Goal: Communication & Community: Answer question/provide support

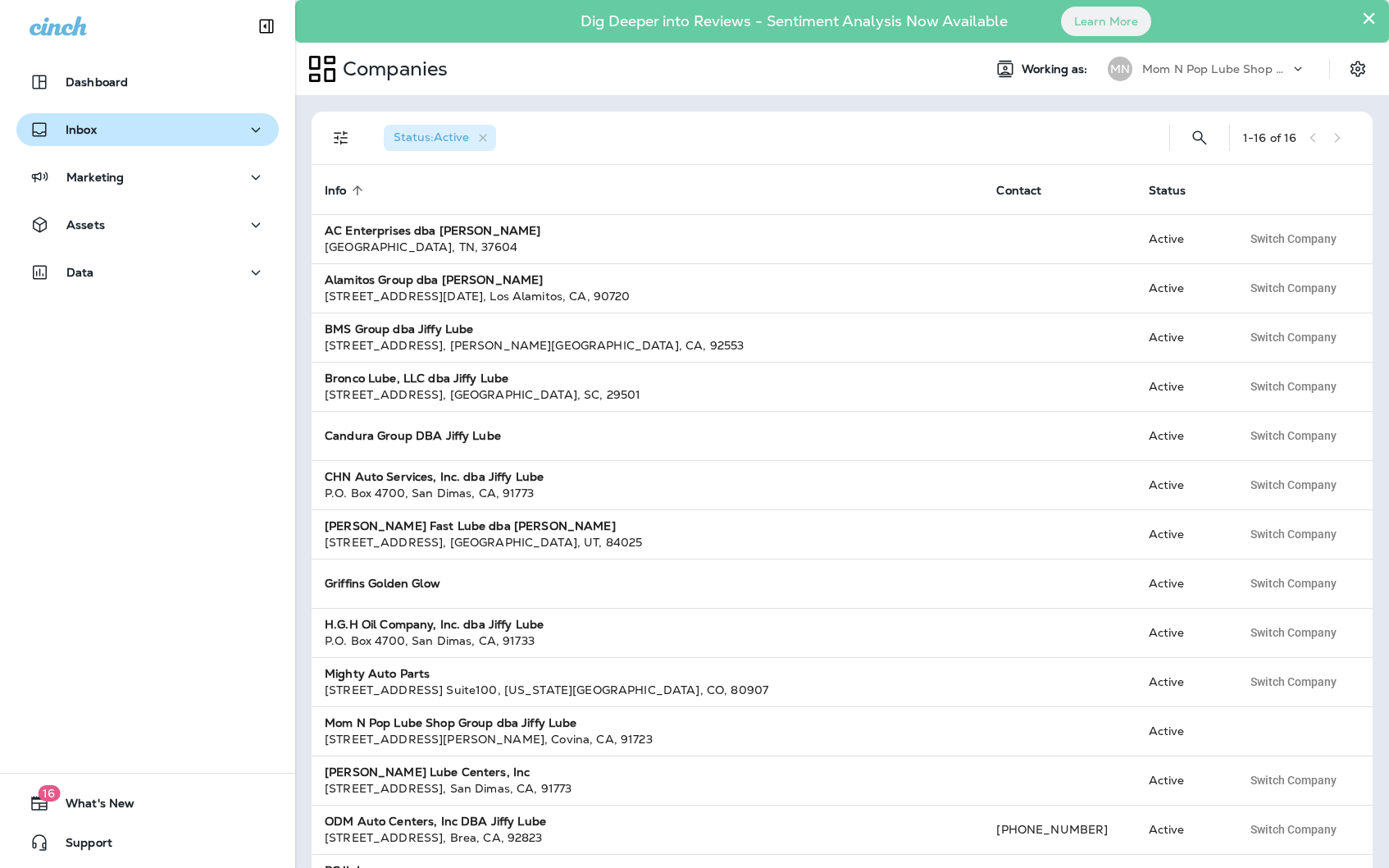
click at [107, 135] on div "Inbox" at bounding box center [148, 129] width 236 height 20
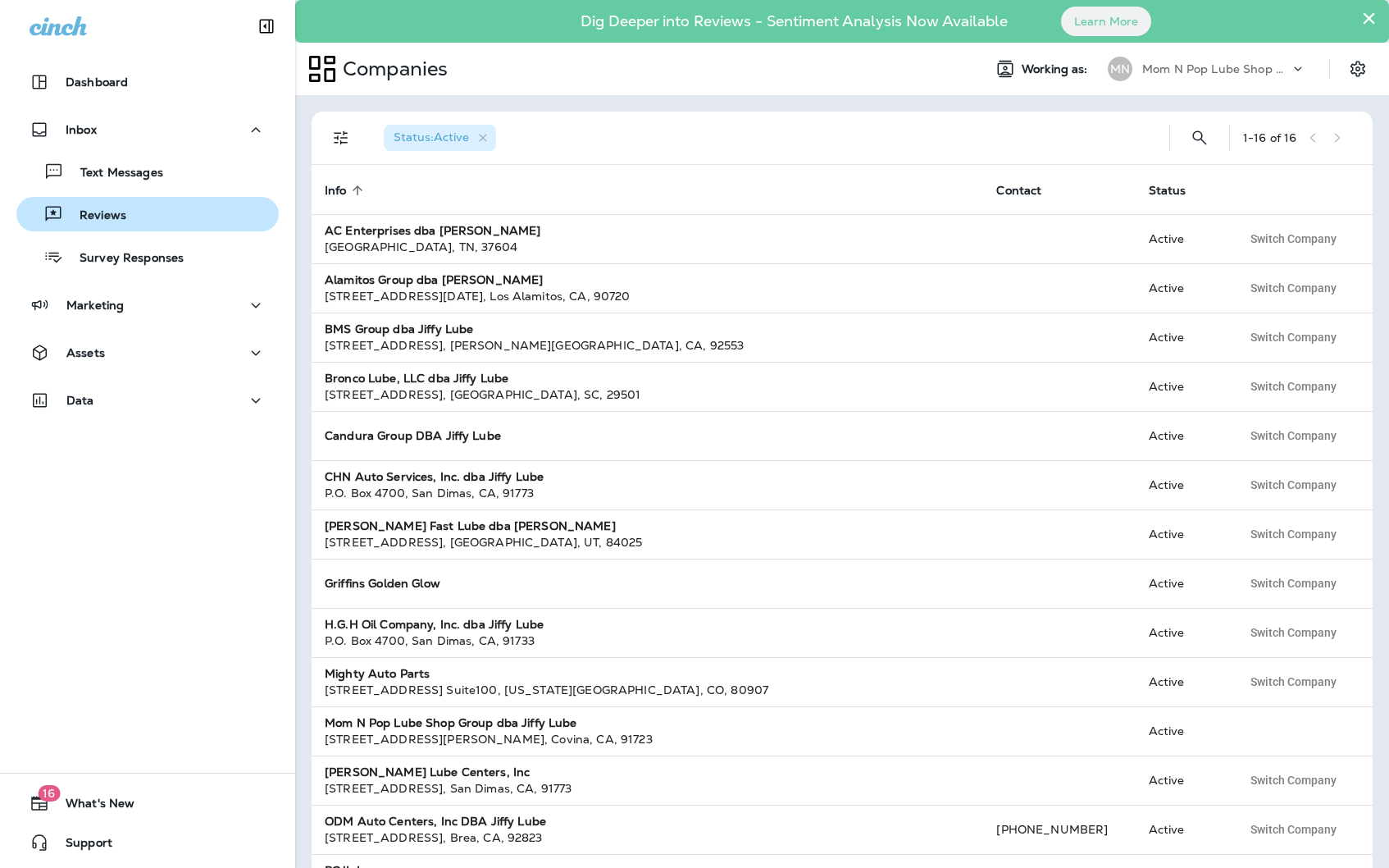
click at [102, 217] on p "Reviews" at bounding box center [94, 216] width 63 height 16
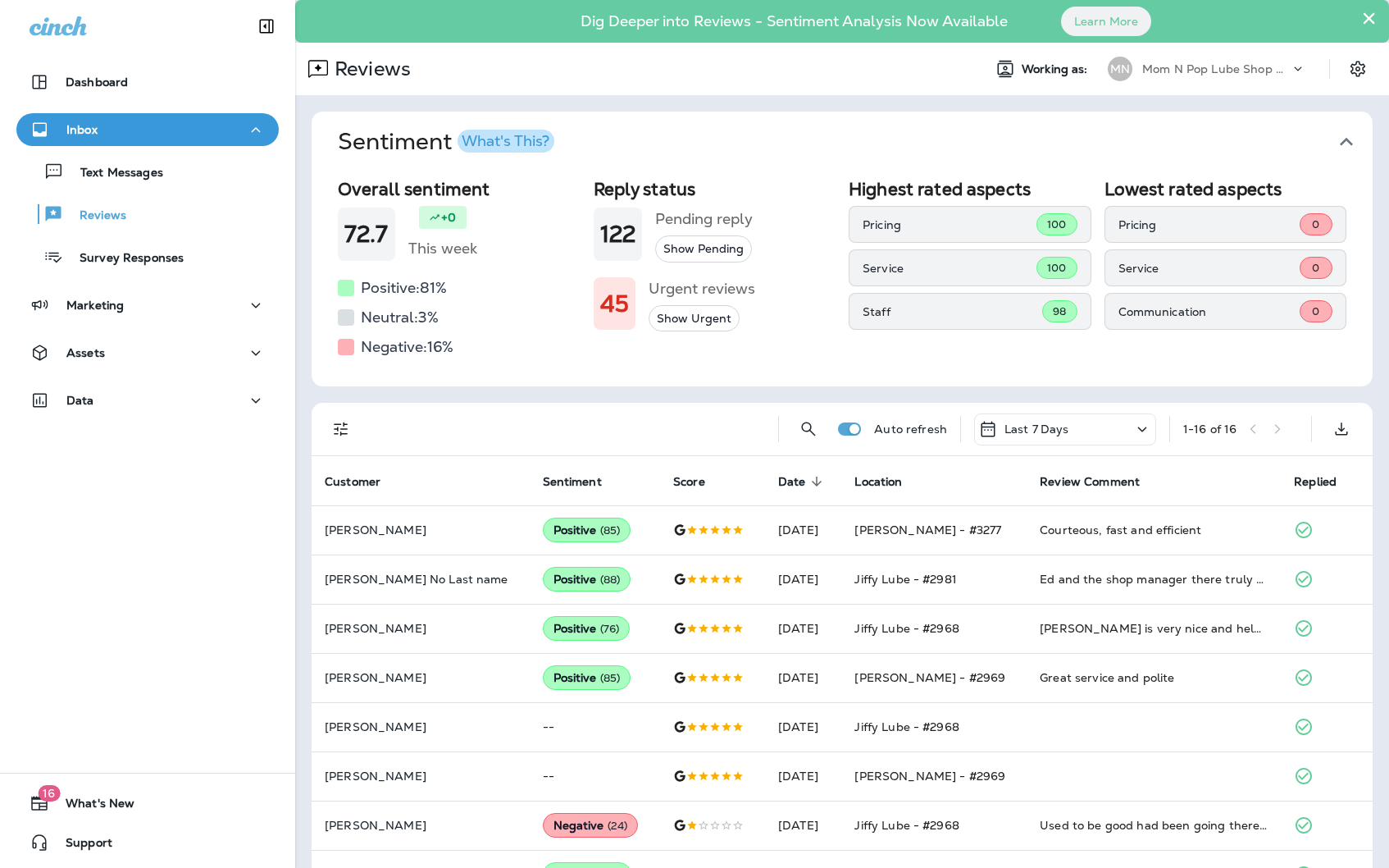
click at [1221, 63] on p "Mom N Pop Lube Shop Group dba Jiffy Lube" at bounding box center [1216, 68] width 148 height 13
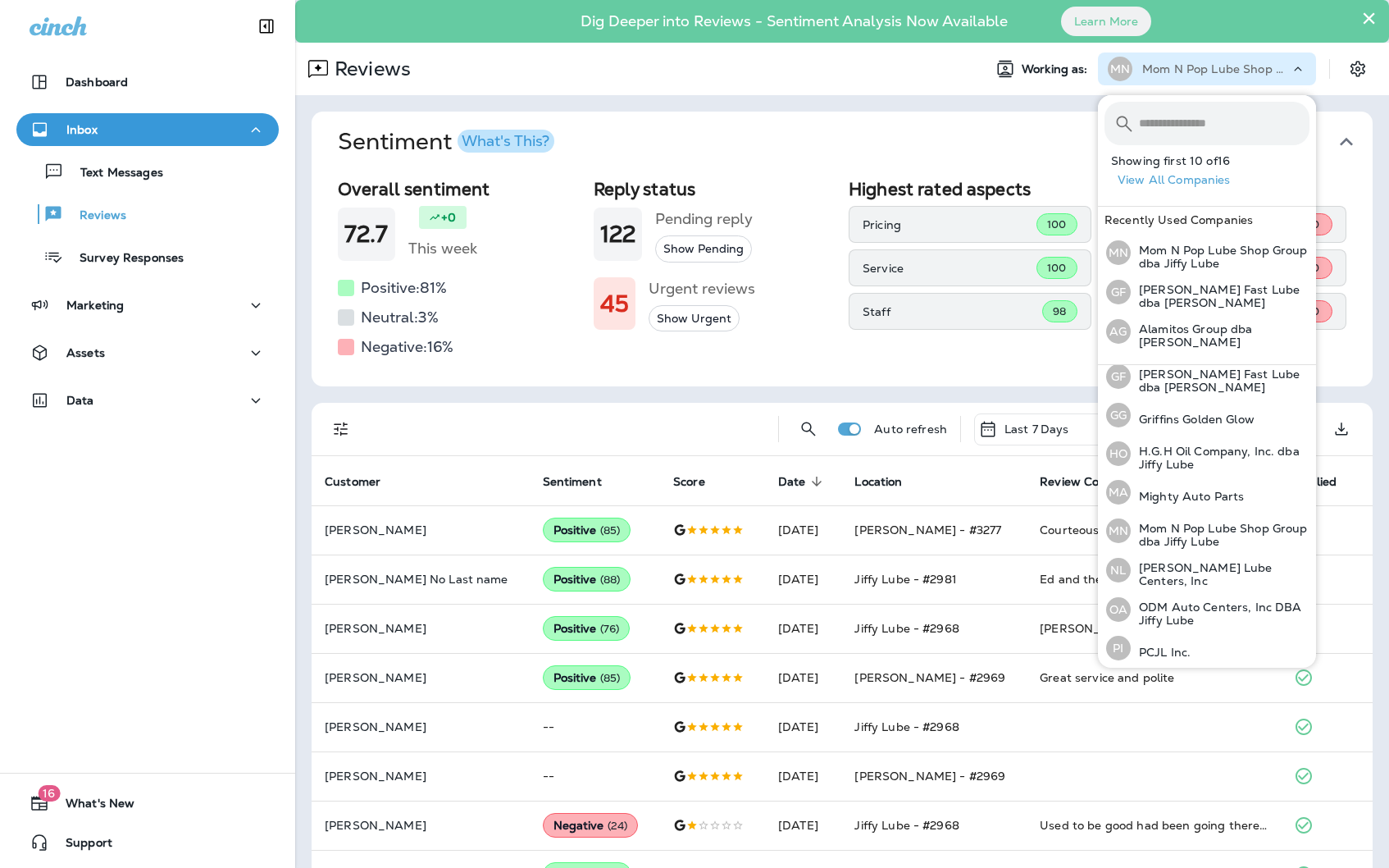
scroll to position [318, 0]
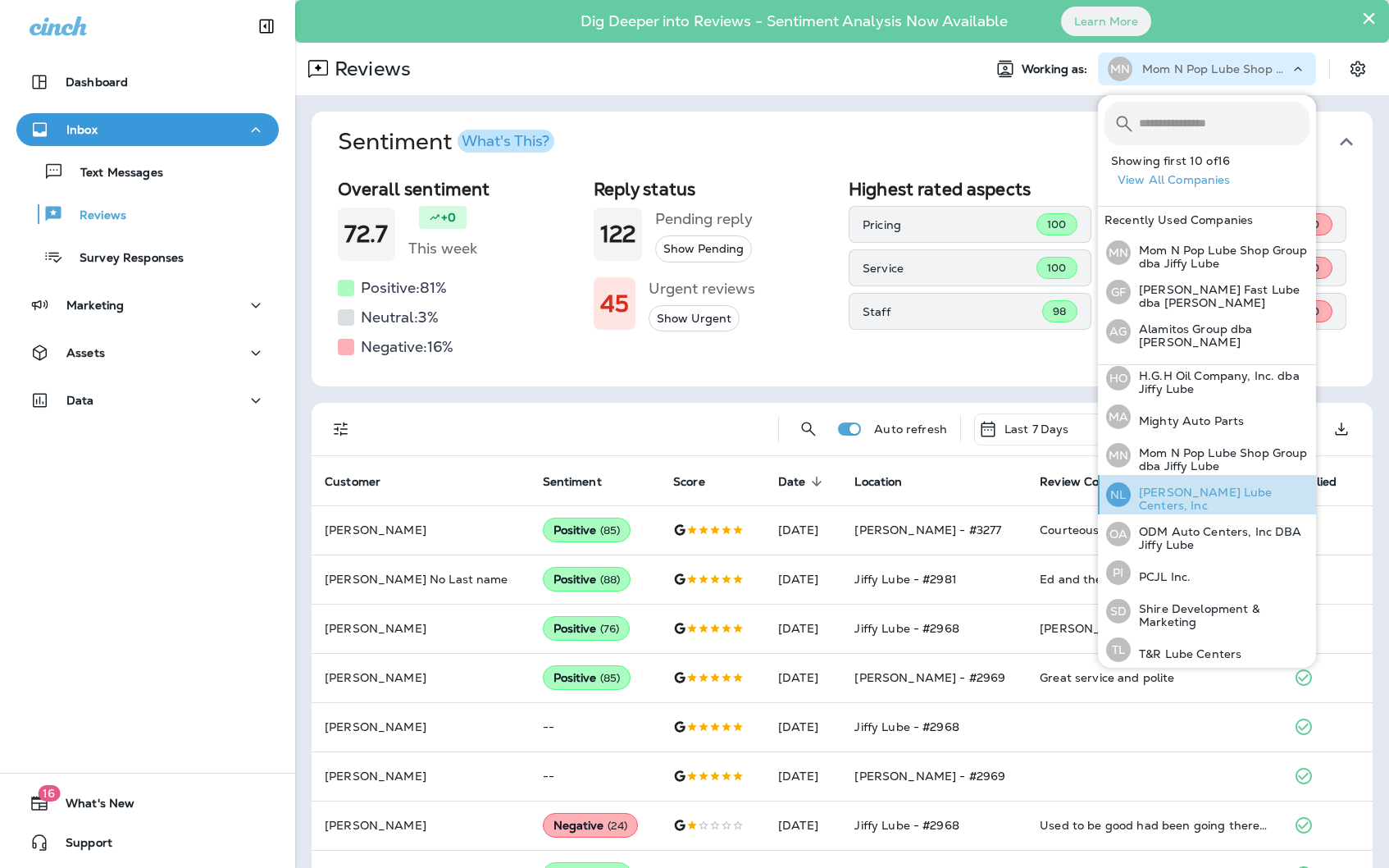
click at [1200, 490] on p "[PERSON_NAME] Lube Centers, Inc" at bounding box center [1220, 498] width 179 height 26
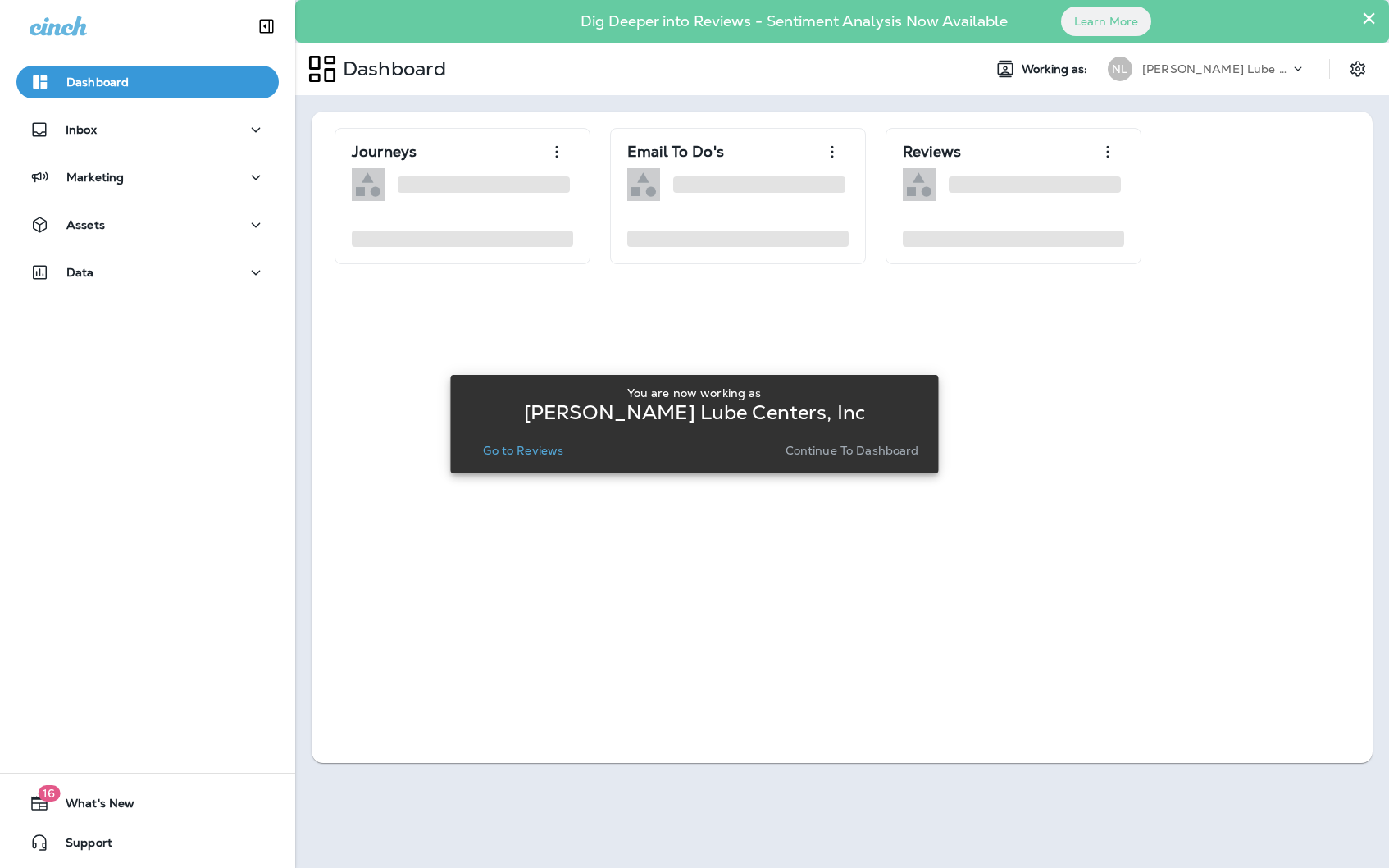
click at [513, 444] on p "Go to Reviews" at bounding box center [524, 450] width 80 height 13
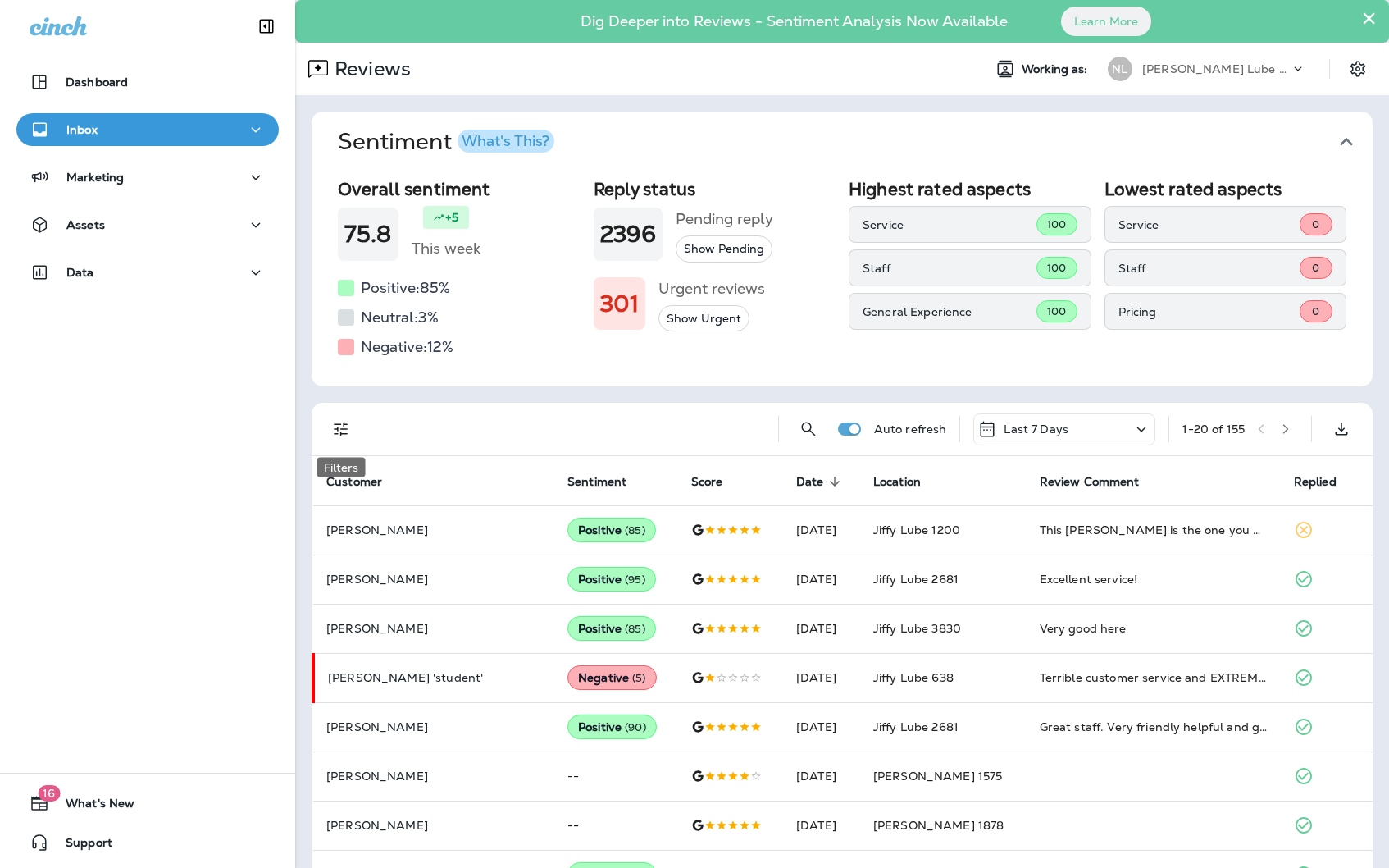
click at [351, 430] on icon "Filters" at bounding box center [341, 428] width 20 height 20
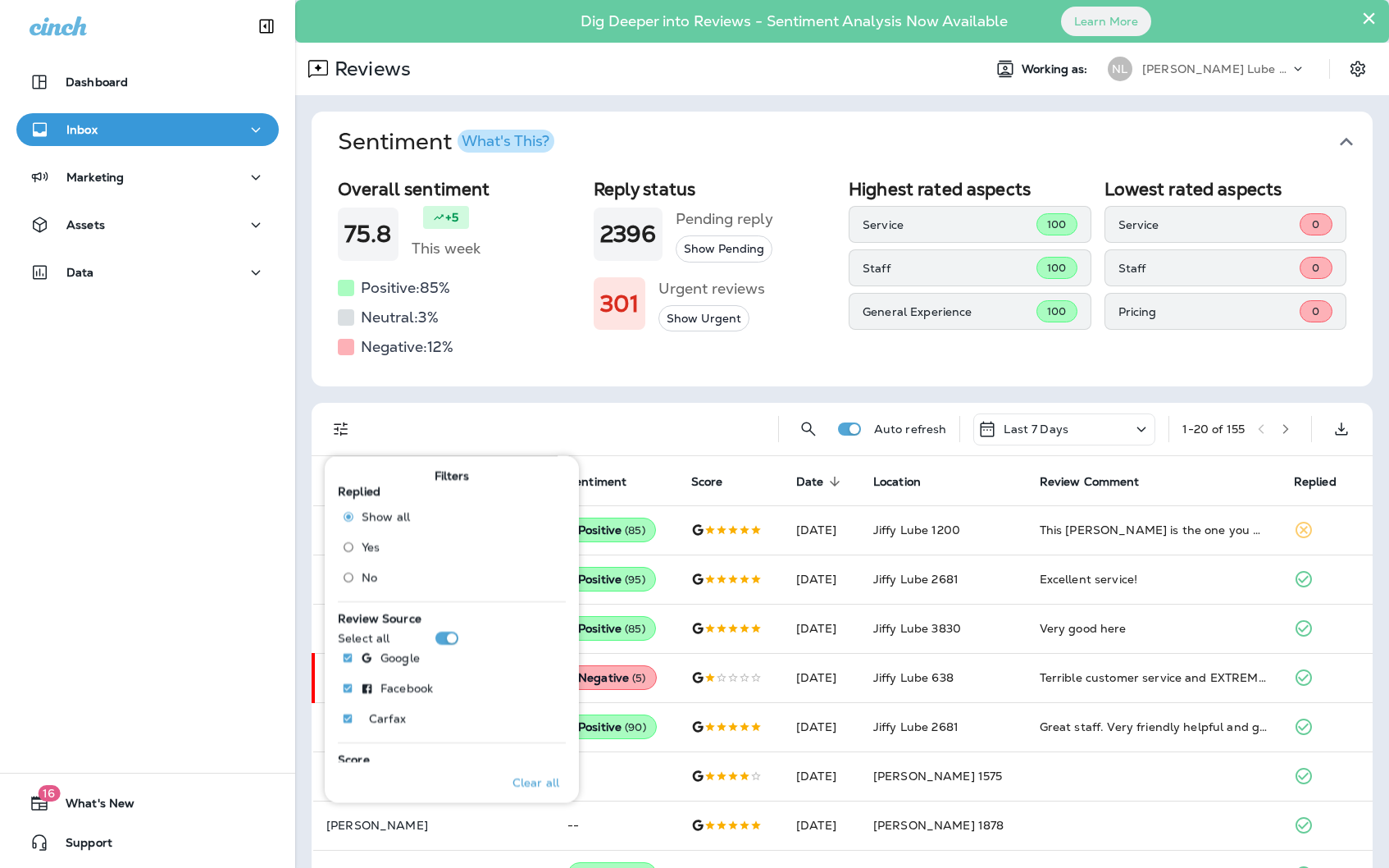
click at [372, 580] on span "No" at bounding box center [370, 576] width 16 height 13
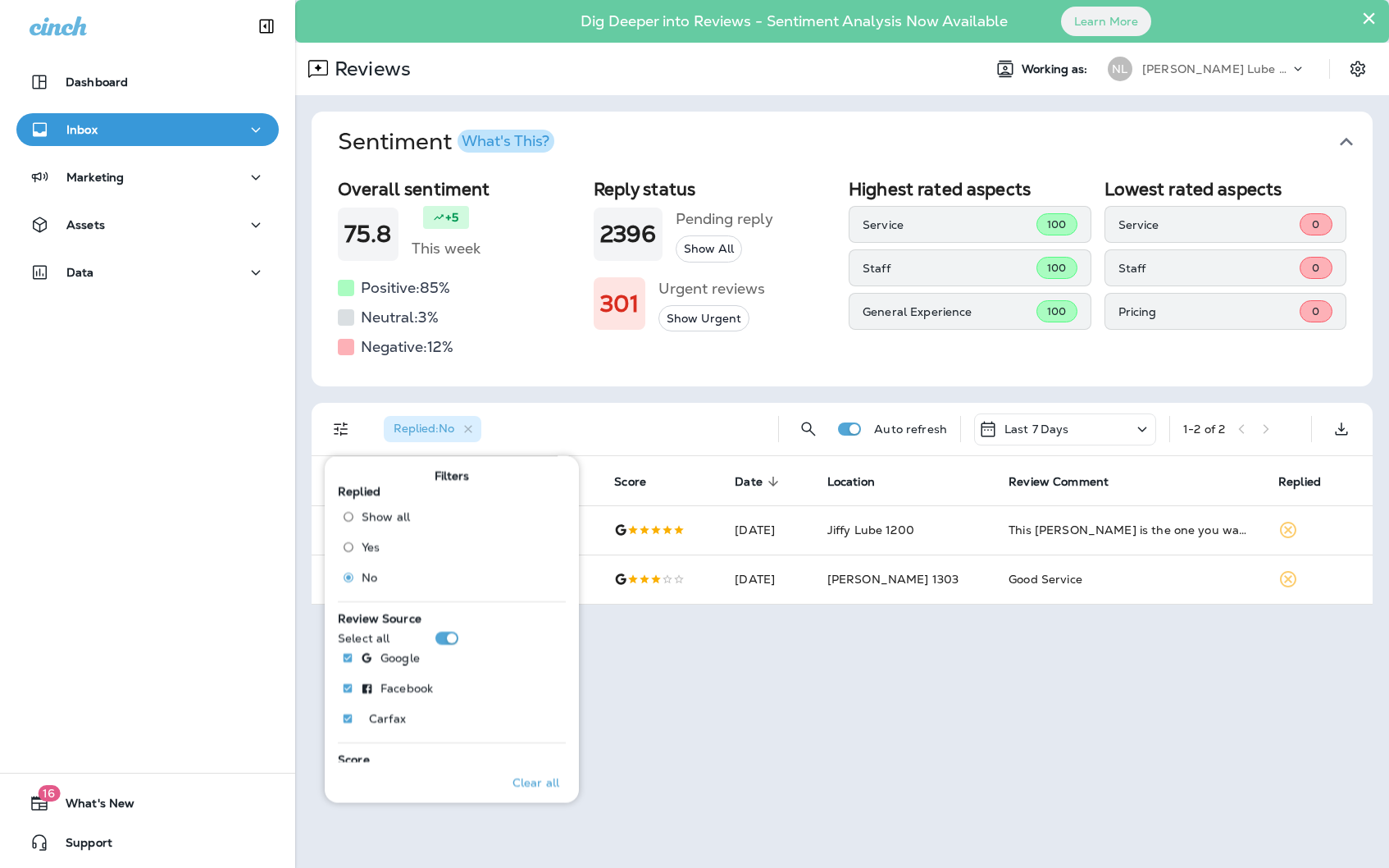
click at [976, 706] on div "× Dig Deeper into Reviews - Sentiment Analysis Now Available Learn More Reviews…" at bounding box center [842, 434] width 1094 height 868
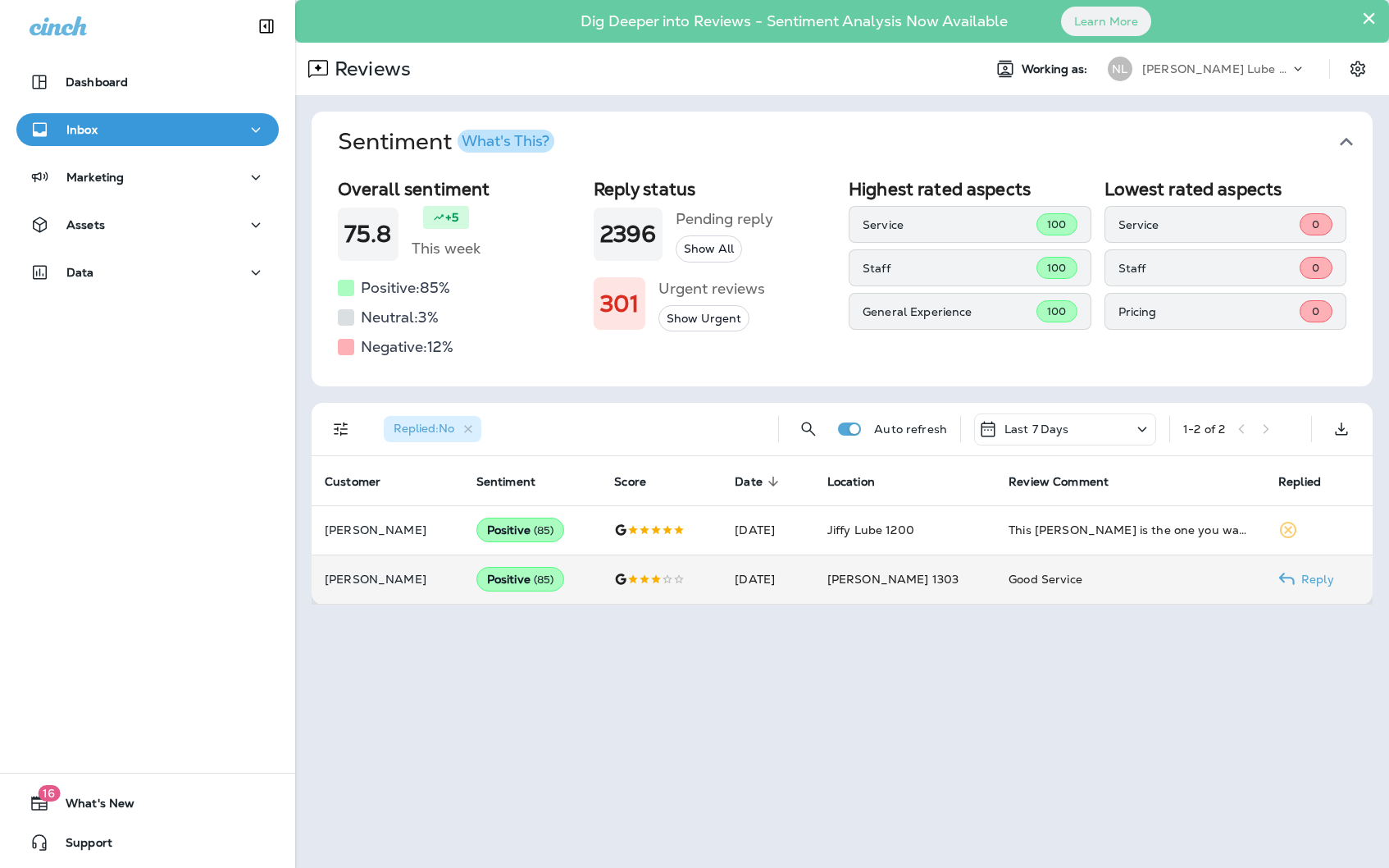
click at [983, 575] on td "[PERSON_NAME] 1303" at bounding box center [905, 579] width 181 height 49
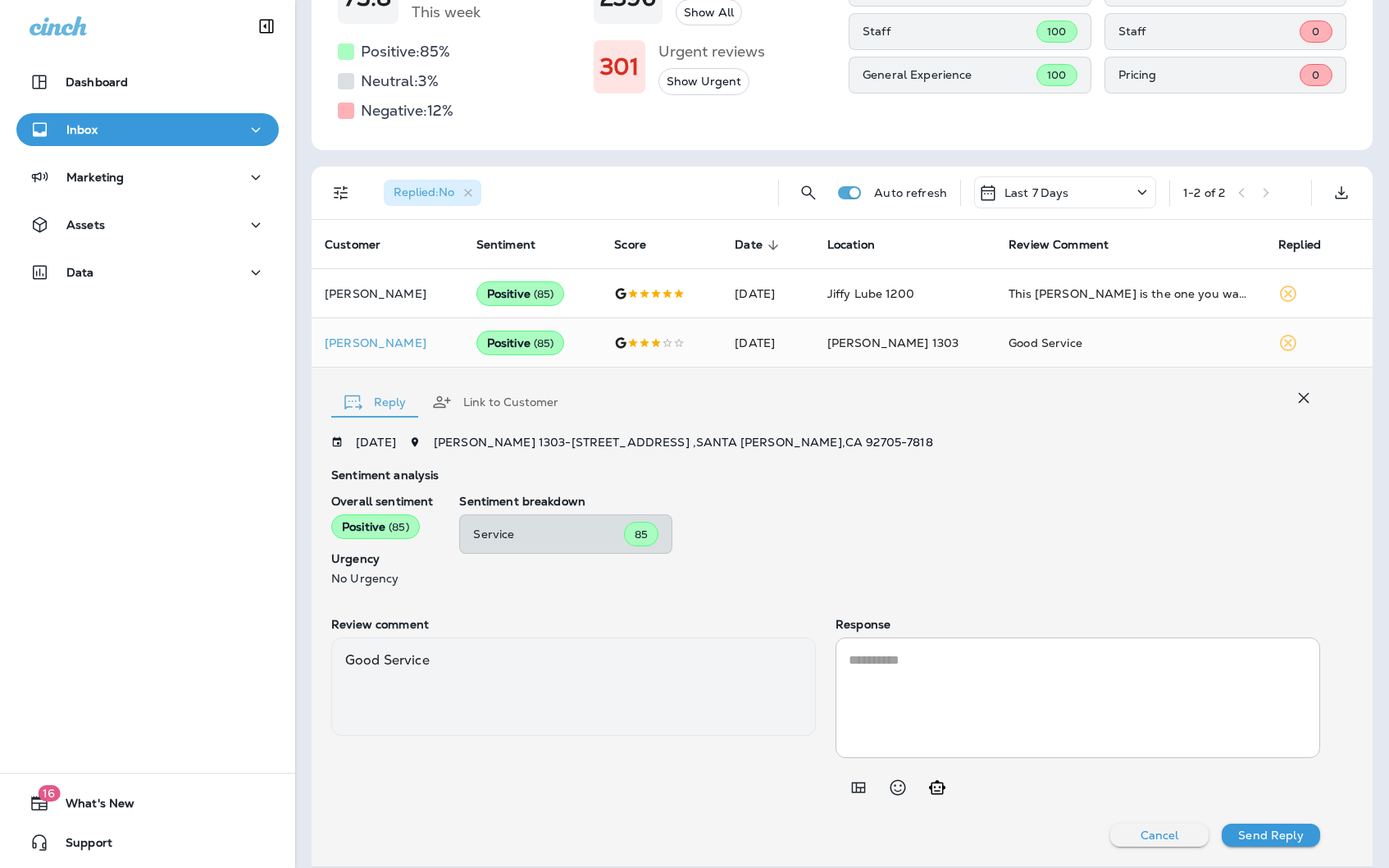
click at [914, 690] on textarea at bounding box center [1078, 698] width 458 height 94
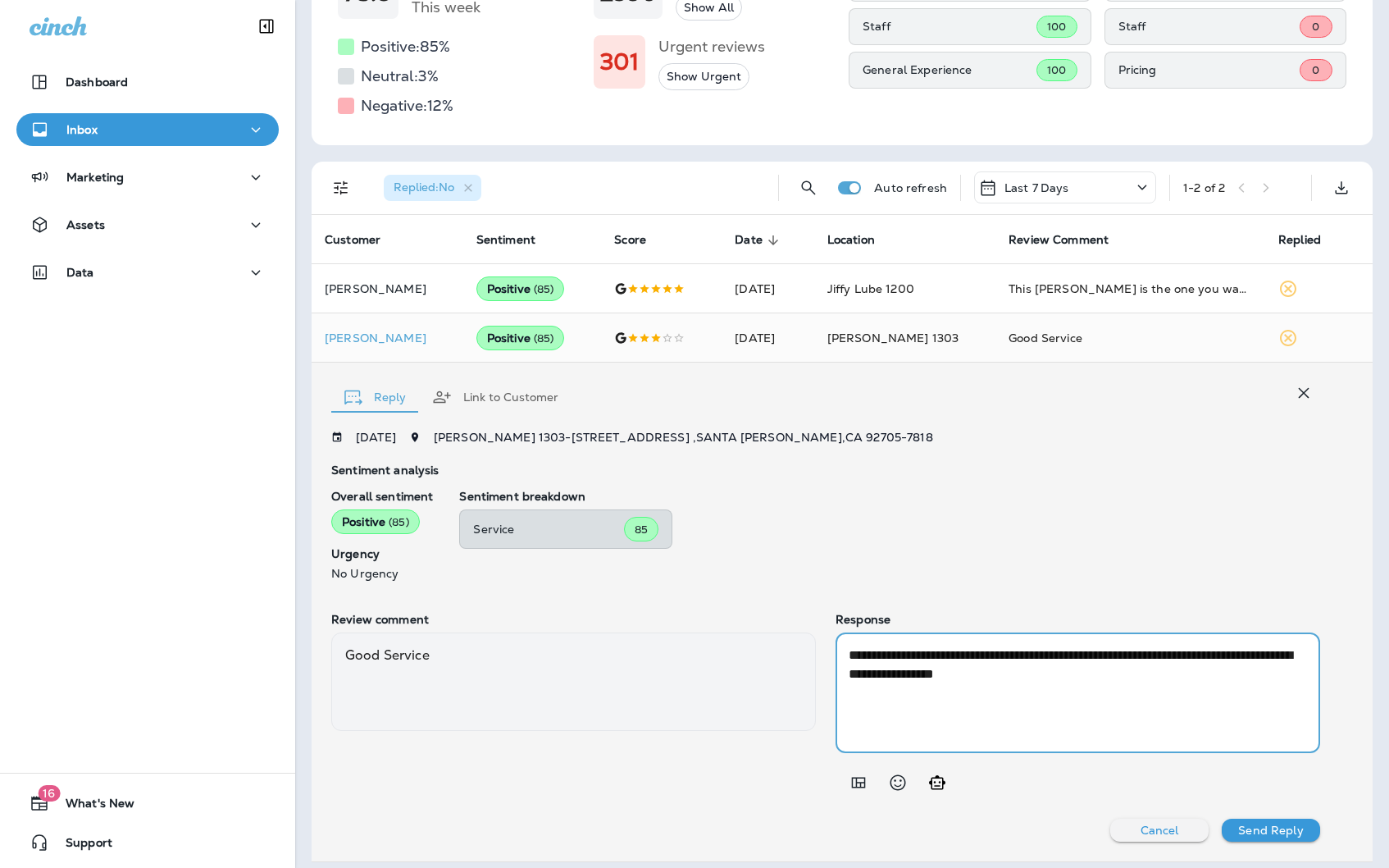
type textarea "**********"
click at [1294, 834] on p "Send Reply" at bounding box center [1271, 830] width 65 height 13
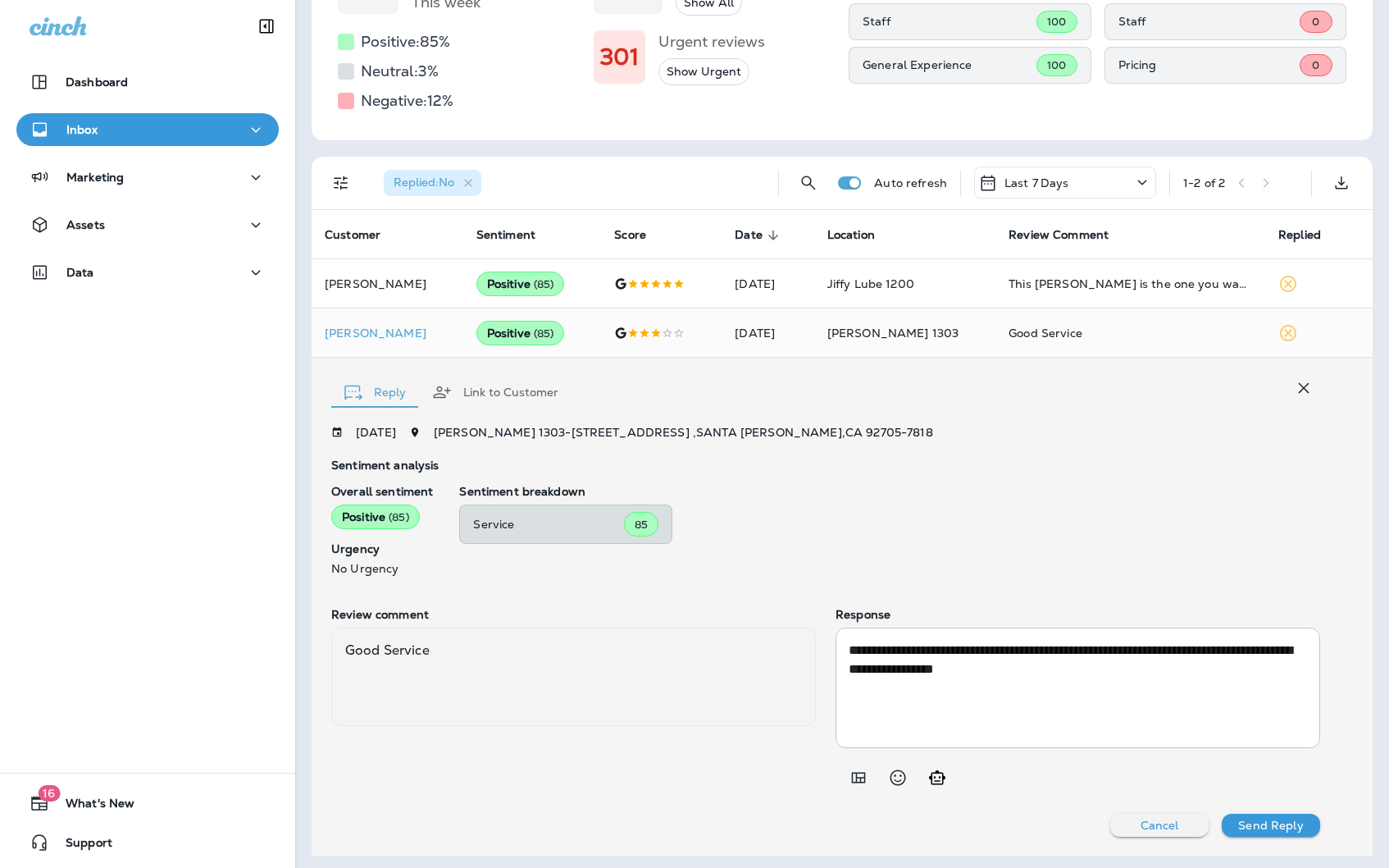
scroll to position [0, 0]
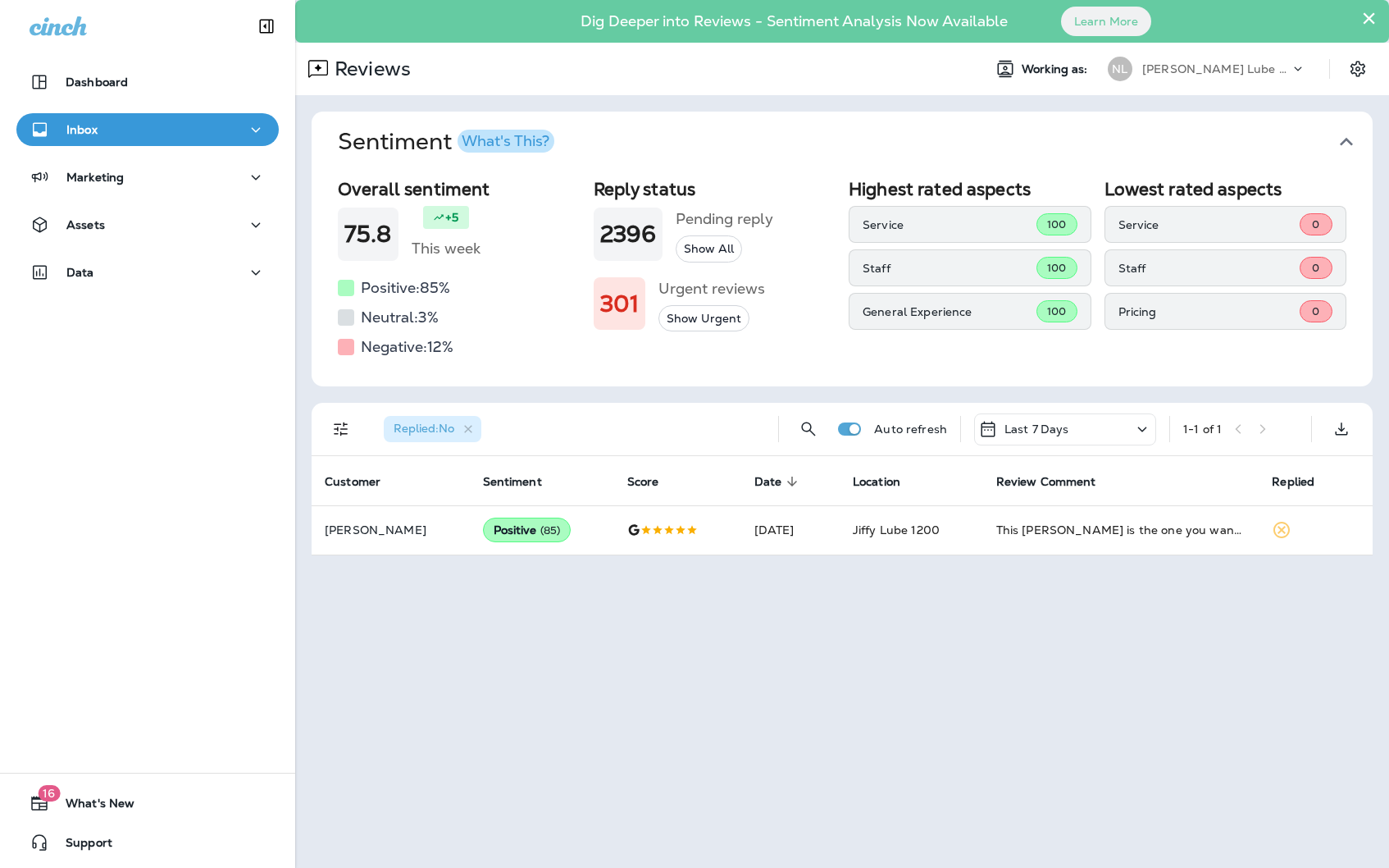
click at [1264, 68] on p "[PERSON_NAME] Lube Centers, Inc" at bounding box center [1216, 68] width 148 height 13
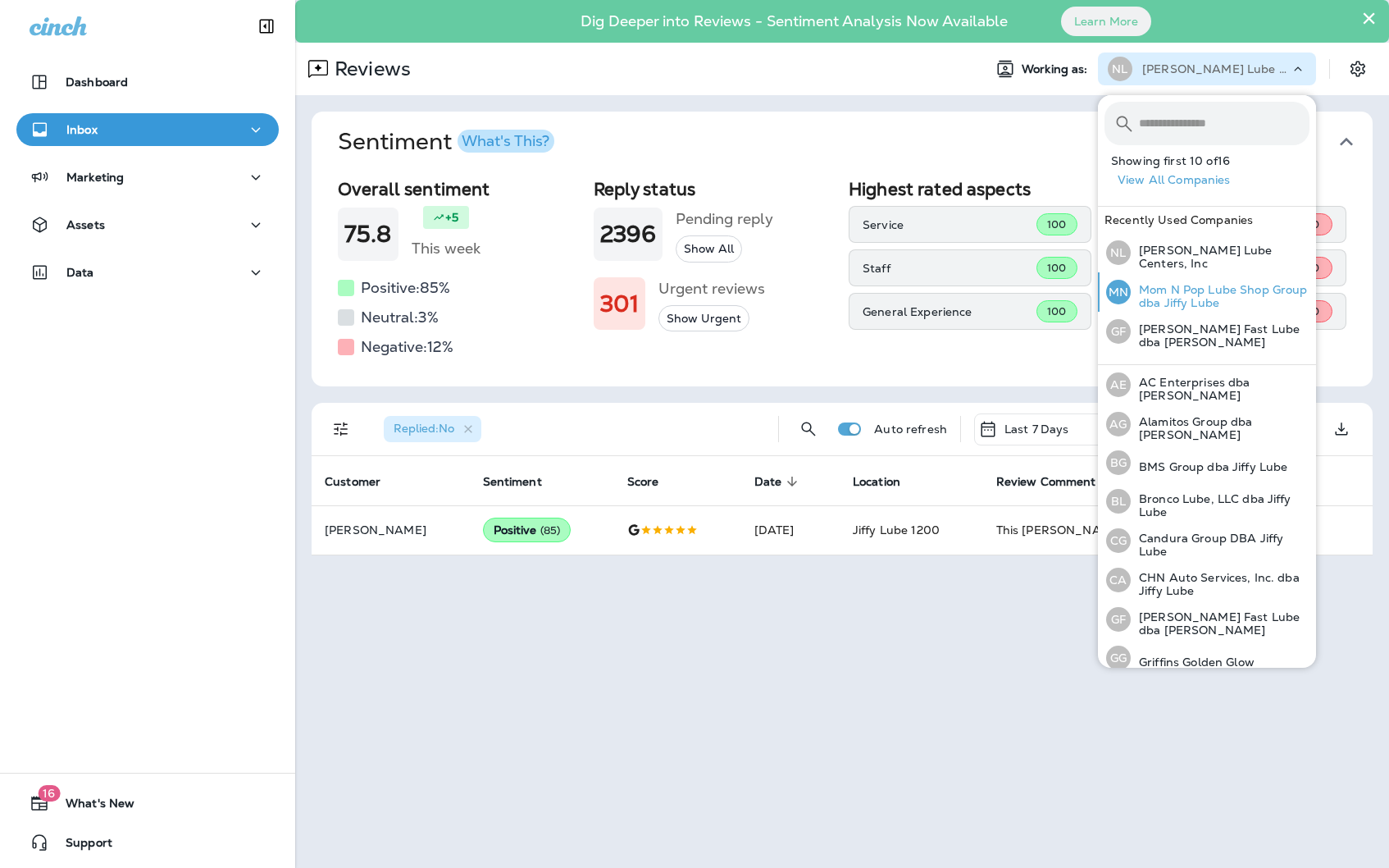
scroll to position [318, 0]
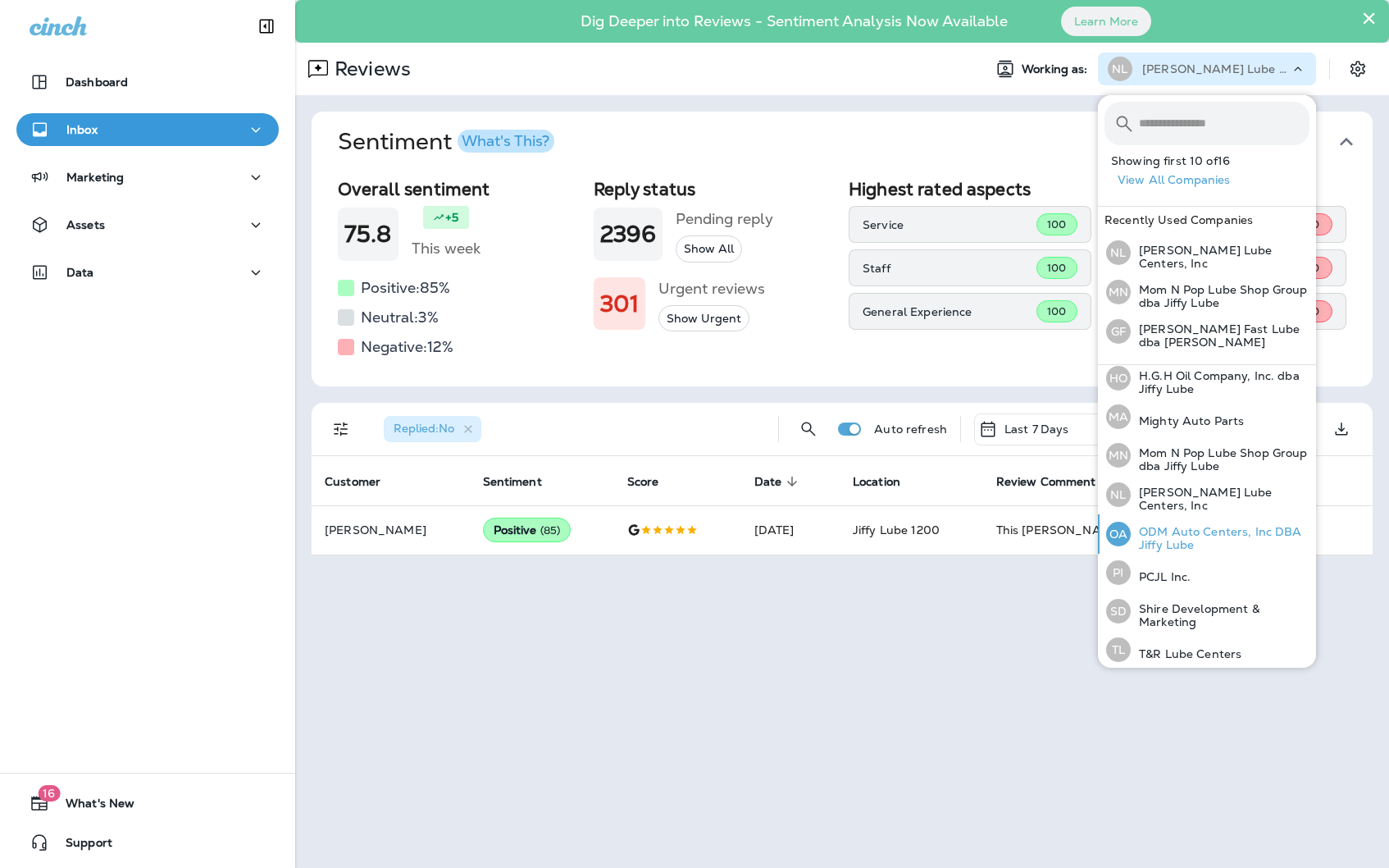
click at [1232, 530] on p "ODM Auto Centers, Inc DBA Jiffy Lube" at bounding box center [1220, 538] width 179 height 26
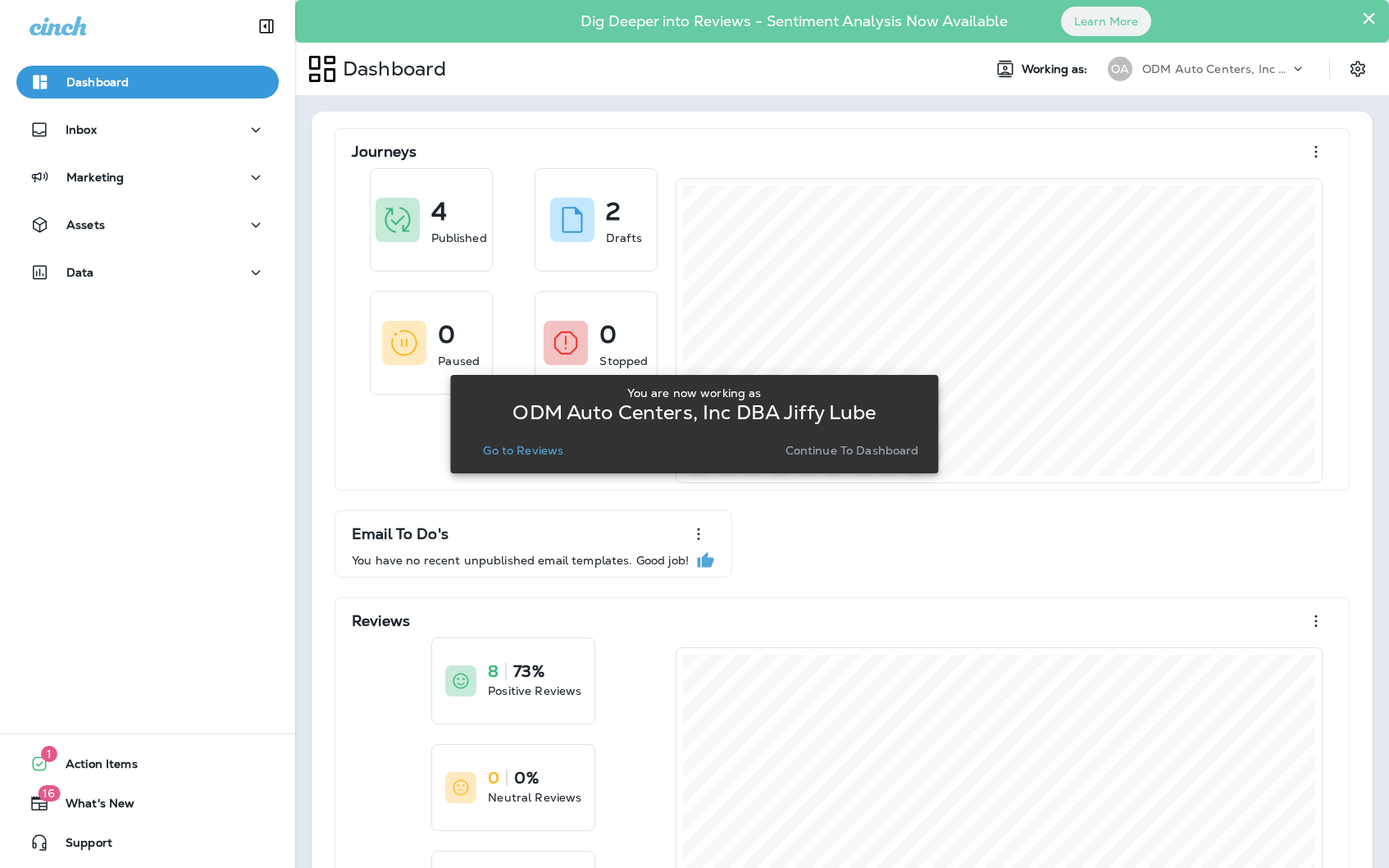
click at [517, 453] on p "Go to Reviews" at bounding box center [524, 450] width 80 height 13
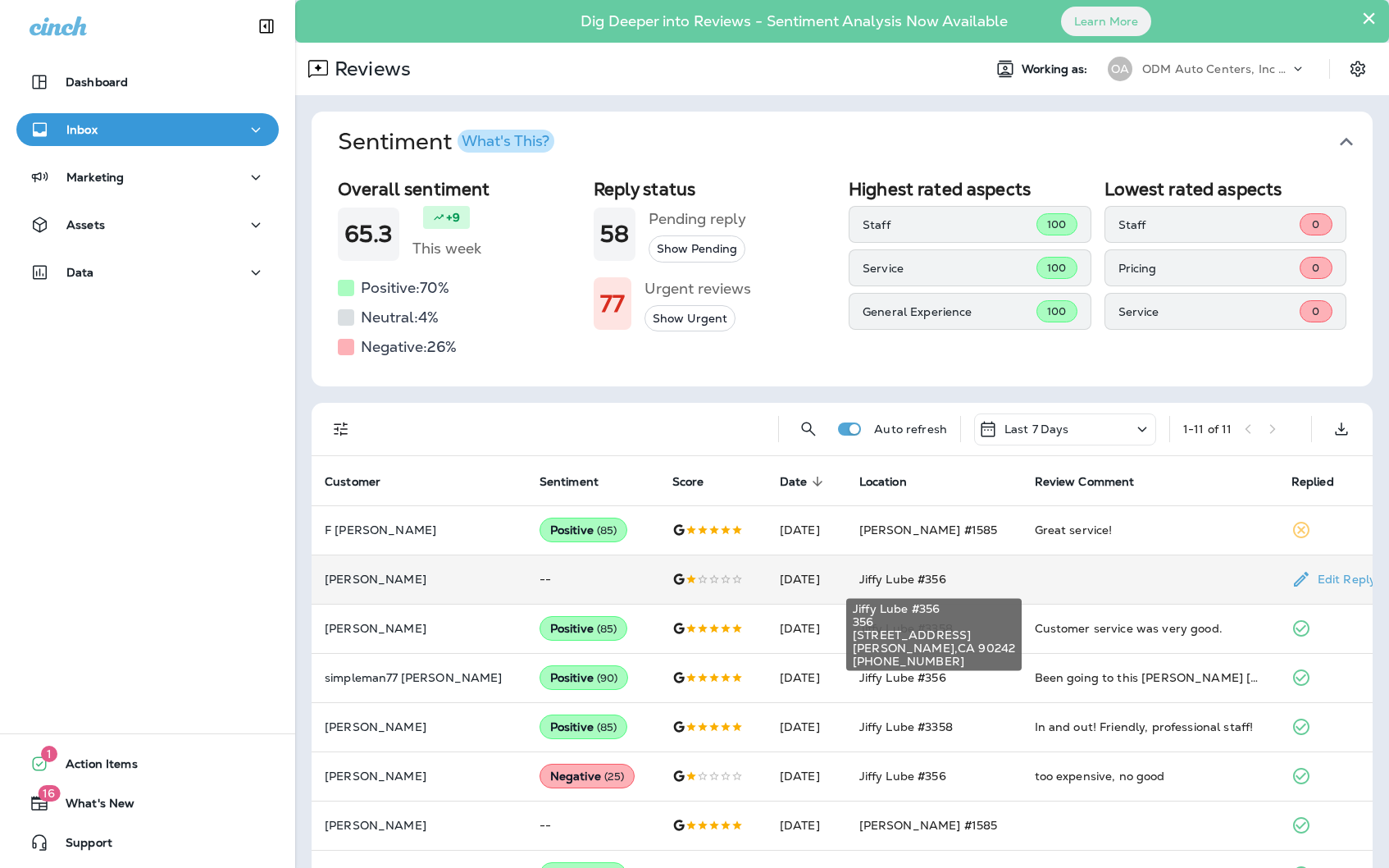
click at [916, 573] on span "Jiffy Lube #356" at bounding box center [902, 579] width 87 height 15
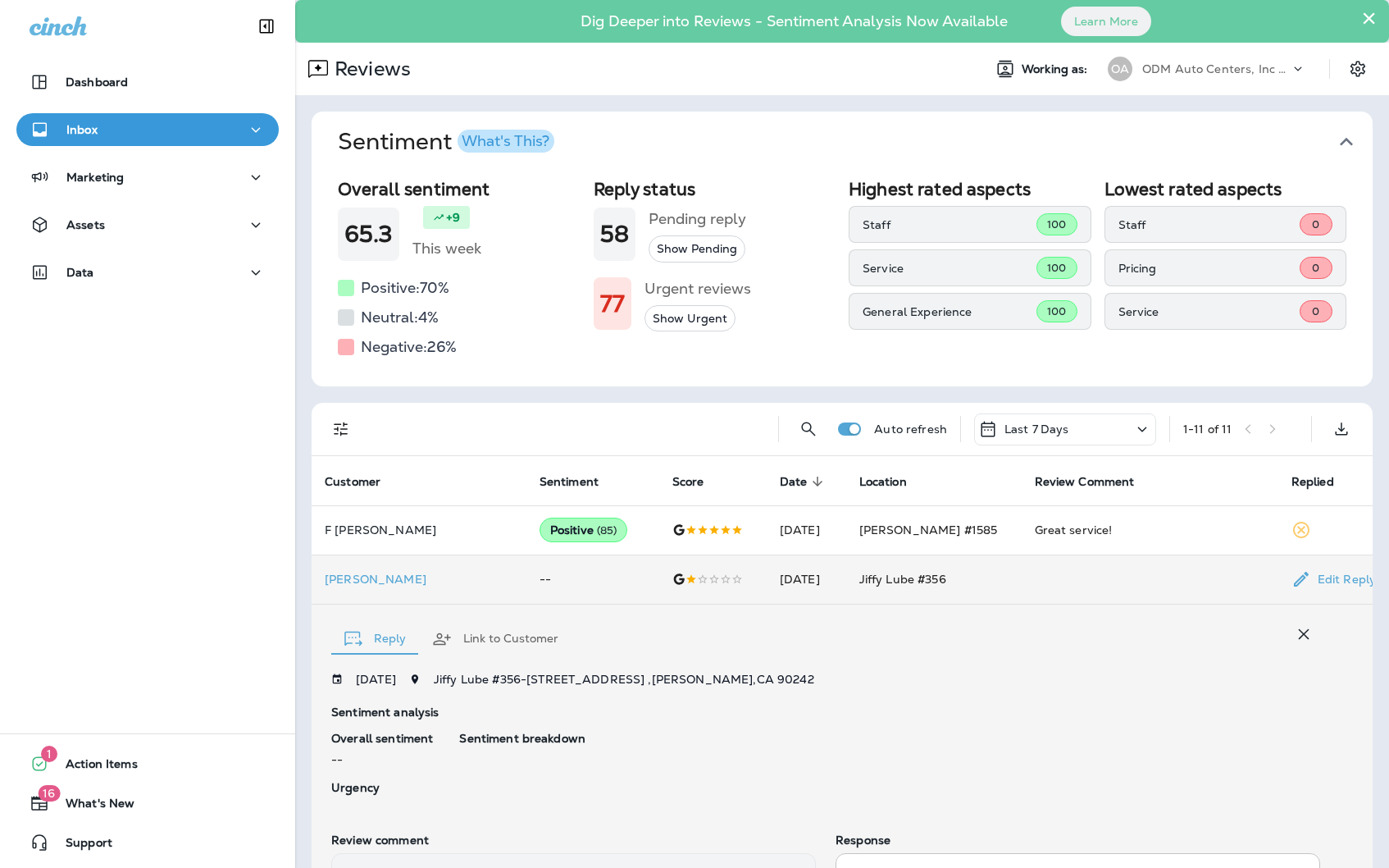
scroll to position [214, 0]
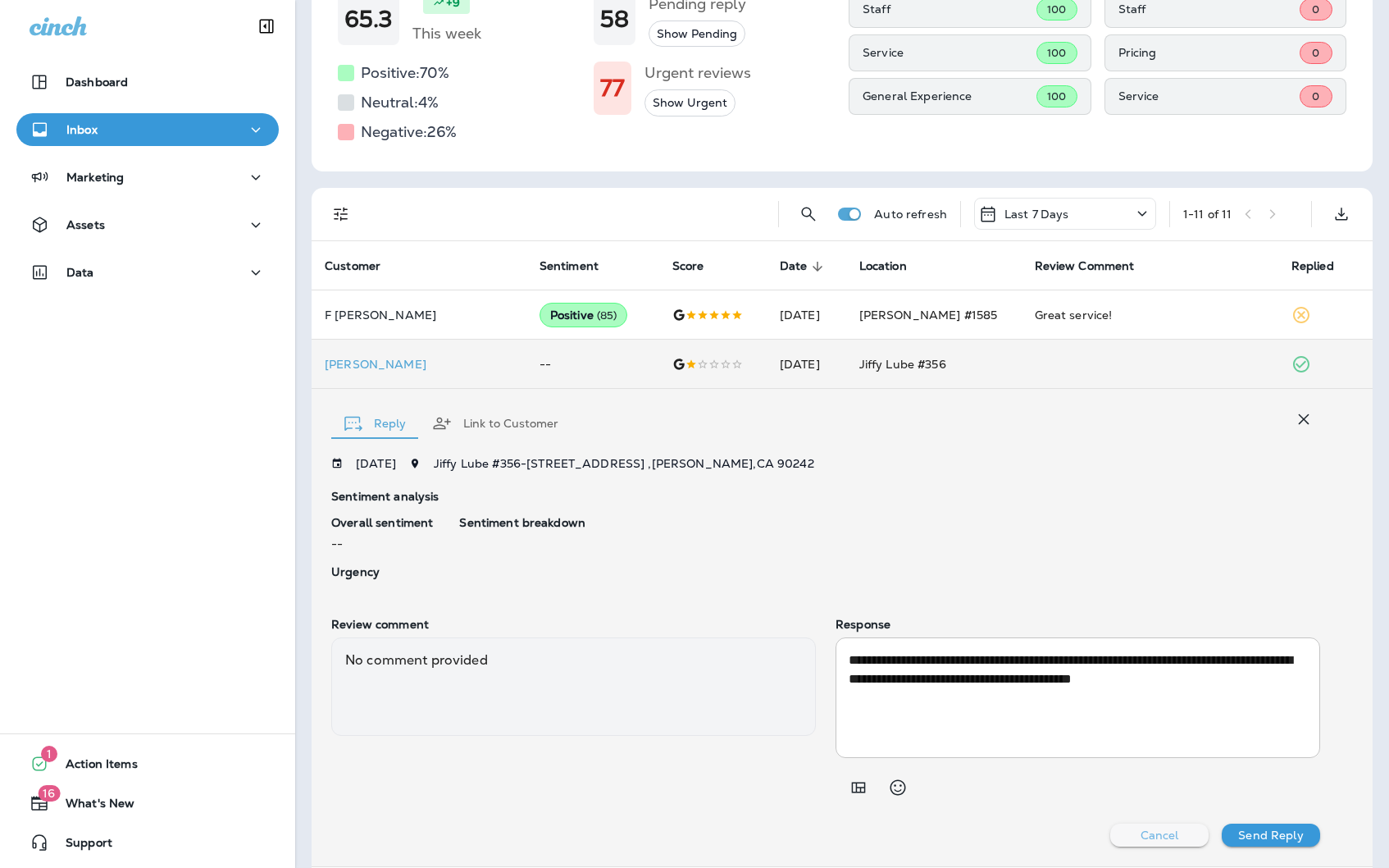
click at [1153, 829] on p "Cancel" at bounding box center [1160, 835] width 38 height 13
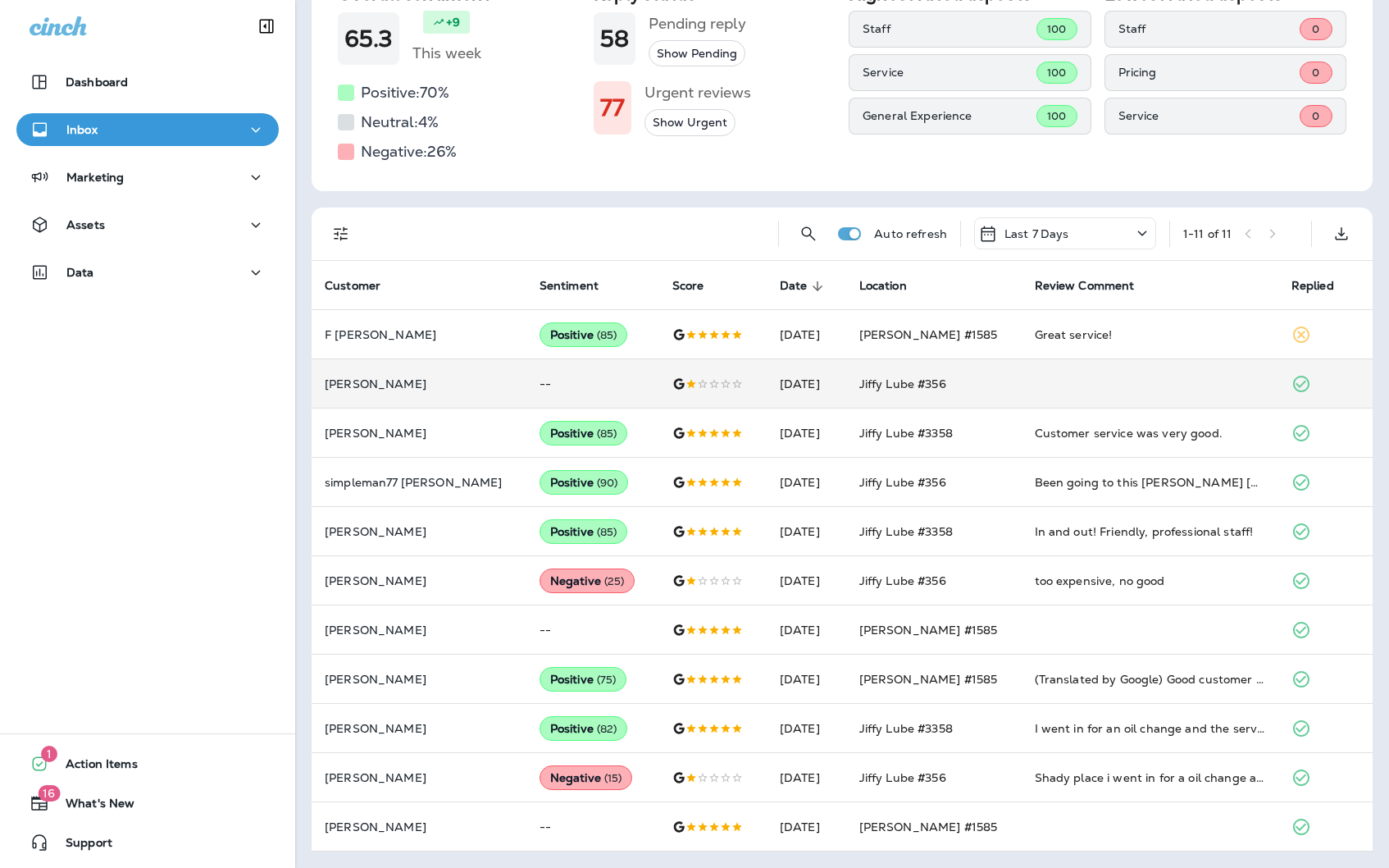
scroll to position [0, 0]
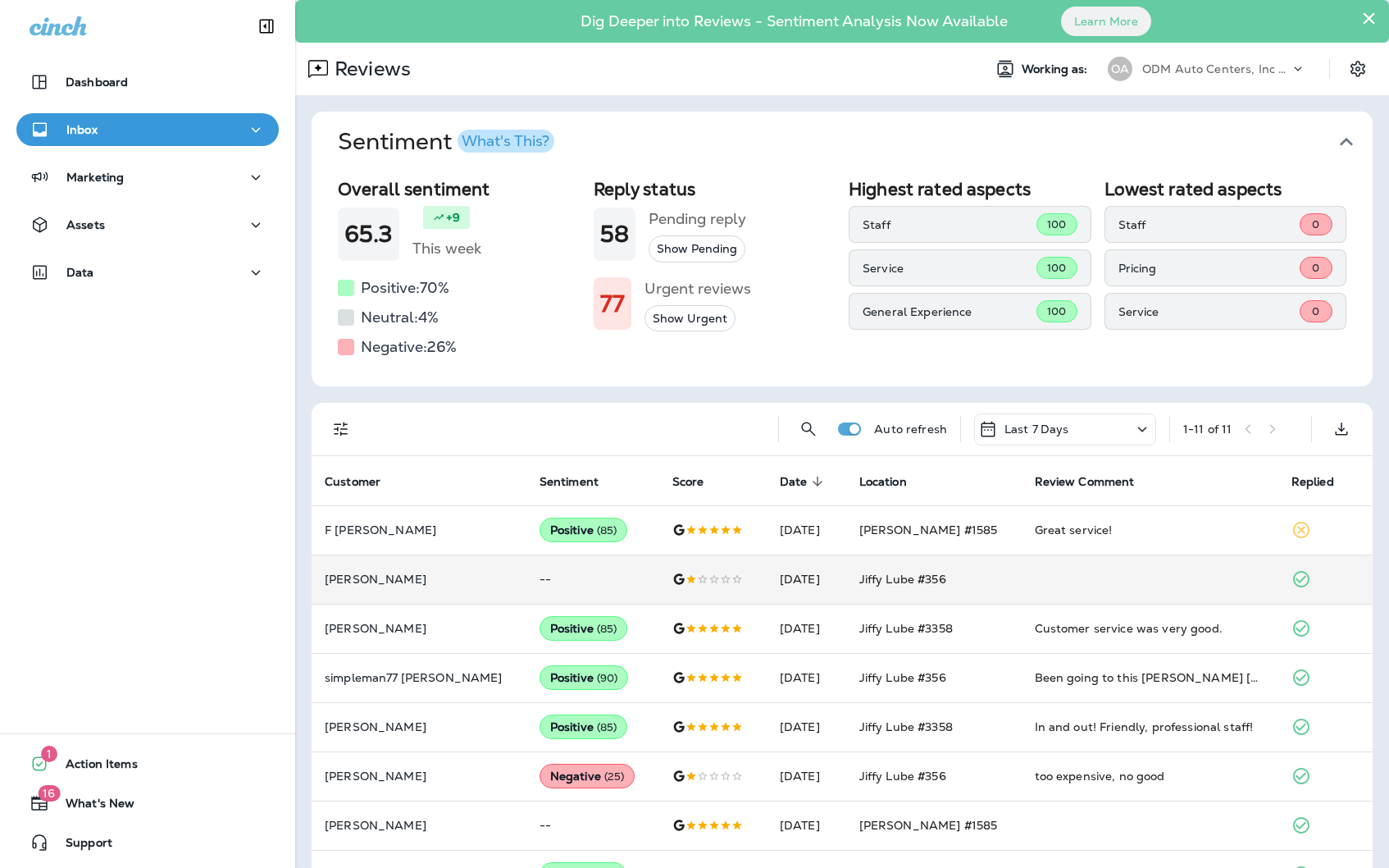
click at [1212, 72] on p "ODM Auto Centers, Inc DBA Jiffy Lube" at bounding box center [1216, 68] width 148 height 13
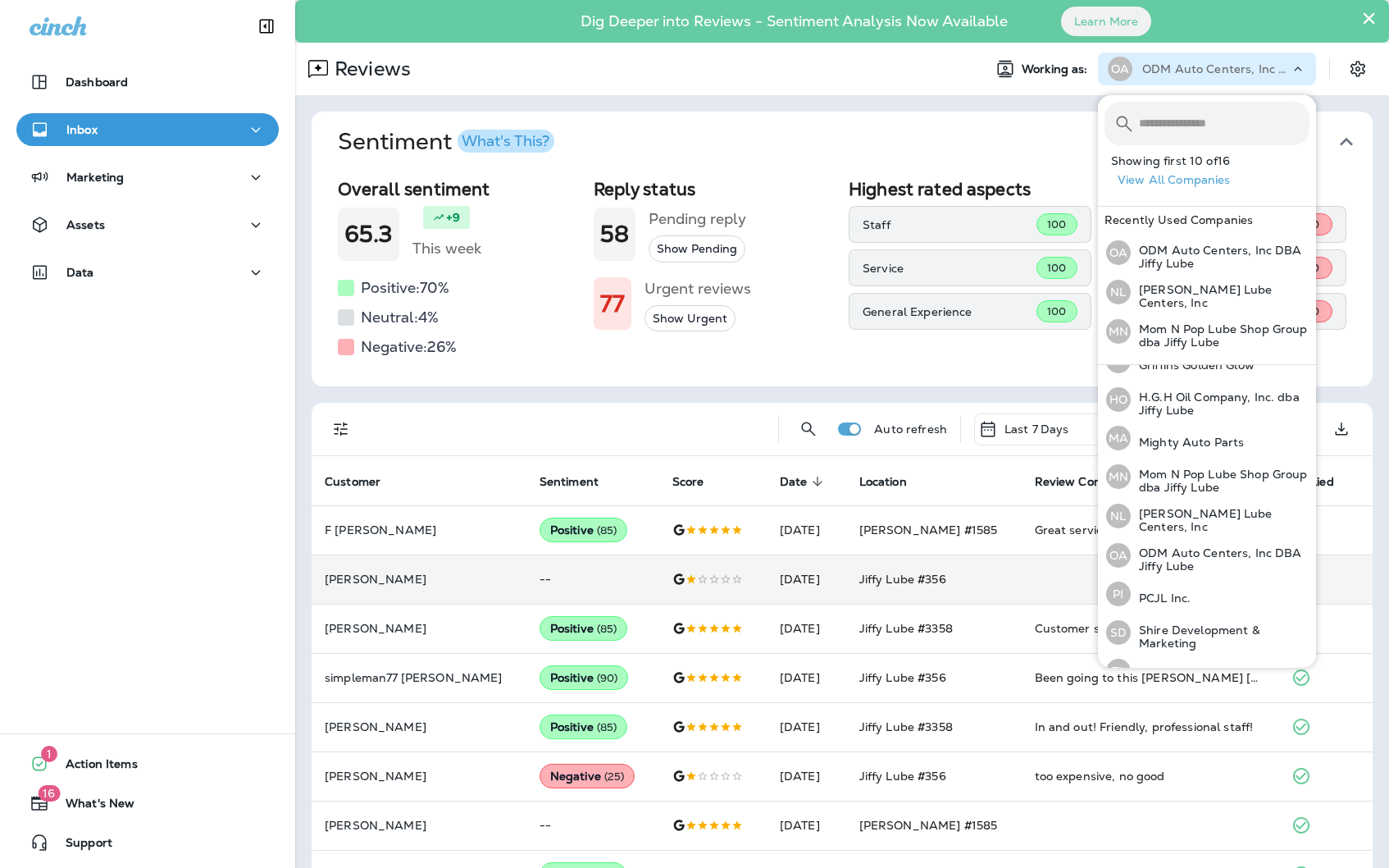
scroll to position [318, 0]
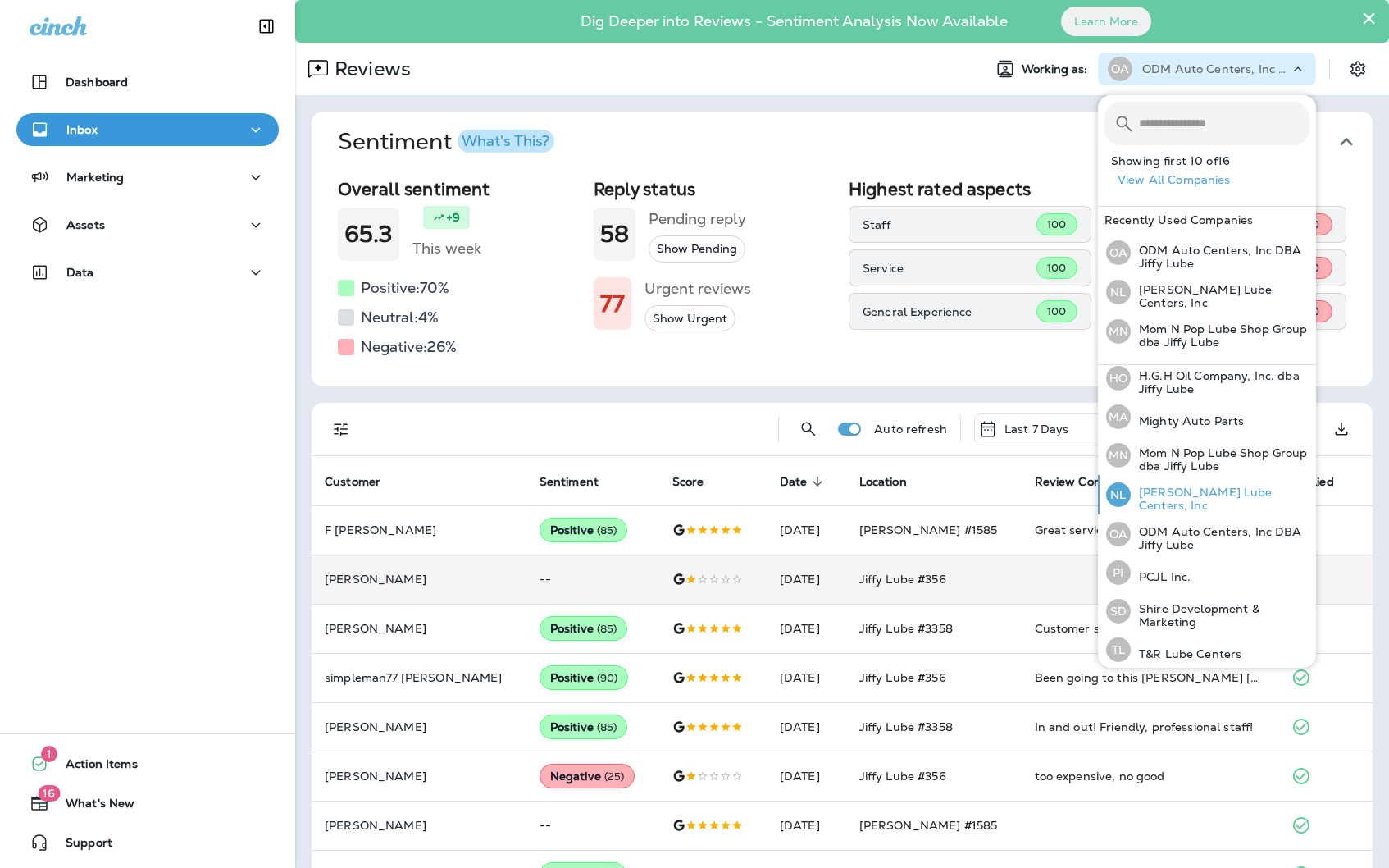
click at [1206, 493] on p "[PERSON_NAME] Lube Centers, Inc" at bounding box center [1220, 498] width 179 height 26
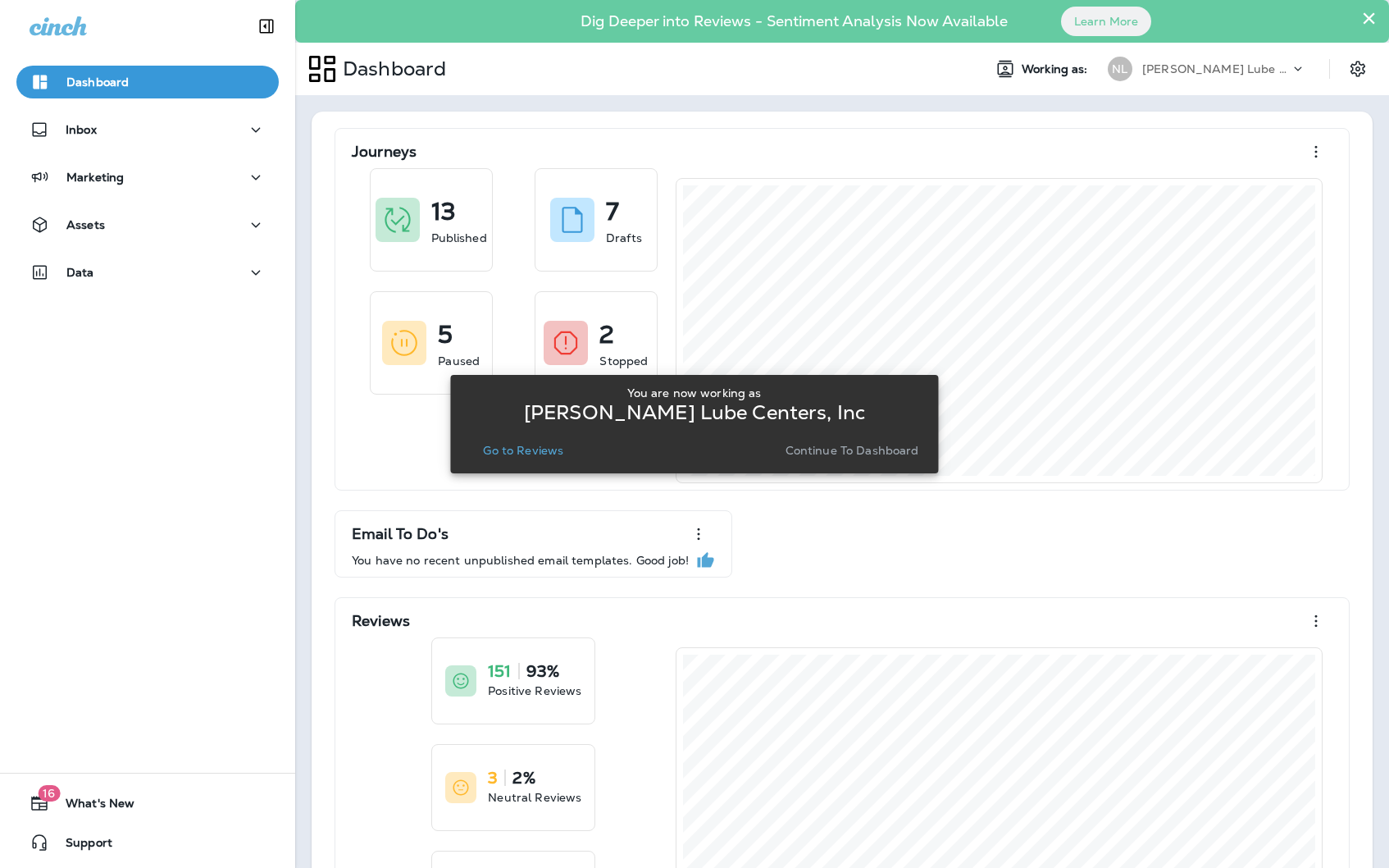
click at [523, 444] on p "Go to Reviews" at bounding box center [524, 450] width 80 height 13
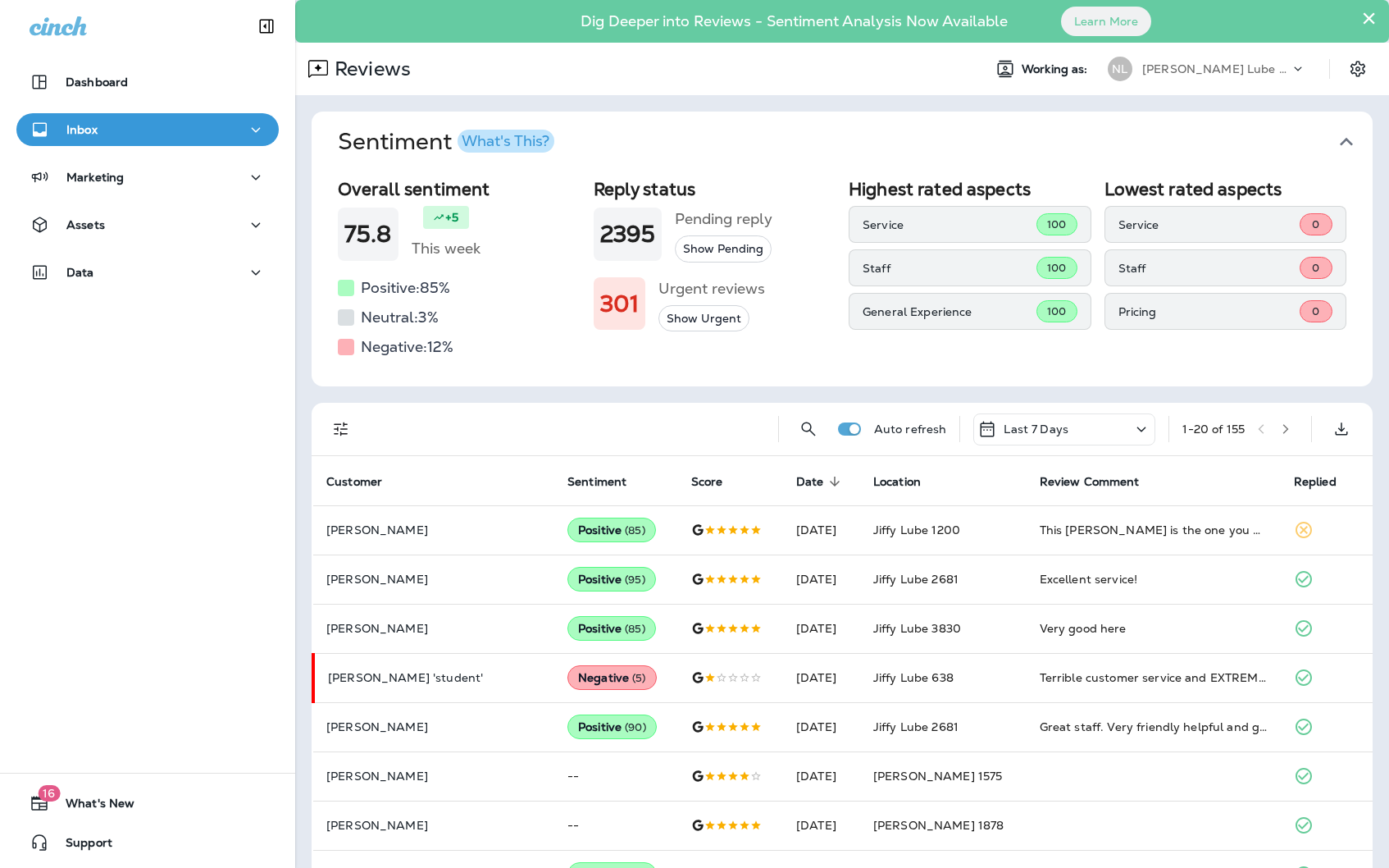
click at [1279, 71] on div "[PERSON_NAME] Lube Centers, Inc" at bounding box center [1216, 69] width 148 height 24
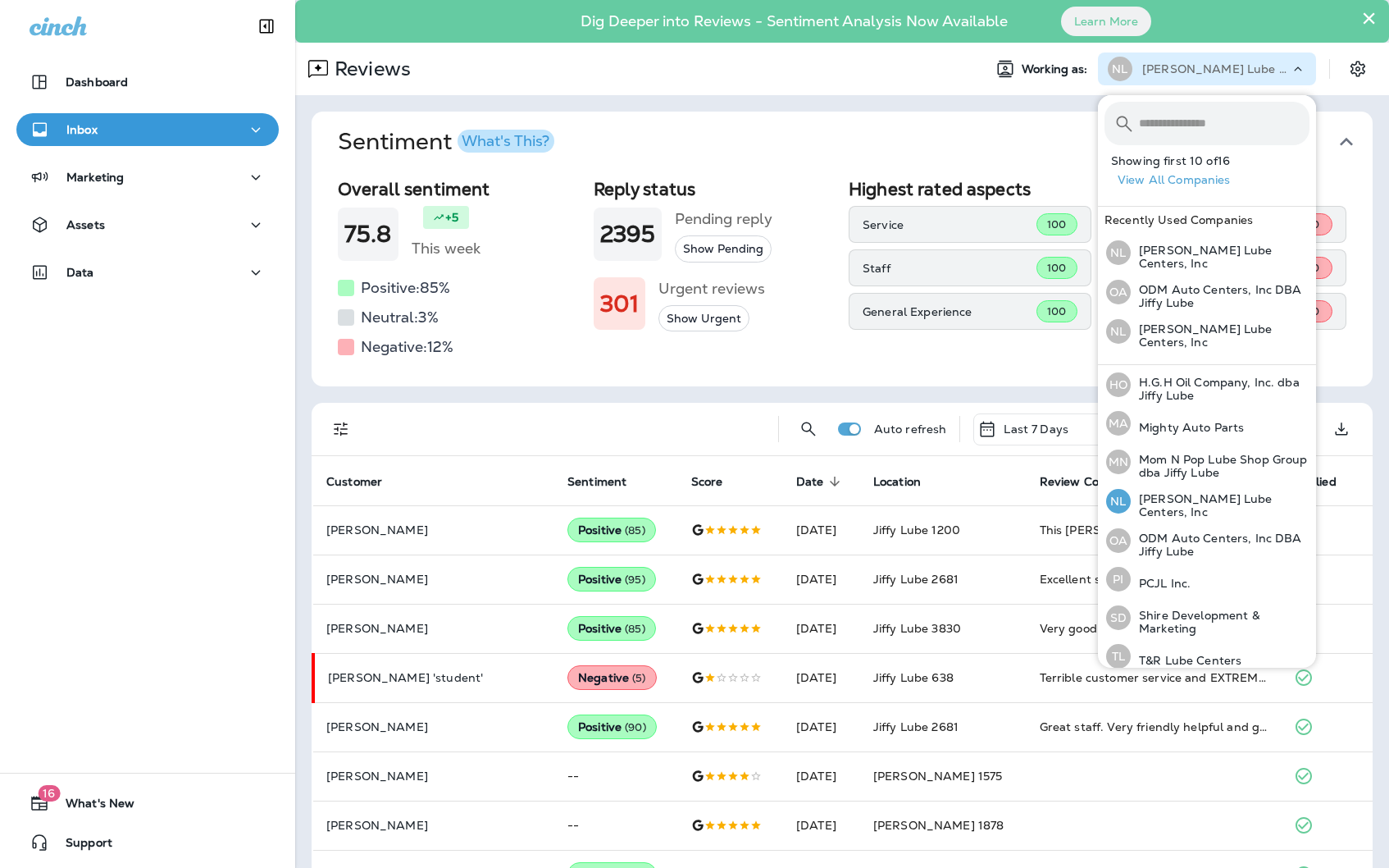
scroll to position [316, 0]
click at [1163, 572] on p "PCJL Inc." at bounding box center [1161, 578] width 59 height 13
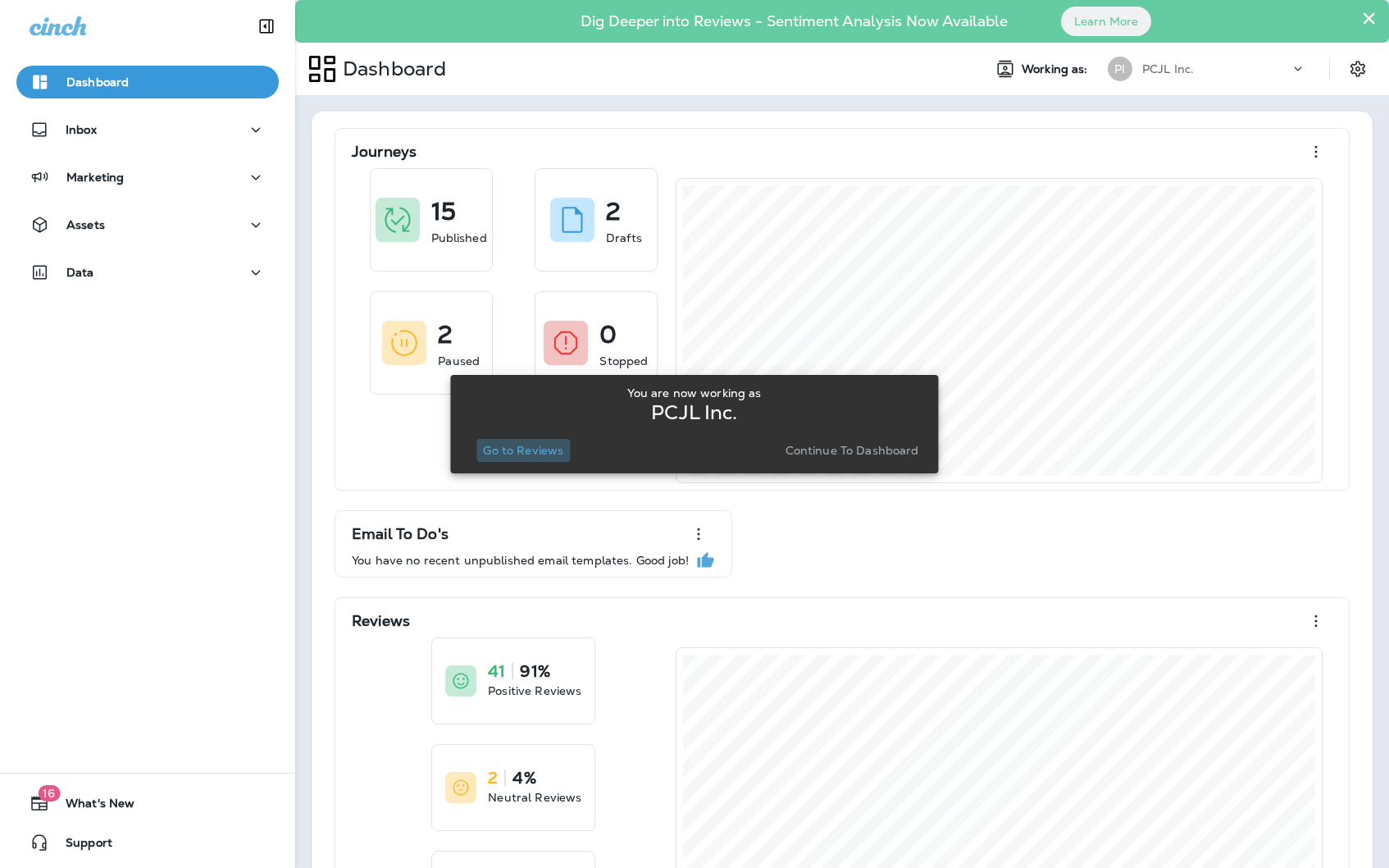
click at [532, 457] on p "Go to Reviews" at bounding box center [524, 450] width 80 height 13
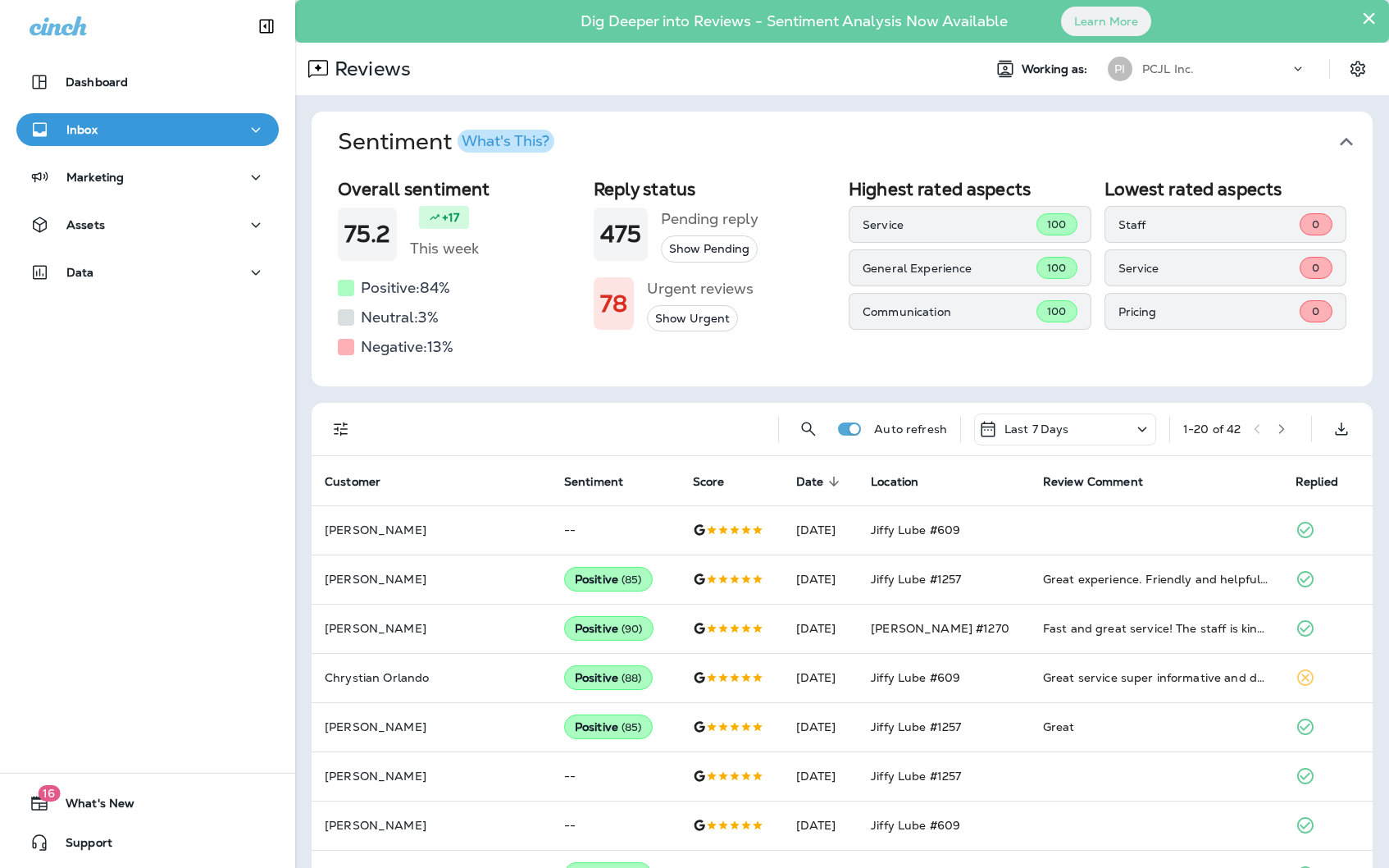
click at [331, 421] on icon "Filters" at bounding box center [341, 428] width 20 height 20
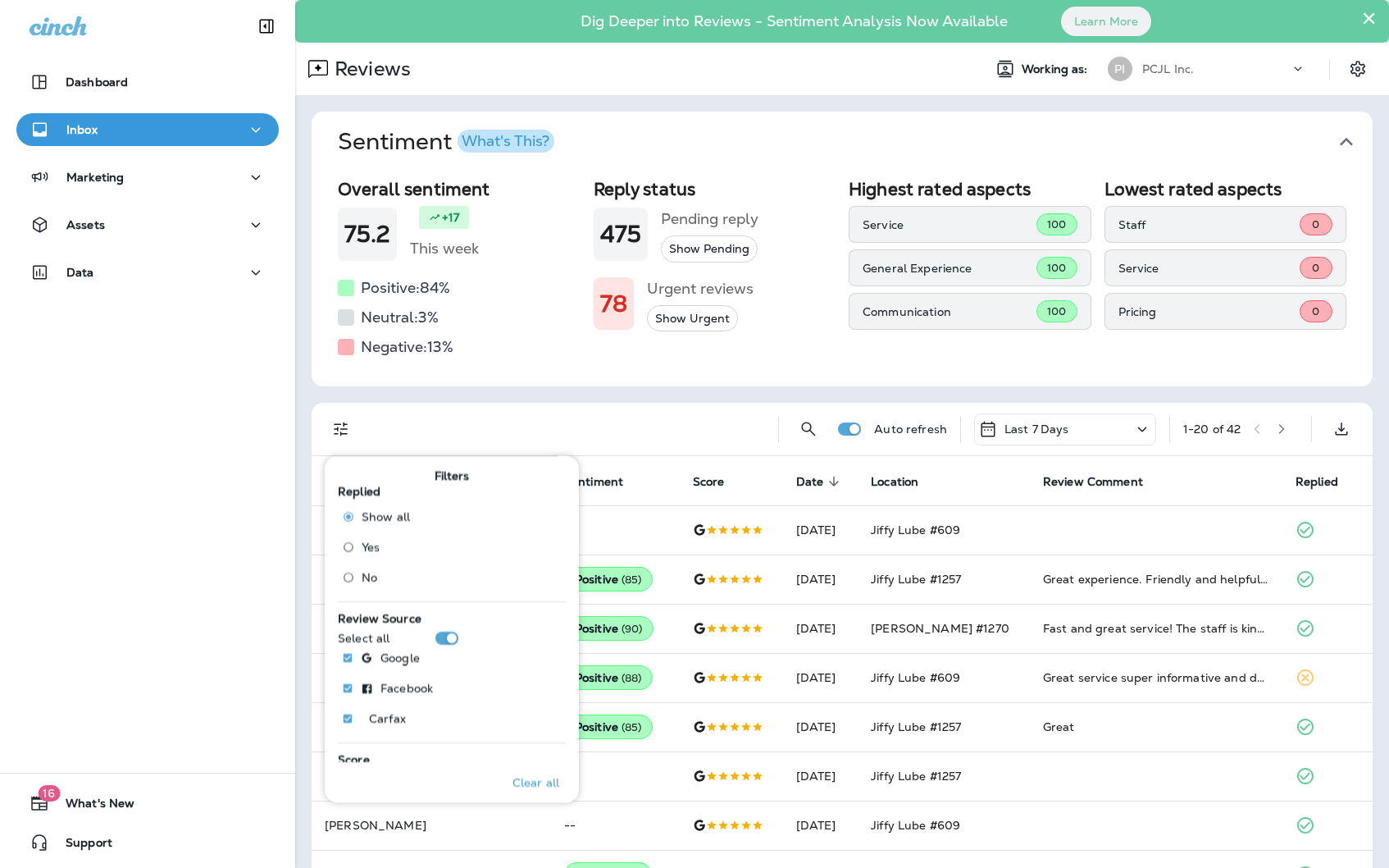
click at [364, 574] on span "No" at bounding box center [370, 576] width 16 height 13
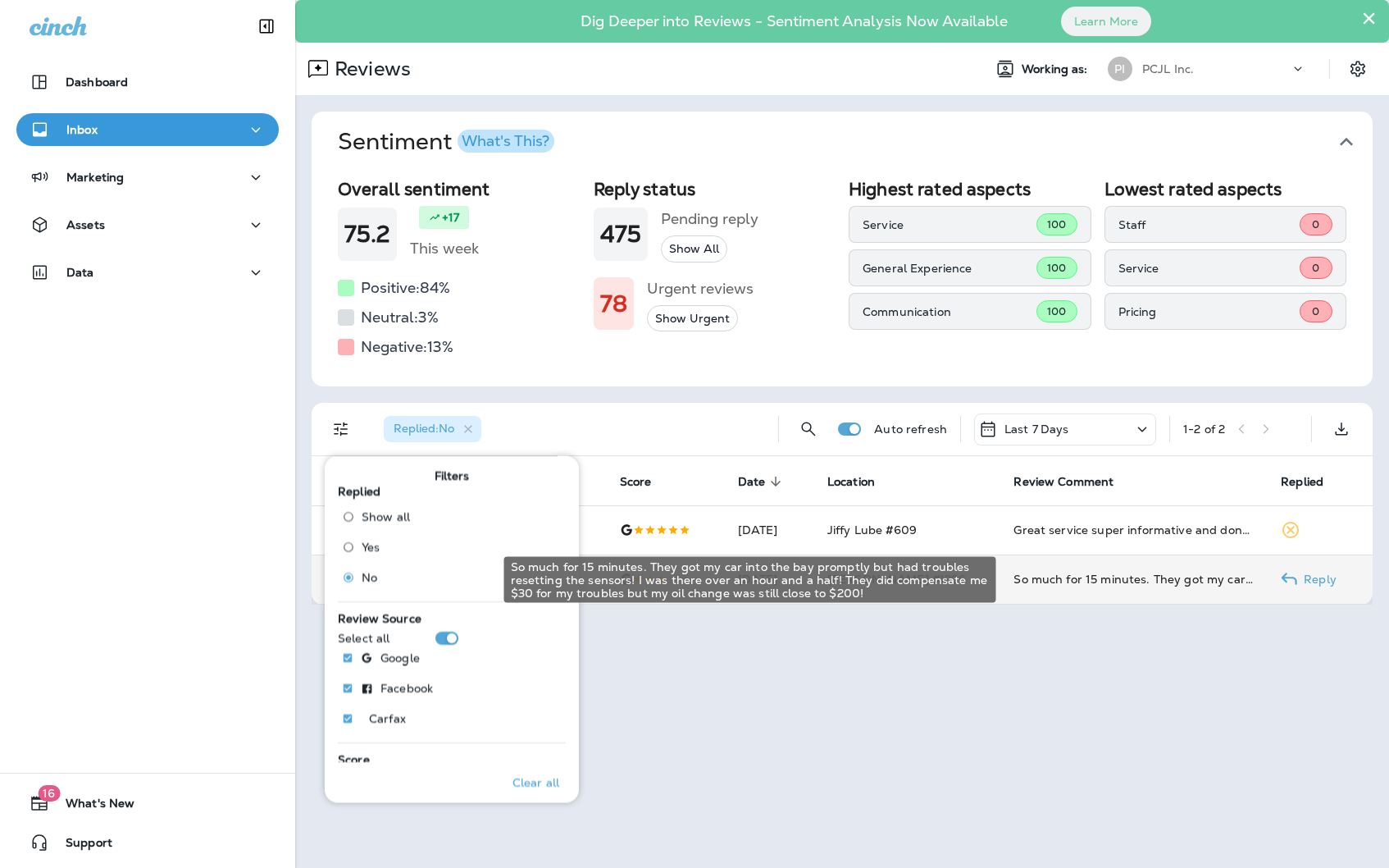
click at [1153, 580] on div "So much for 15 minutes. They got my car into the bay promptly but had troubles …" at bounding box center [1135, 579] width 241 height 17
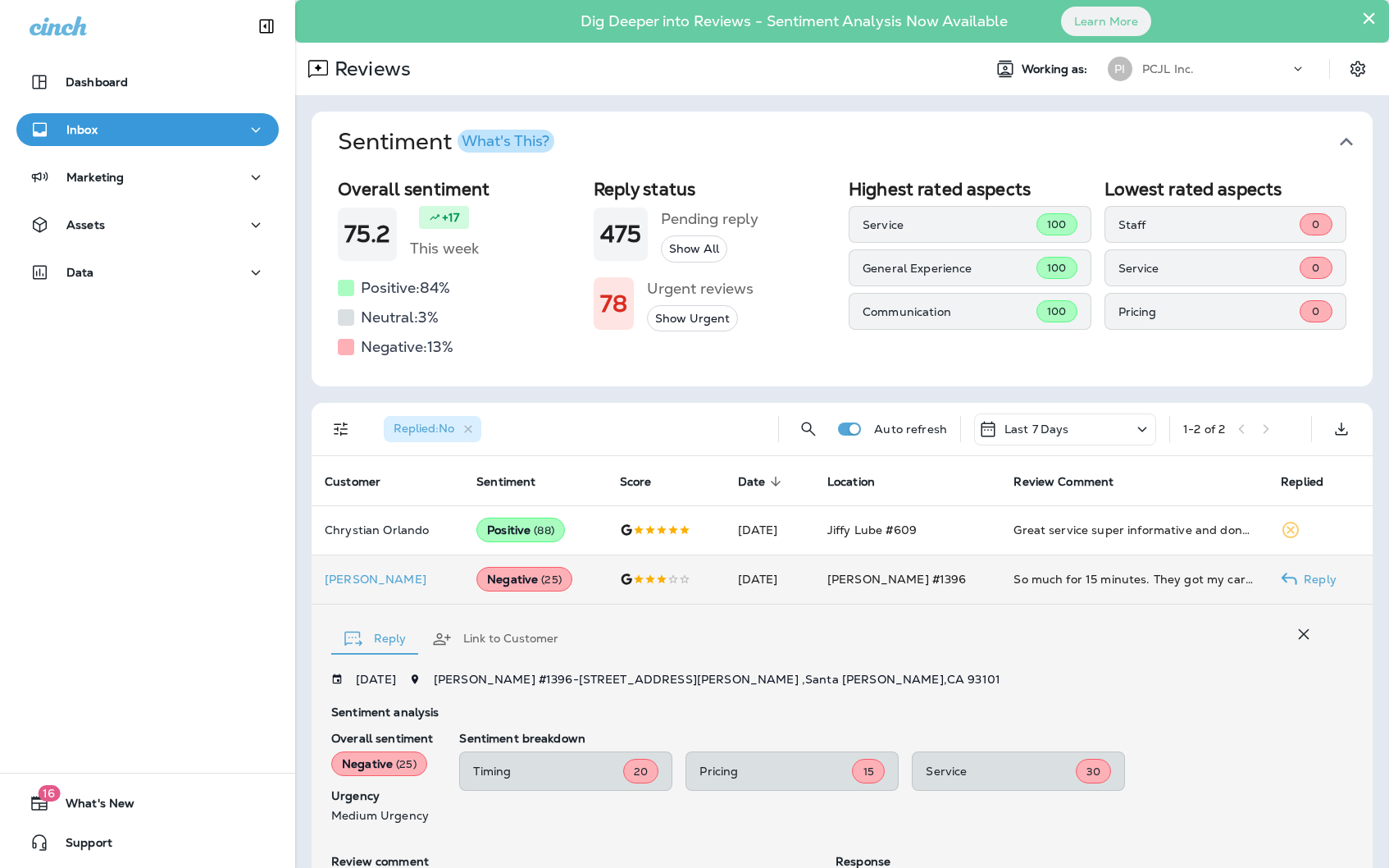
scroll to position [235, 0]
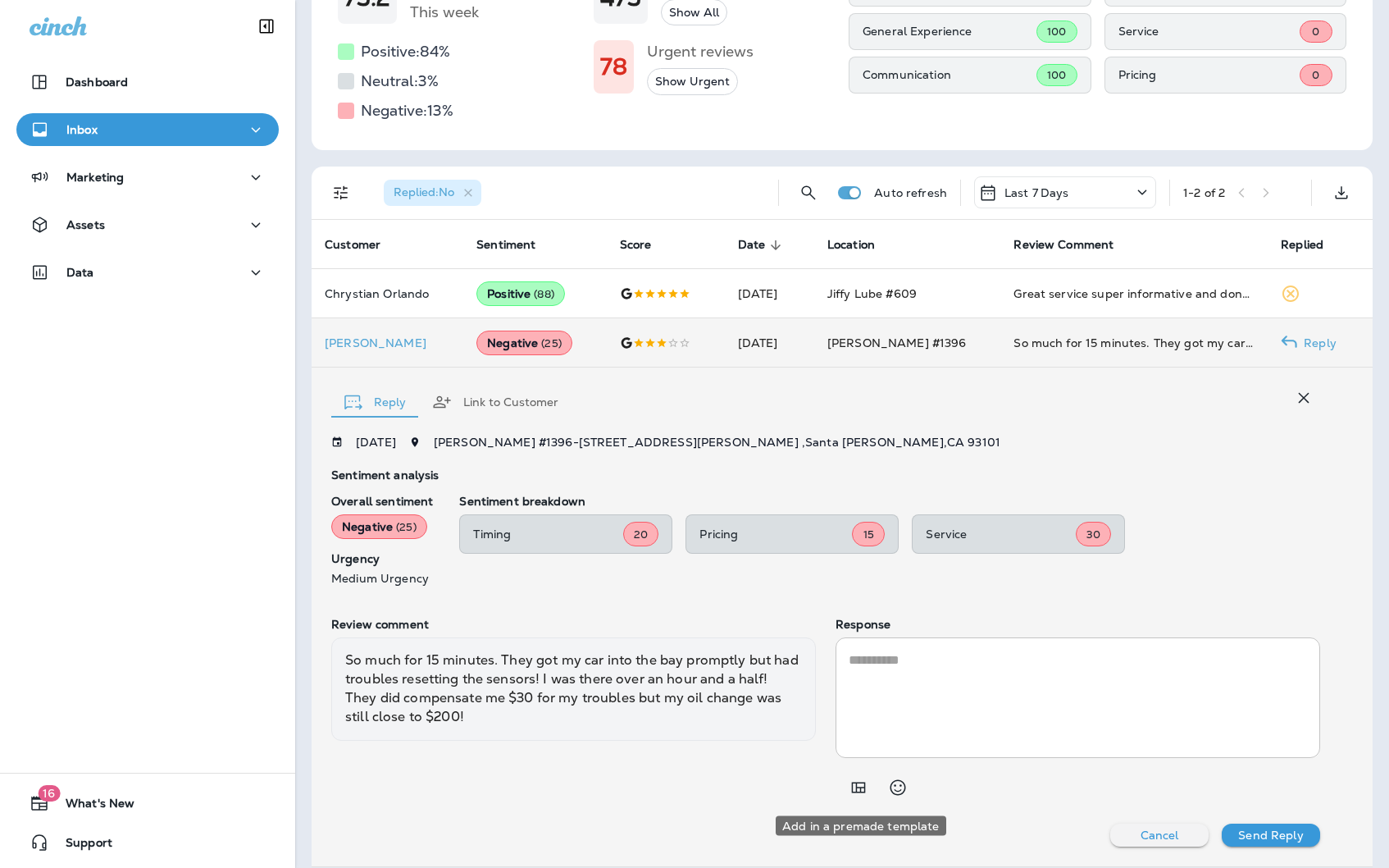
click at [852, 793] on icon "Add in a premade template" at bounding box center [858, 787] width 20 height 20
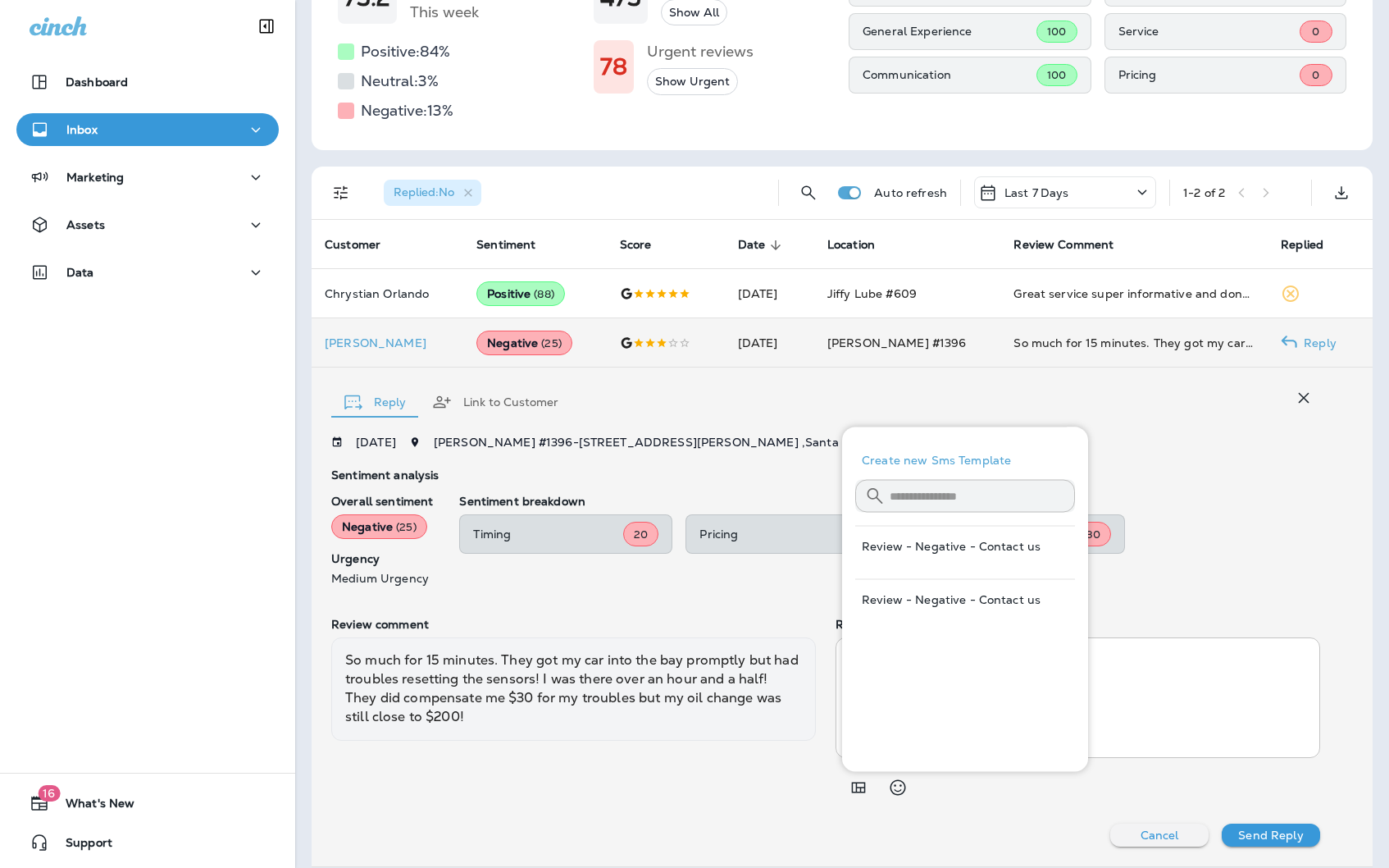
click at [911, 592] on button "Review - Negative - Contact us" at bounding box center [964, 599] width 219 height 39
type textarea "**********"
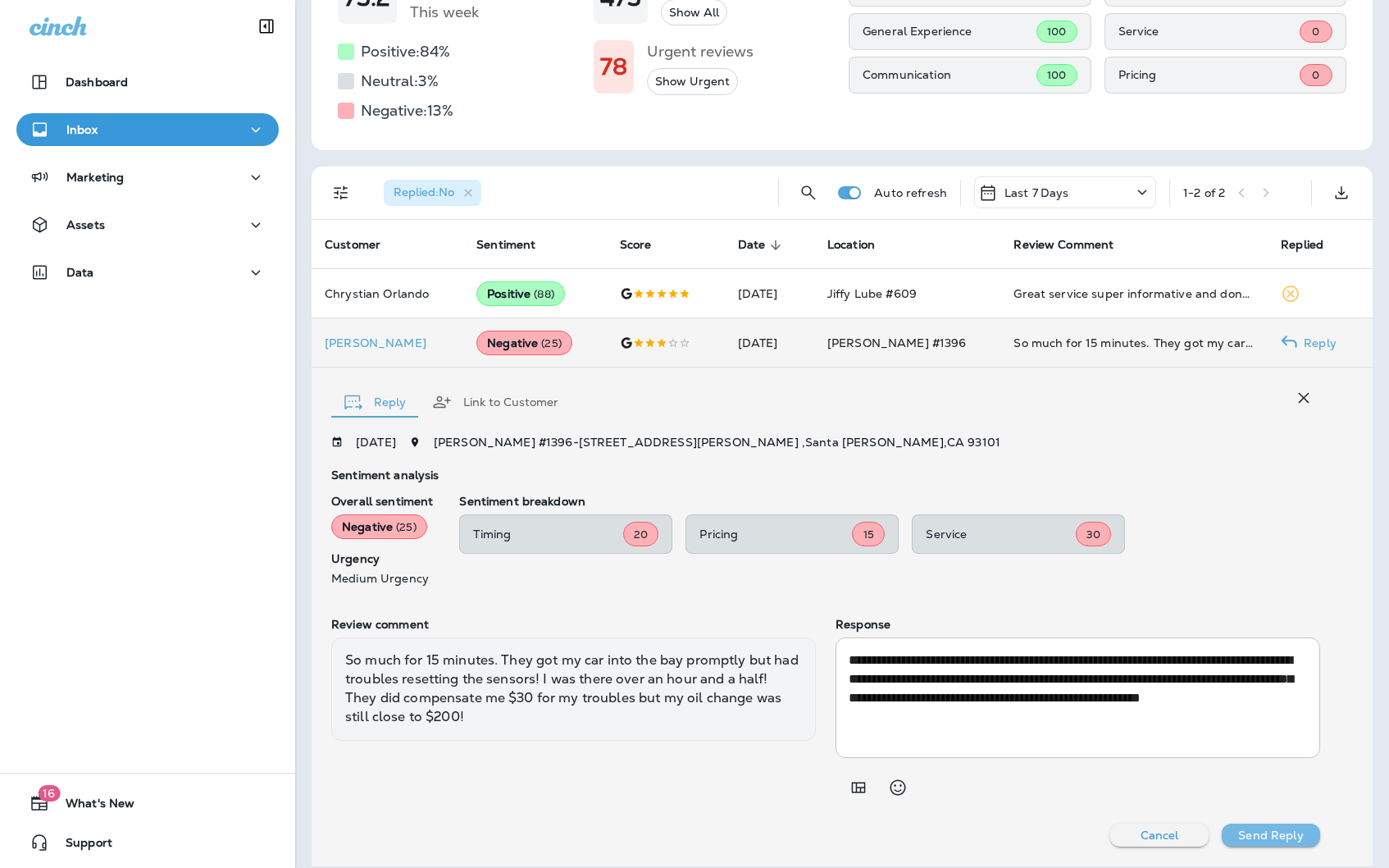
click at [1275, 836] on p "Send Reply" at bounding box center [1271, 835] width 65 height 13
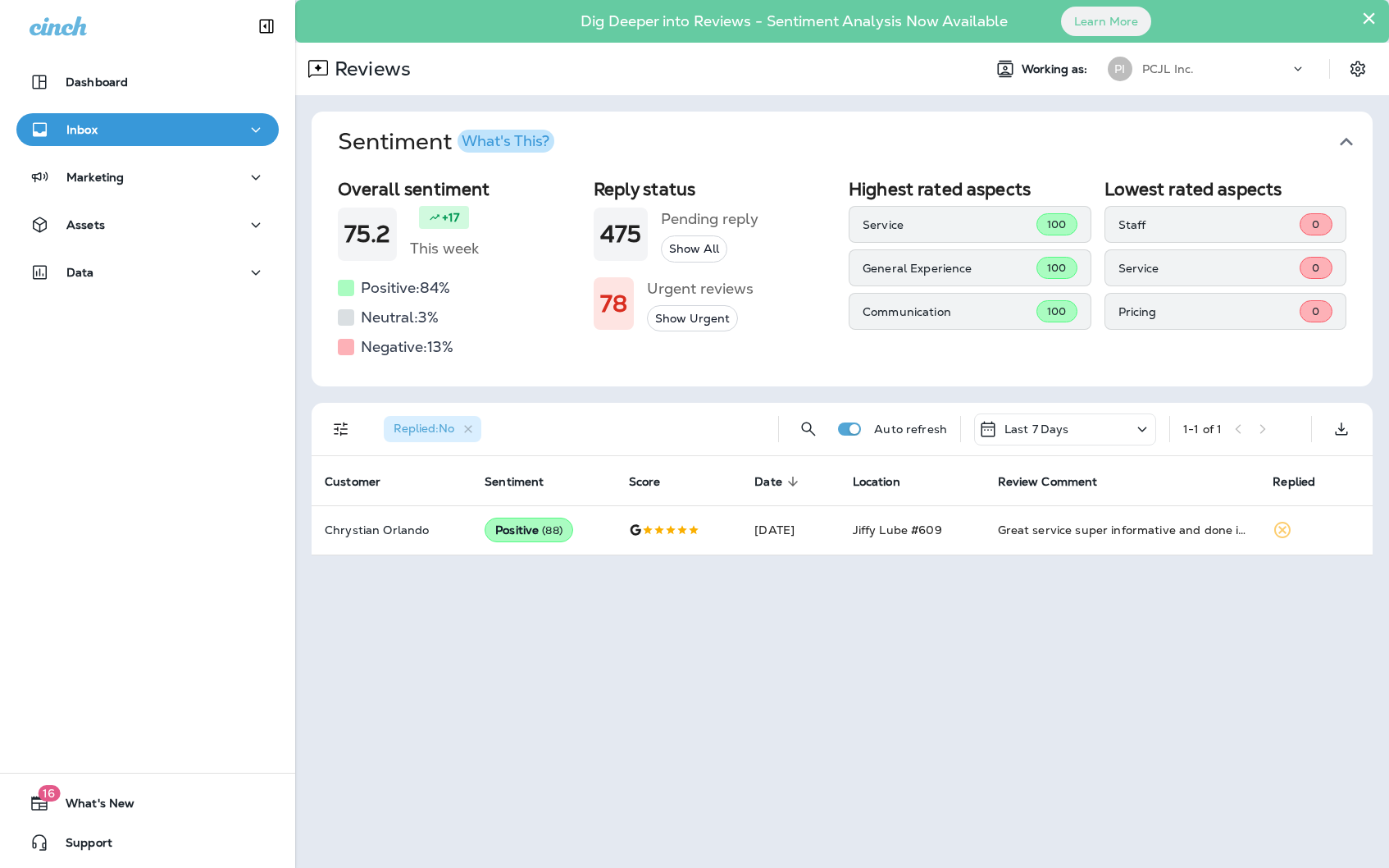
click at [1239, 67] on div "PCJL Inc." at bounding box center [1216, 69] width 148 height 24
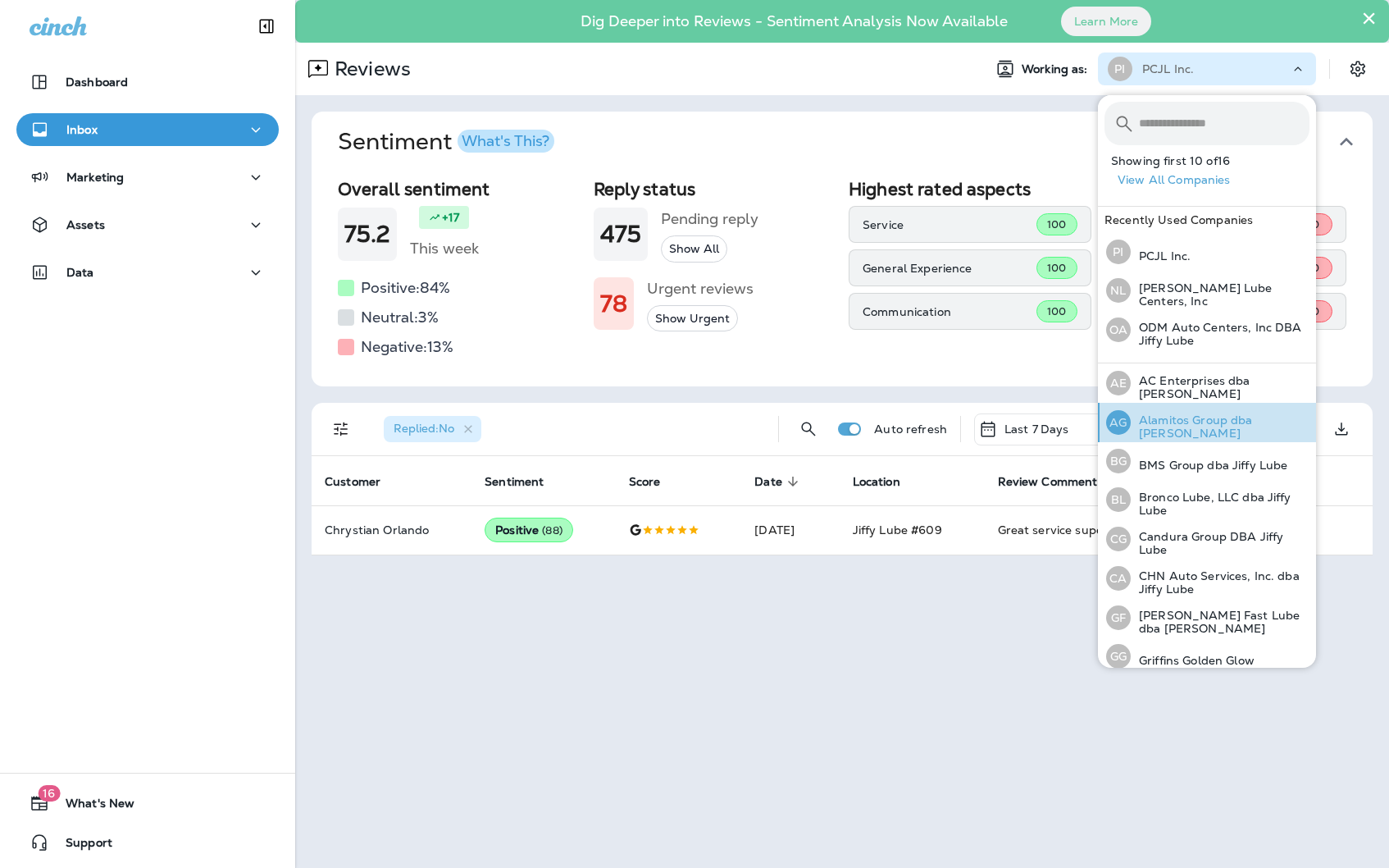
click at [1202, 424] on p "Alamitos Group dba [PERSON_NAME]" at bounding box center [1220, 427] width 179 height 26
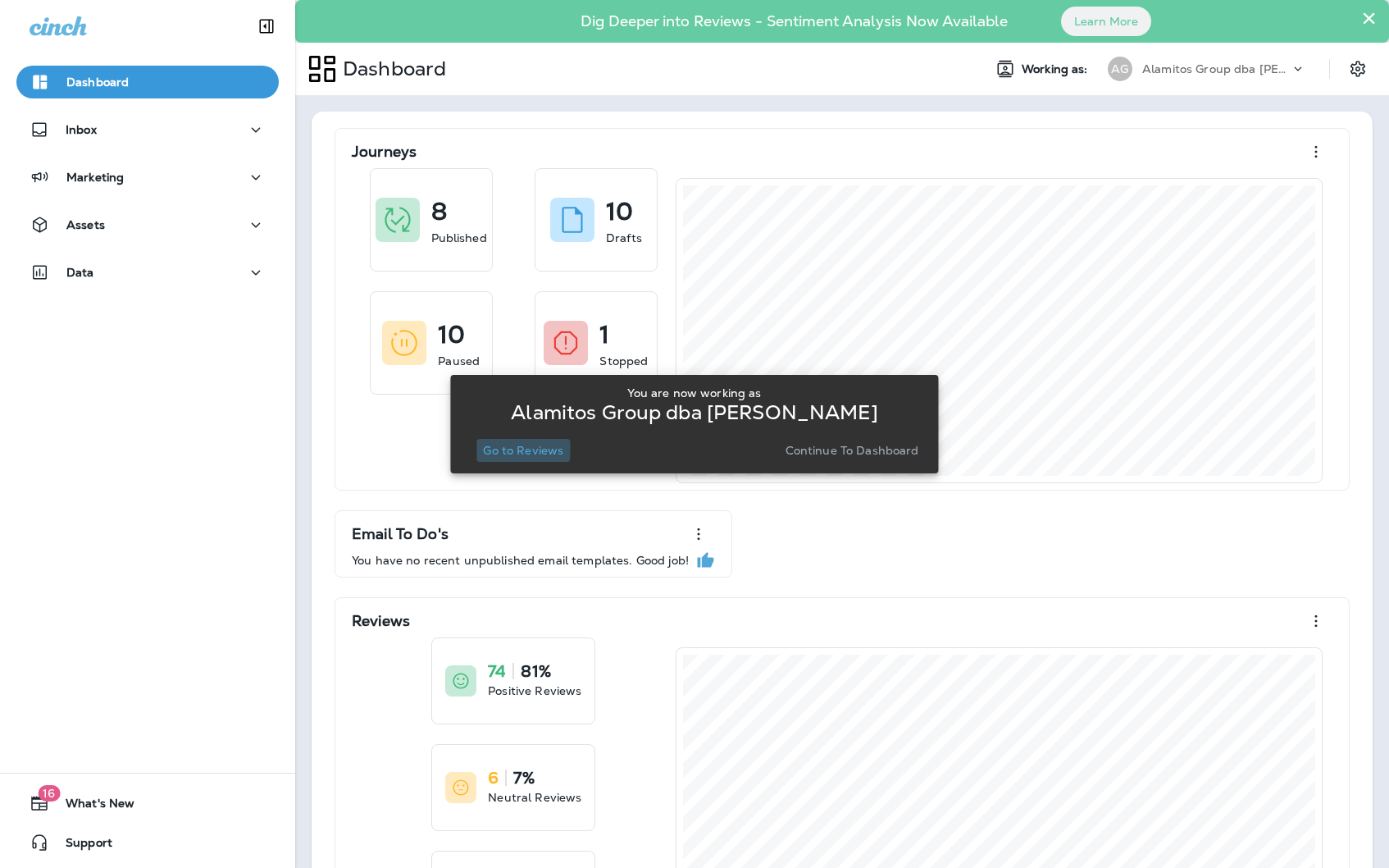
click at [496, 444] on p "Go to Reviews" at bounding box center [524, 450] width 80 height 13
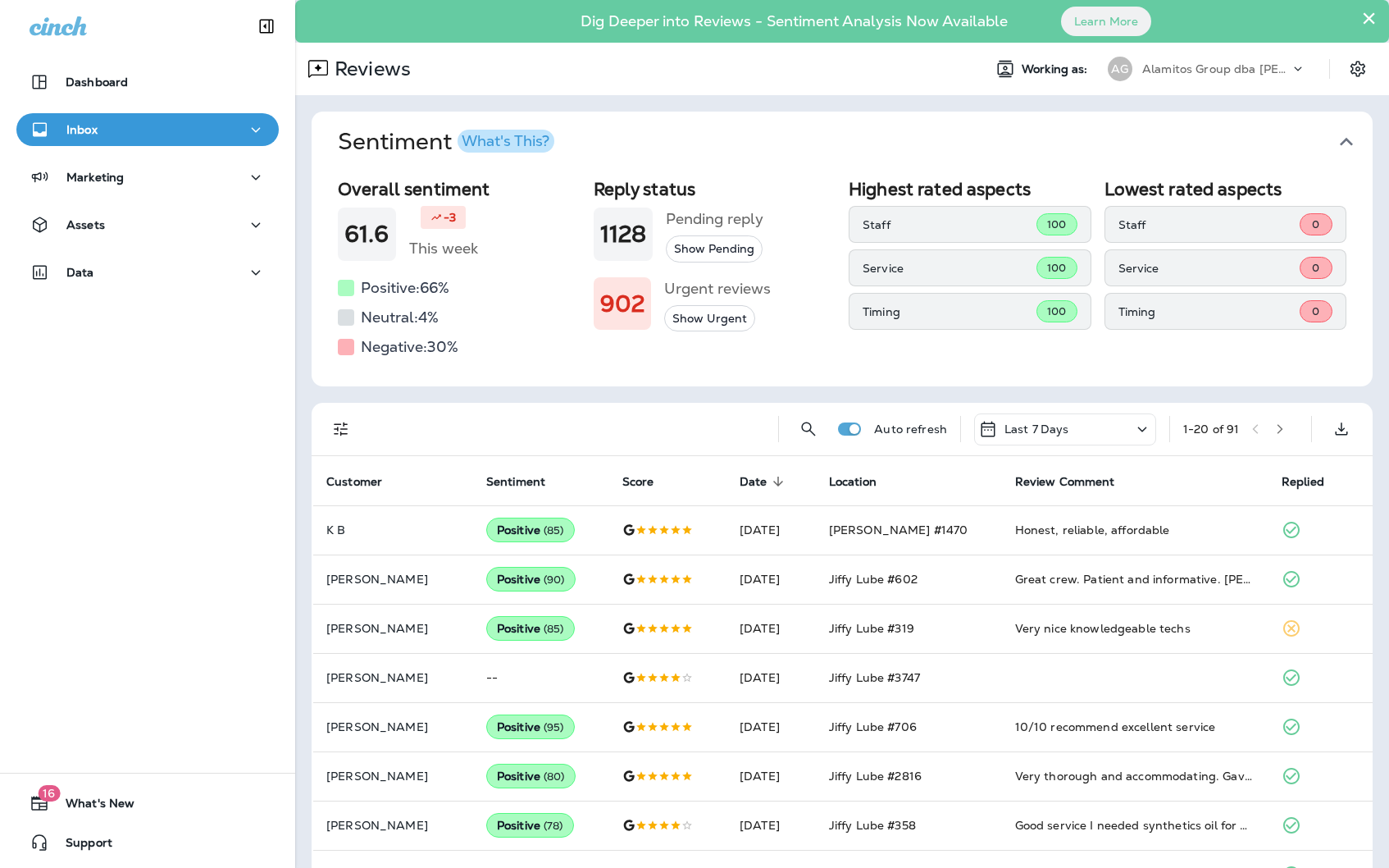
click at [338, 421] on icon "Filters" at bounding box center [341, 428] width 20 height 20
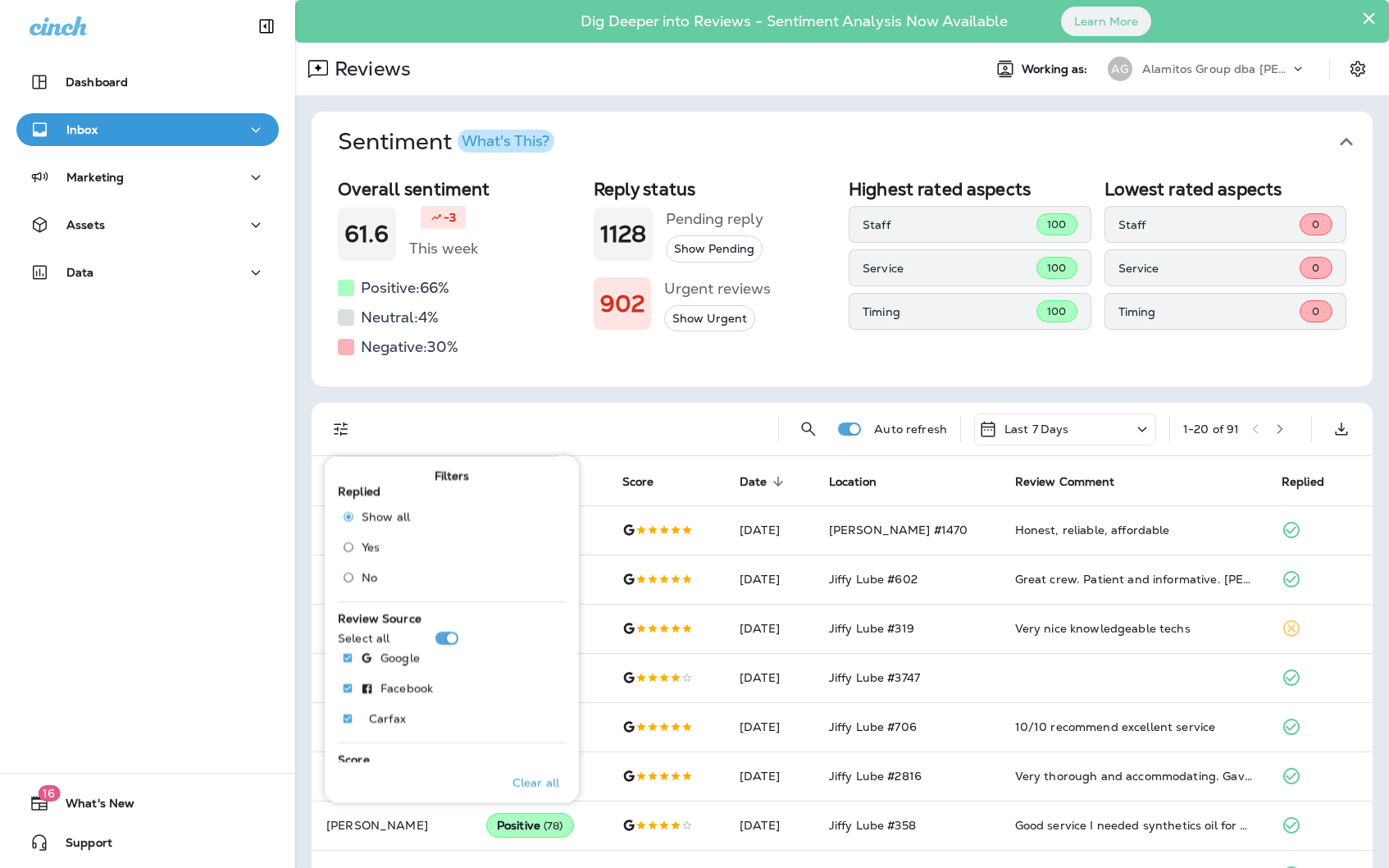
click at [365, 577] on span "No" at bounding box center [370, 576] width 16 height 13
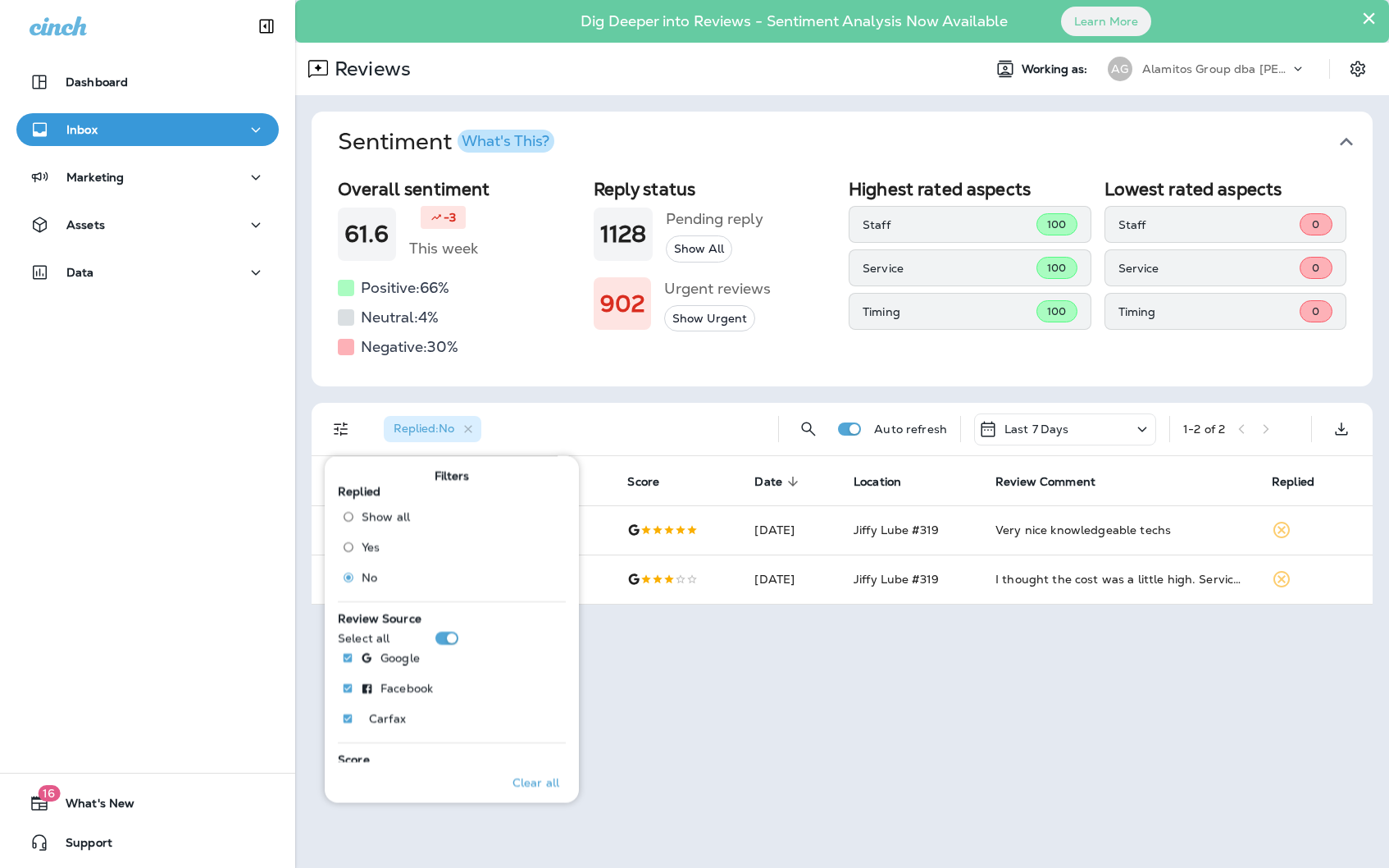
click at [1149, 649] on div "× Dig Deeper into Reviews - Sentiment Analysis Now Available Learn More Reviews…" at bounding box center [842, 434] width 1094 height 868
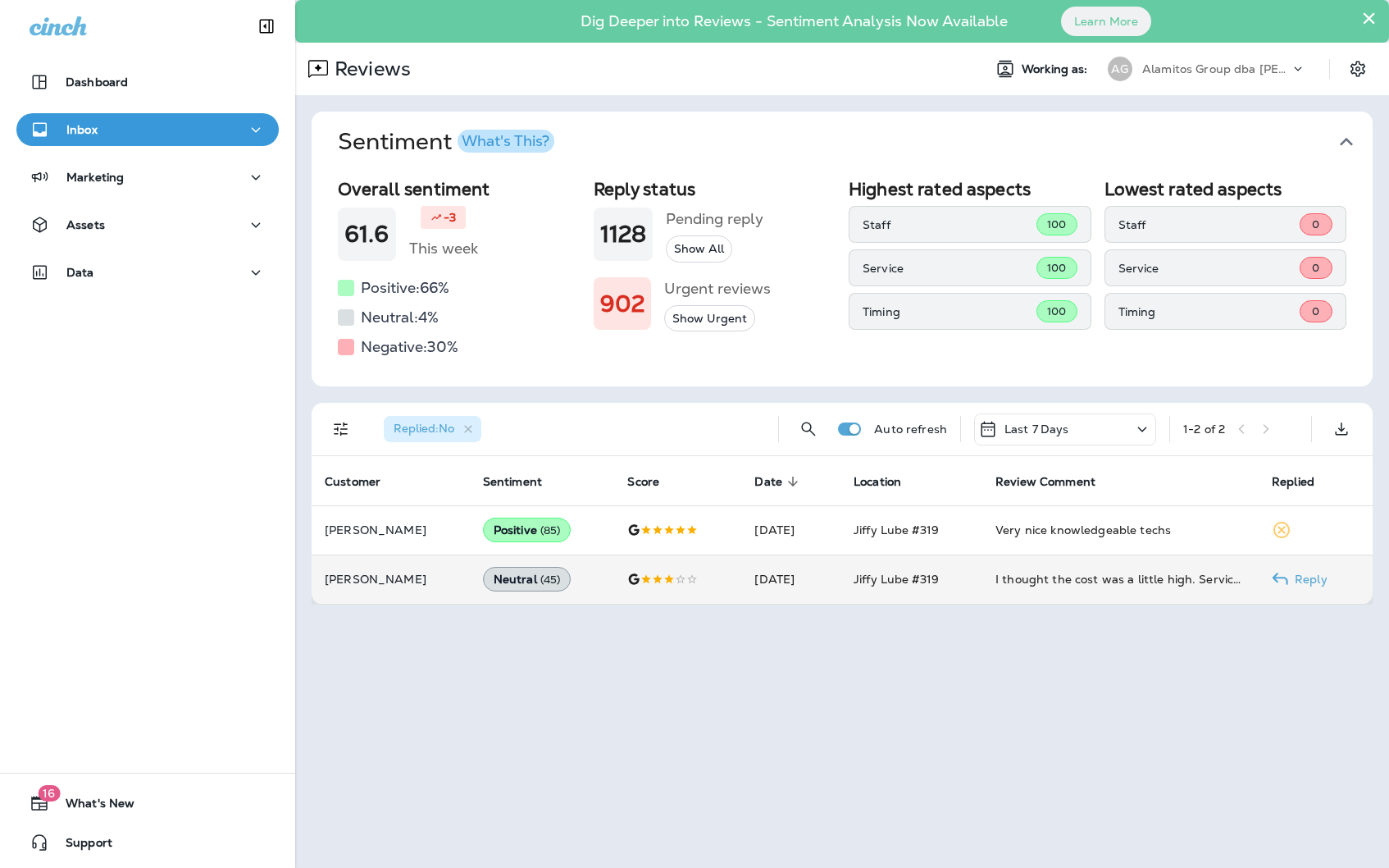
click at [1120, 587] on td "I thought the cost was a little high. Service was OK." at bounding box center [1121, 579] width 276 height 49
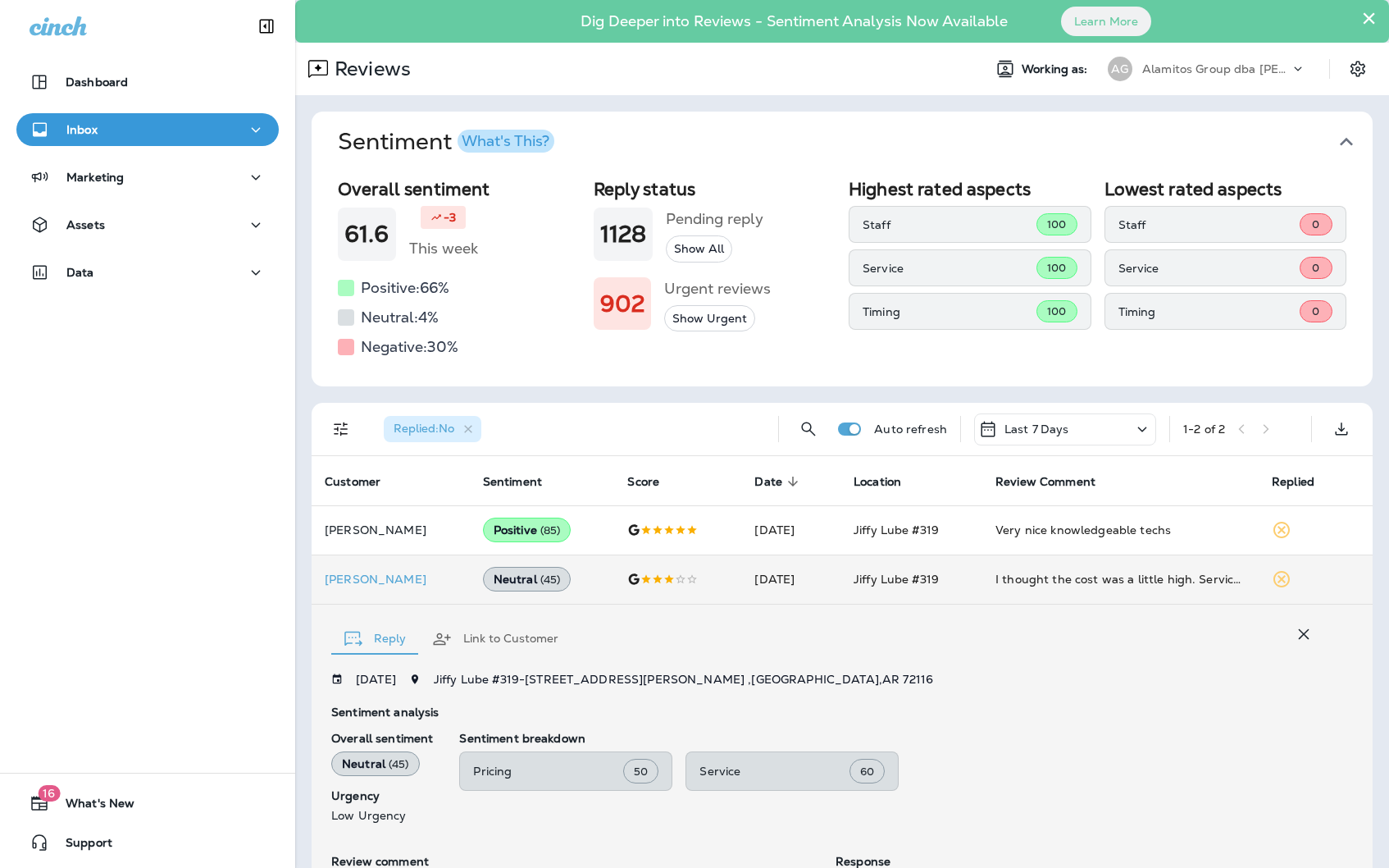
scroll to position [235, 0]
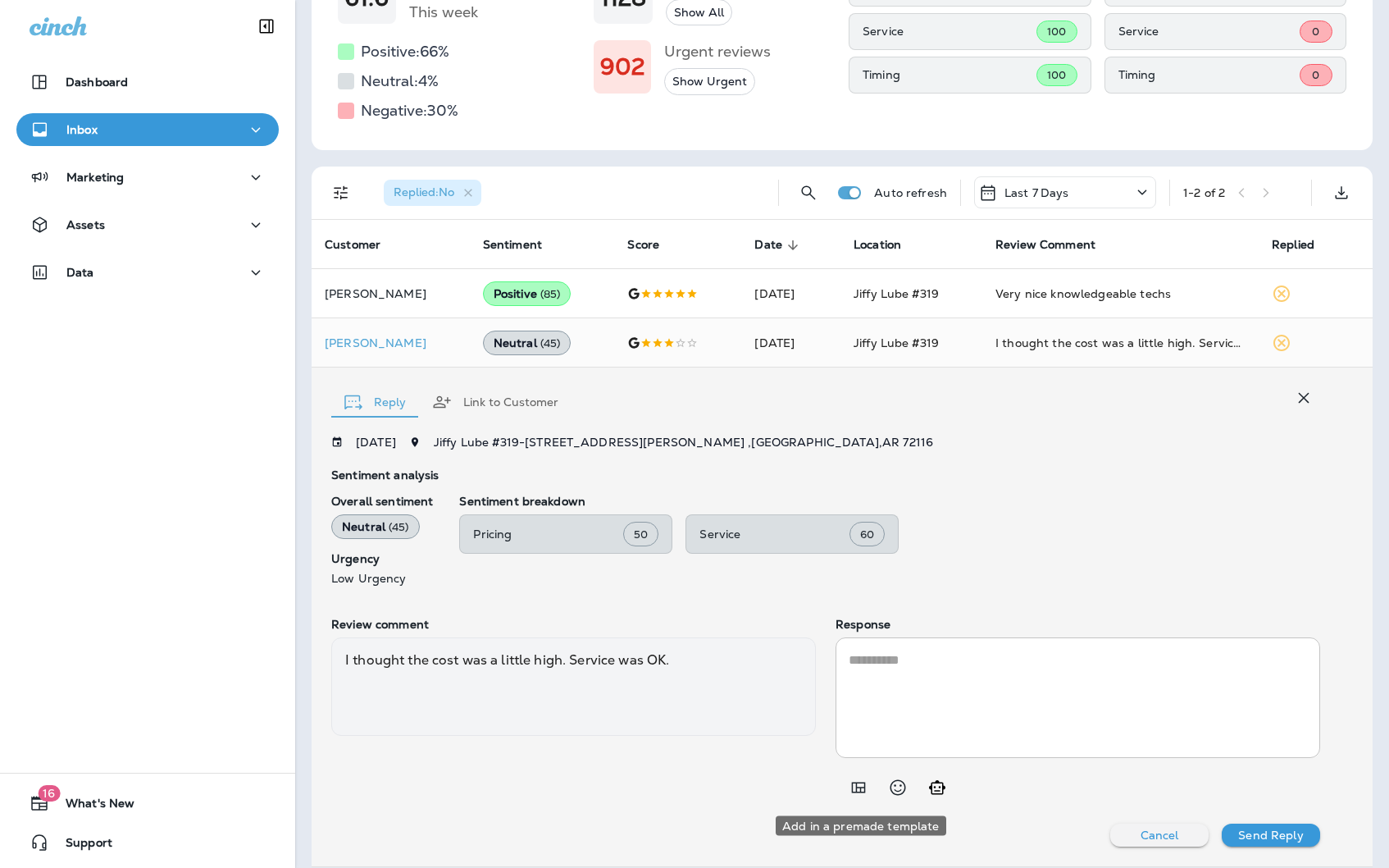
click at [858, 788] on icon "Add in a premade template" at bounding box center [858, 787] width 20 height 20
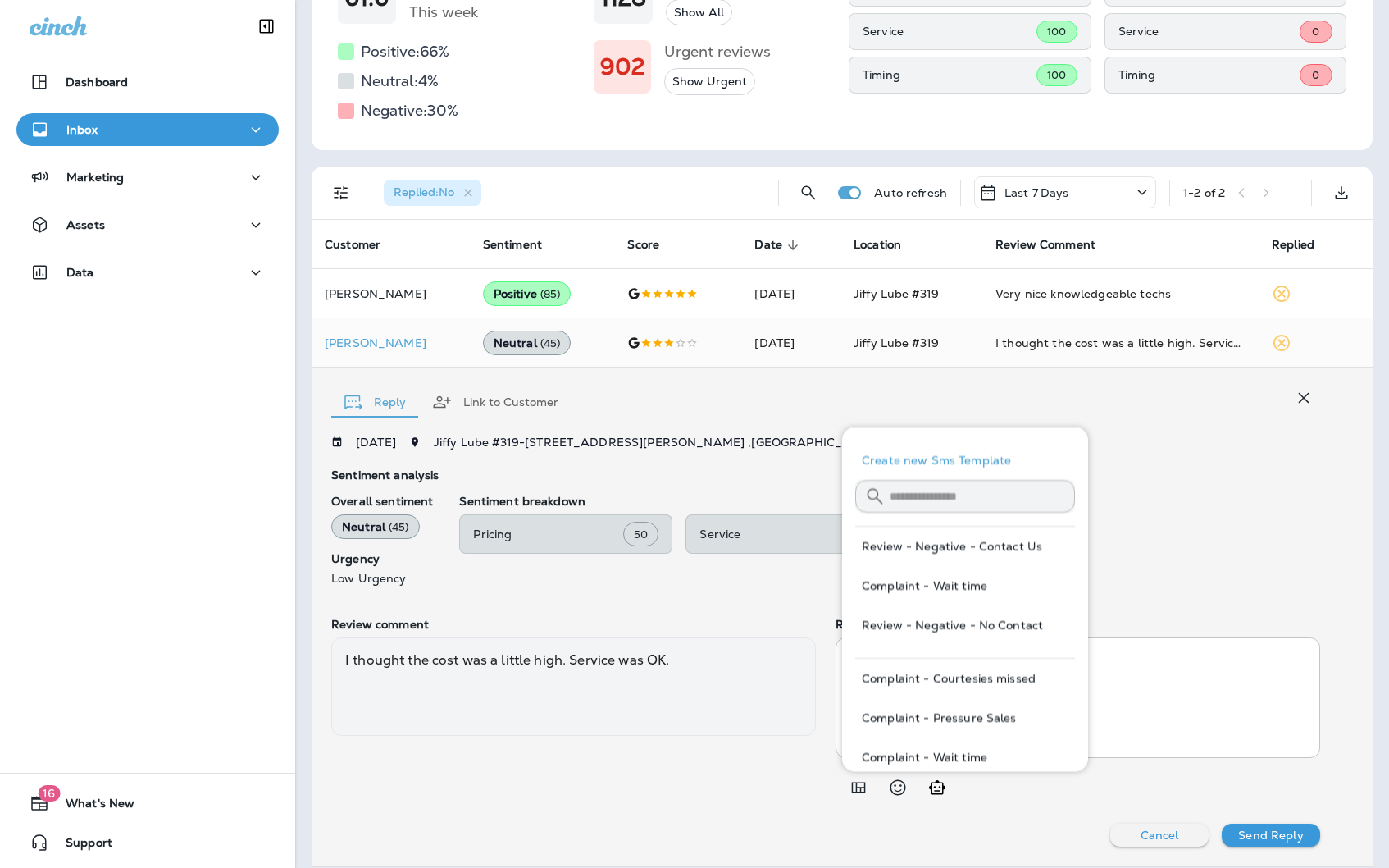
click at [999, 626] on button "Review - Negative - No Contact" at bounding box center [964, 624] width 219 height 39
type textarea "**********"
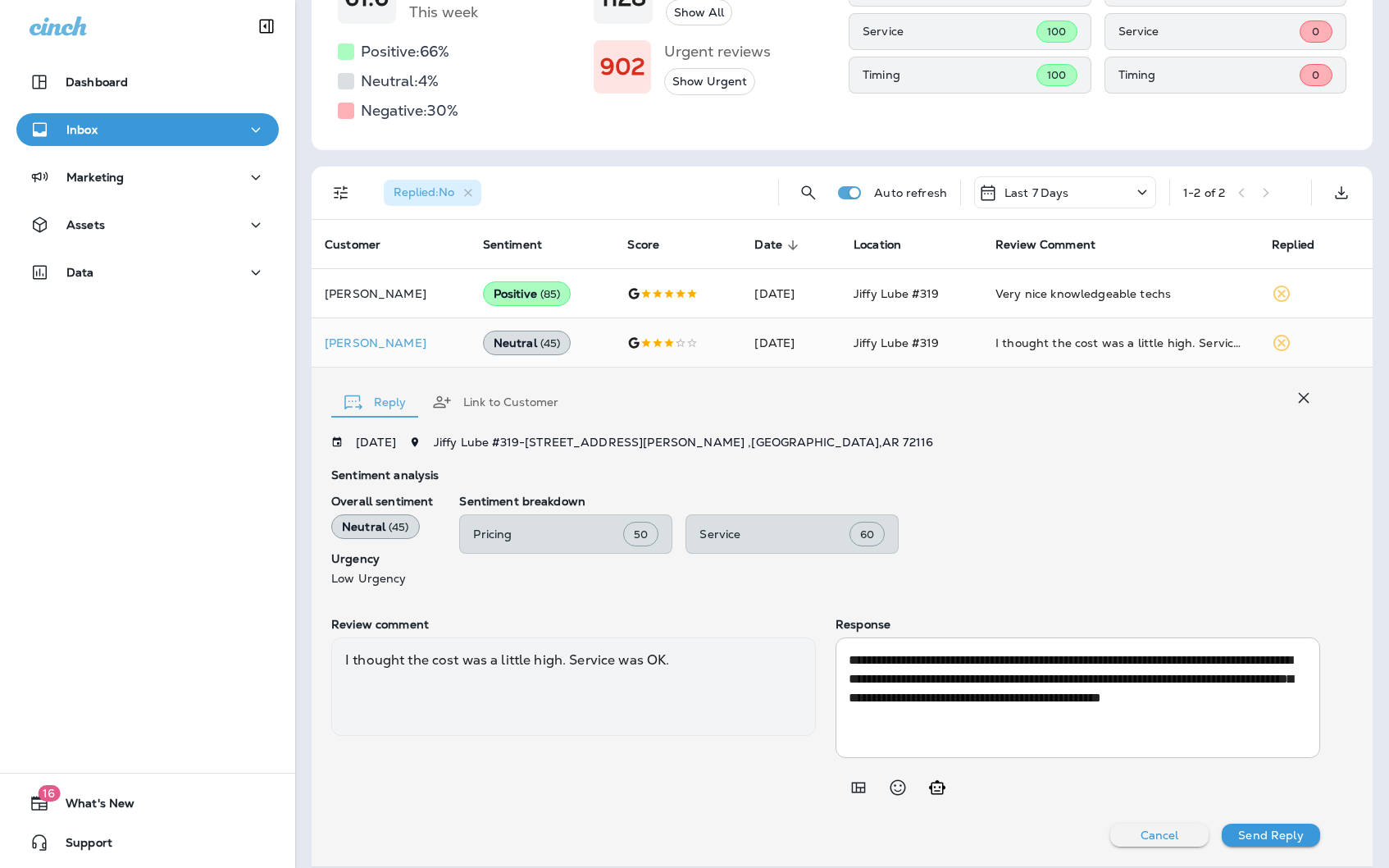
click at [1287, 847] on div "**********" at bounding box center [842, 616] width 1061 height 498
click at [1293, 832] on p "Send Reply" at bounding box center [1271, 835] width 65 height 13
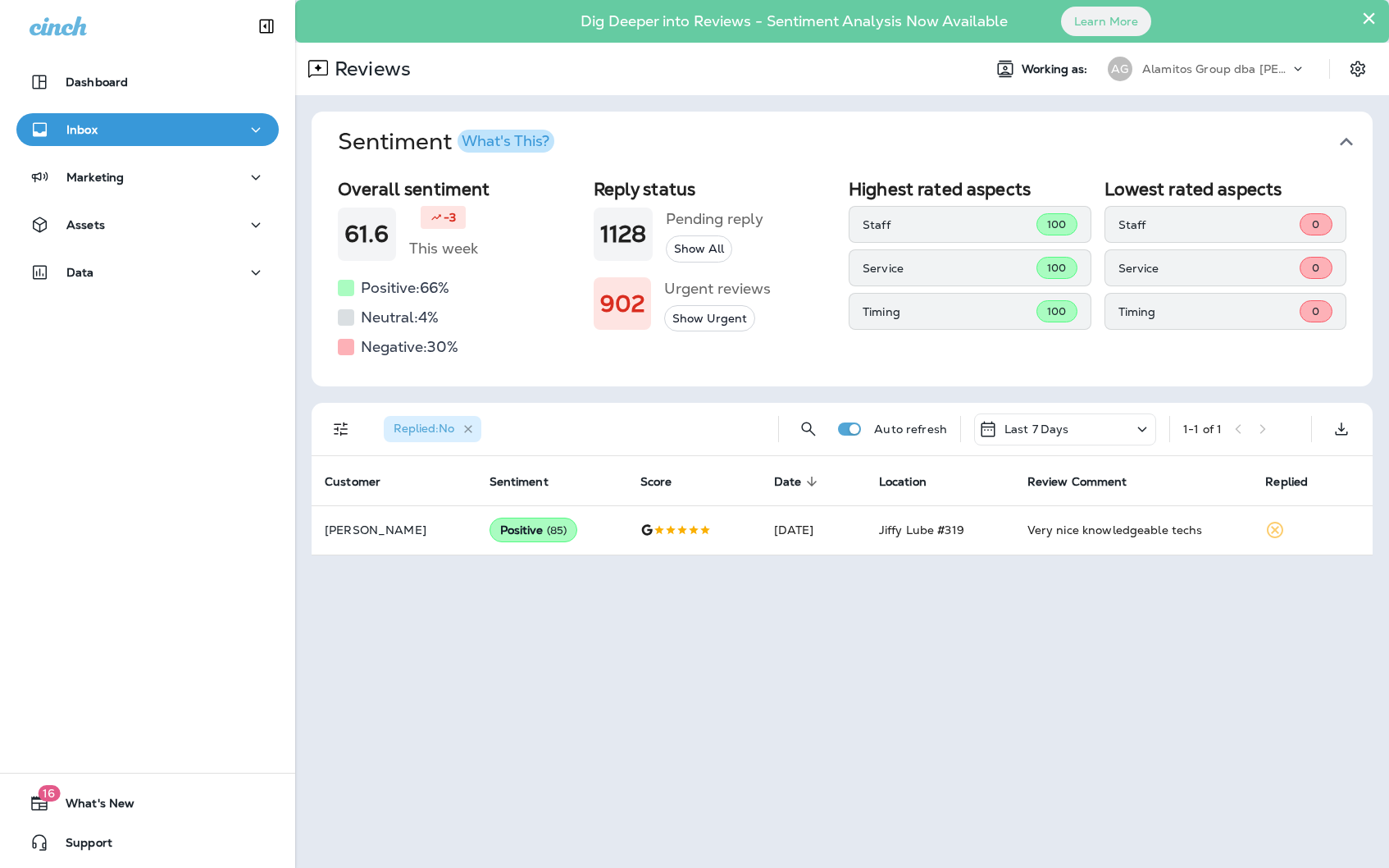
click at [470, 427] on icon "button" at bounding box center [469, 429] width 14 height 14
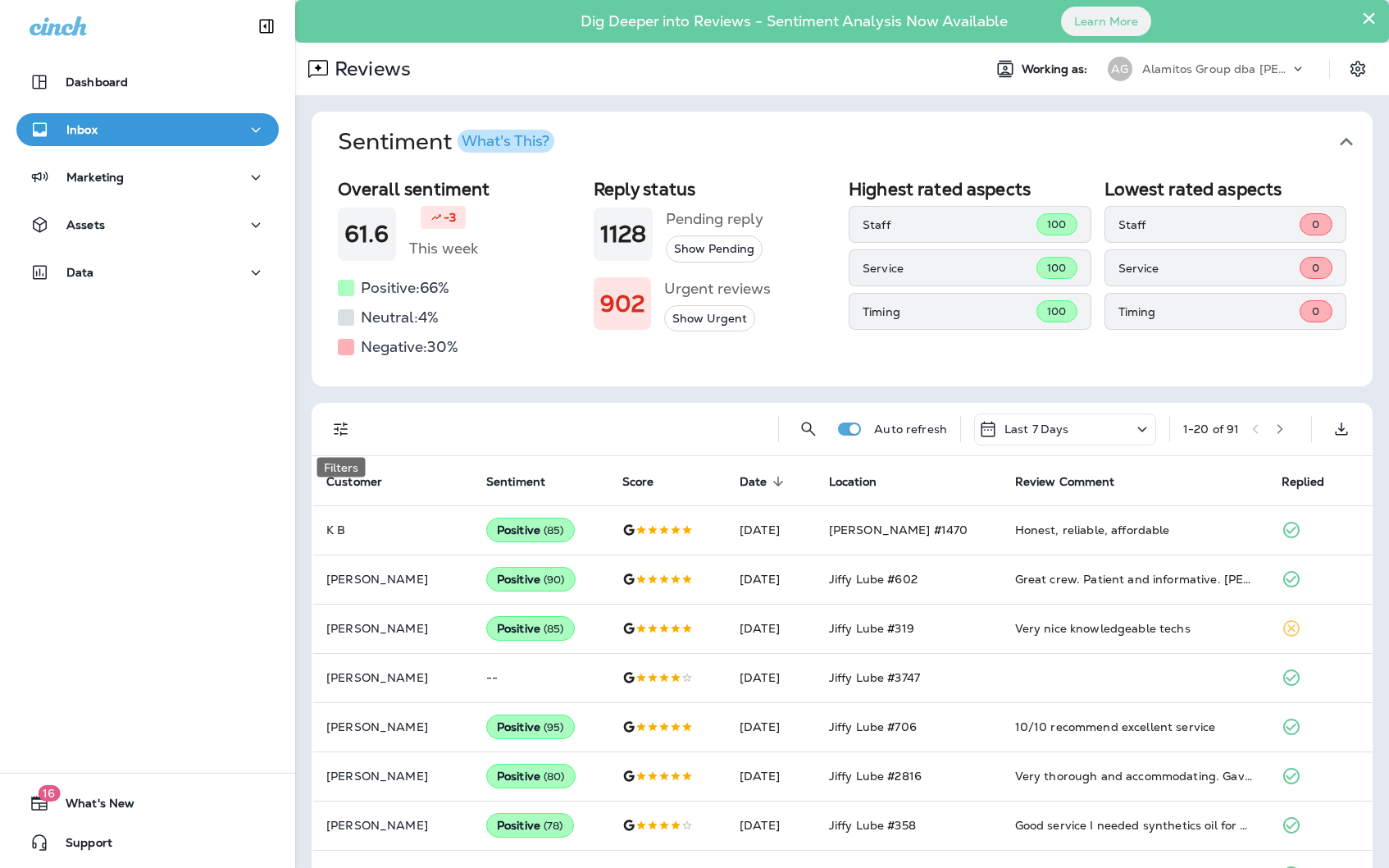
click at [333, 431] on icon "Filters" at bounding box center [341, 428] width 20 height 20
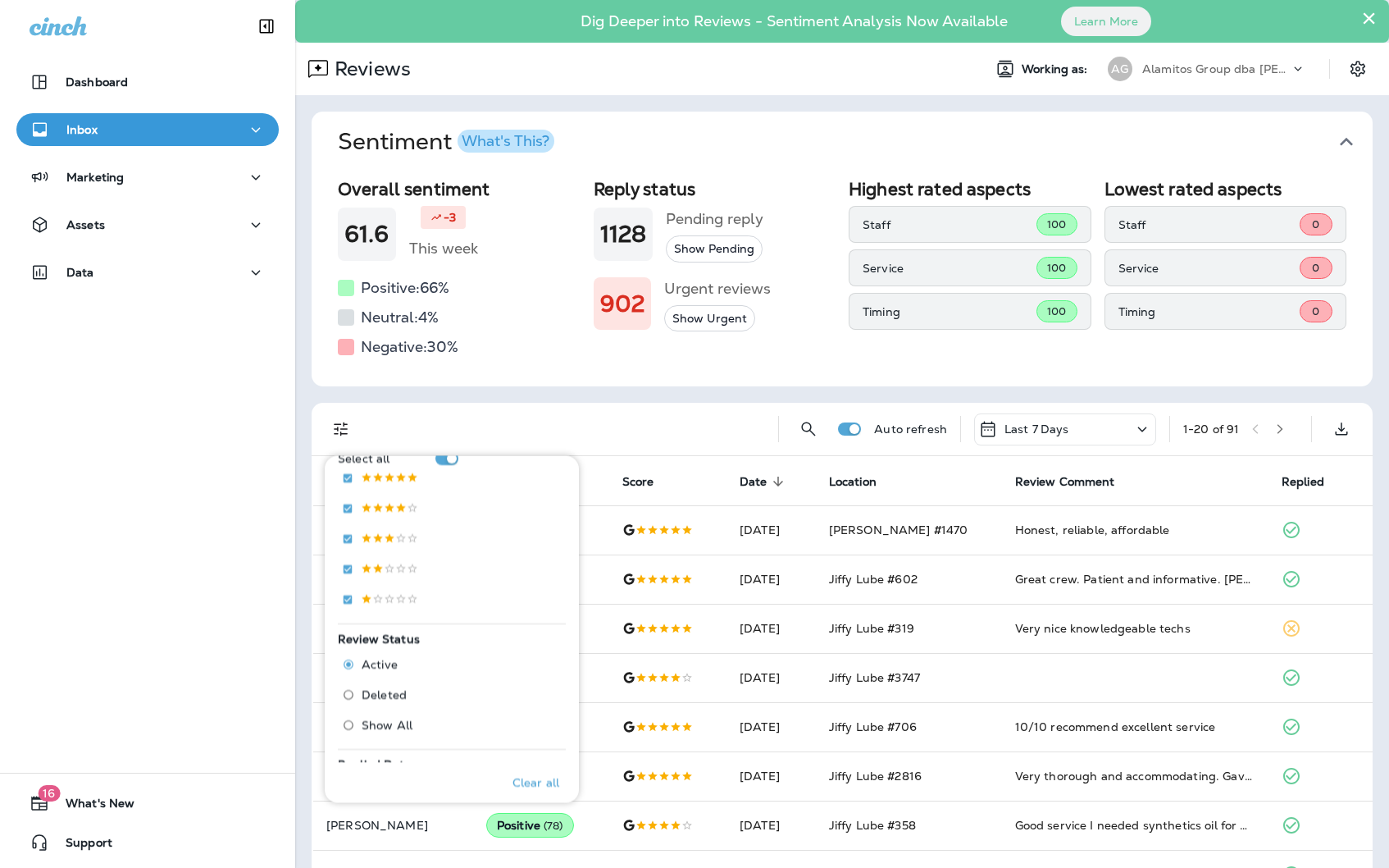
scroll to position [319, 0]
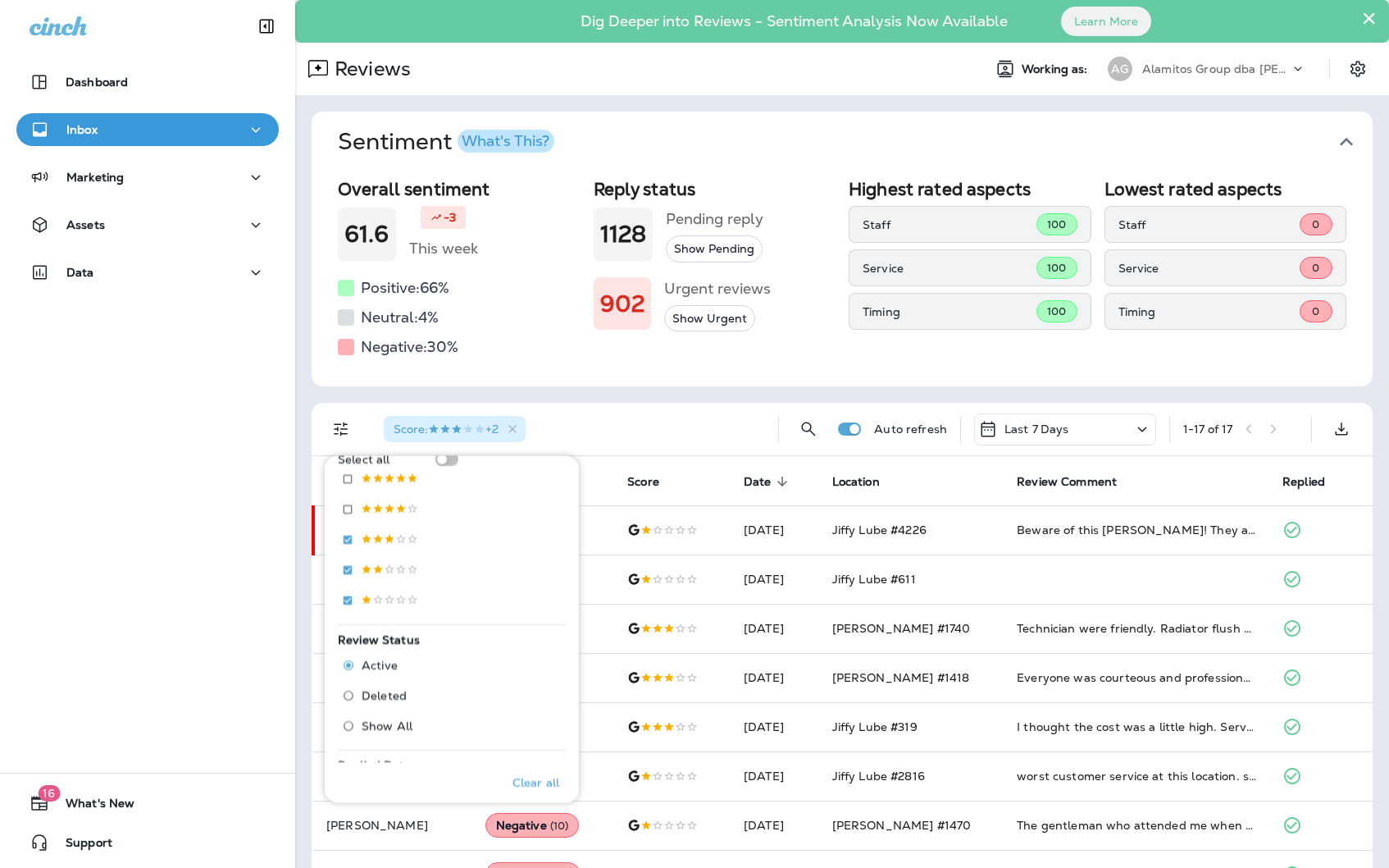
click at [1158, 355] on div "Lowest rated aspects Staff 0 Service 0 Timing 0" at bounding box center [1226, 269] width 243 height 181
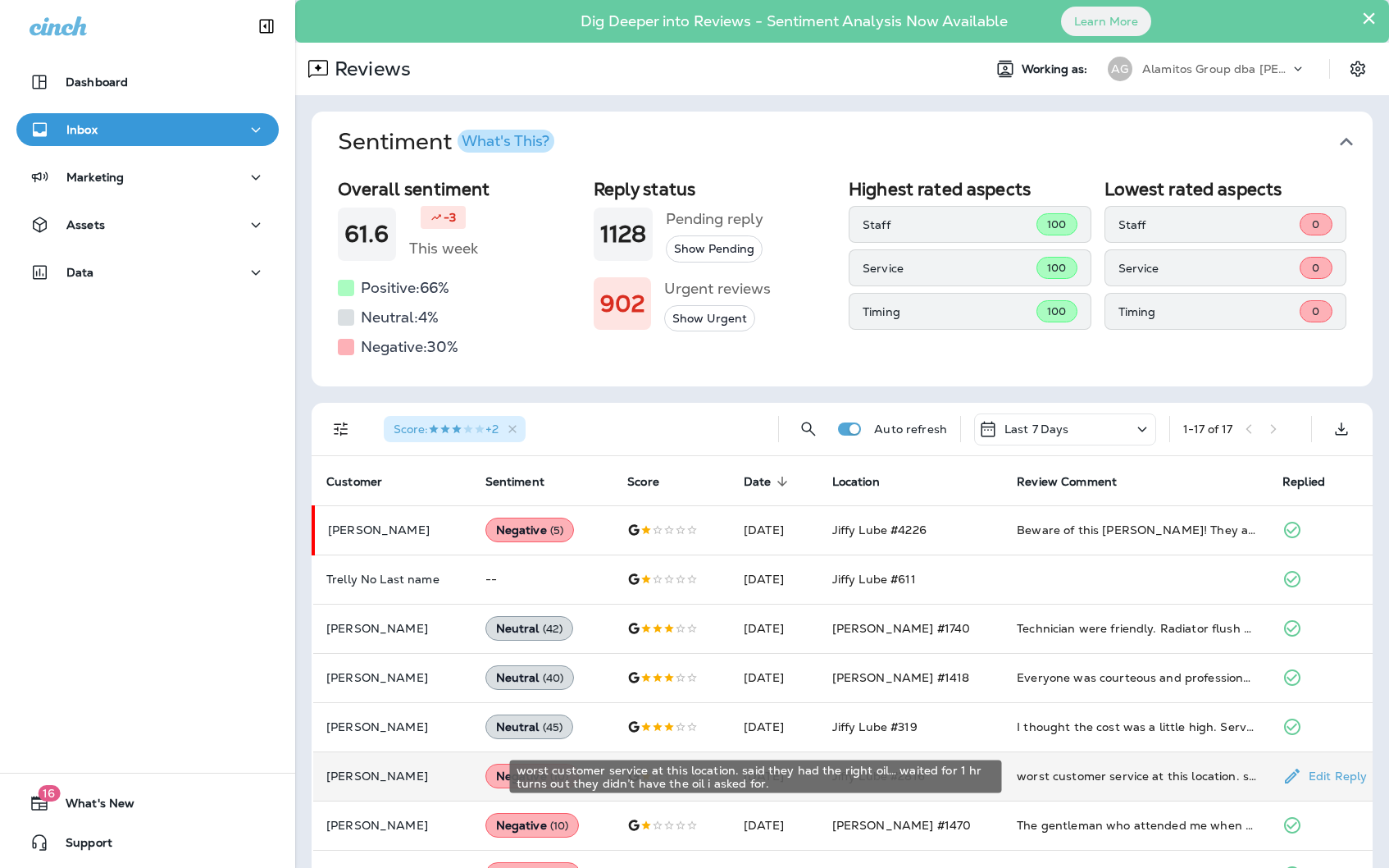
click at [1156, 773] on div "worst customer service at this location. said they had the right oil… waited fo…" at bounding box center [1136, 775] width 240 height 17
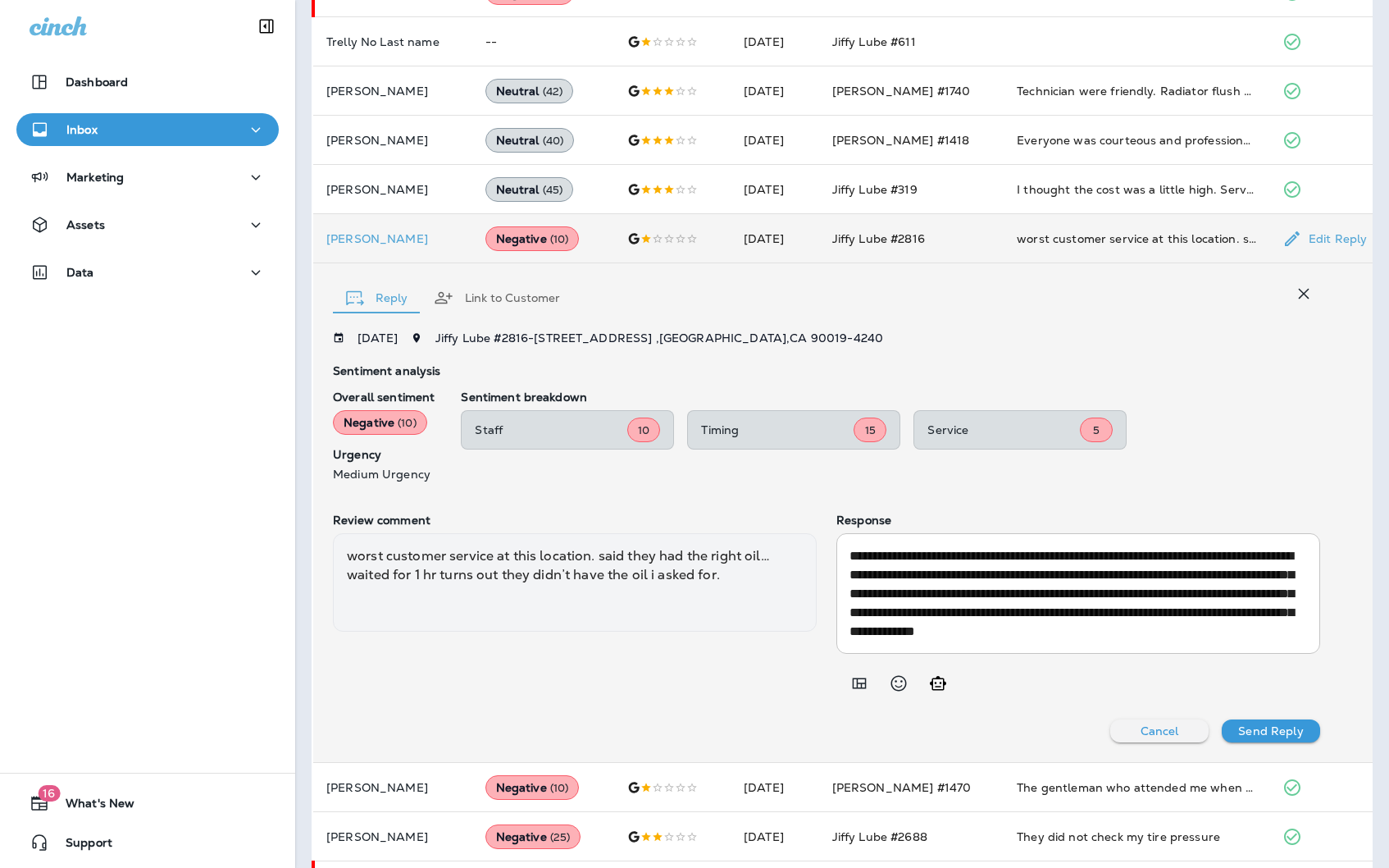
scroll to position [550, 0]
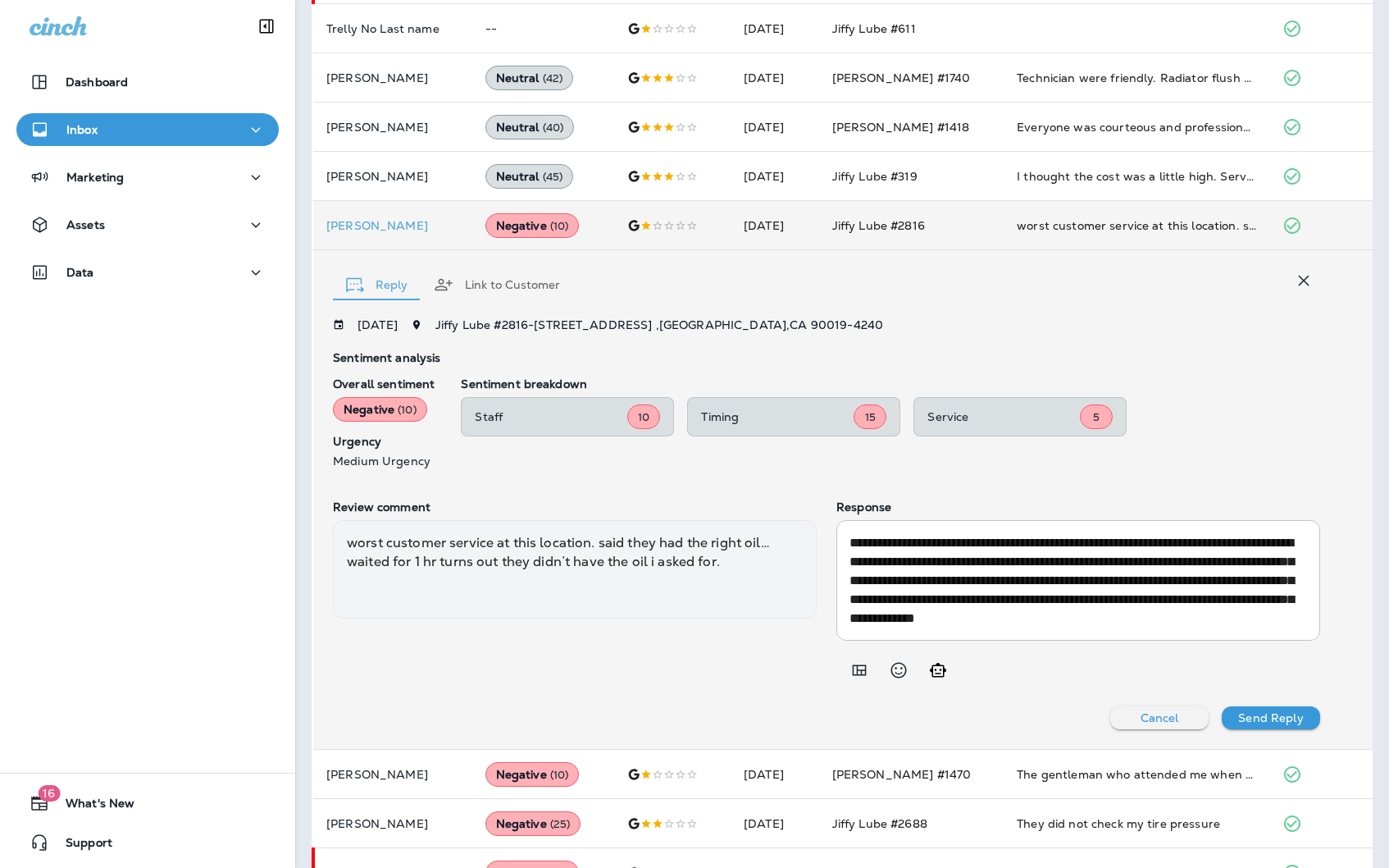
click at [1166, 705] on div "**********" at bounding box center [827, 524] width 988 height 411
click at [1165, 716] on p "Cancel" at bounding box center [1160, 717] width 38 height 13
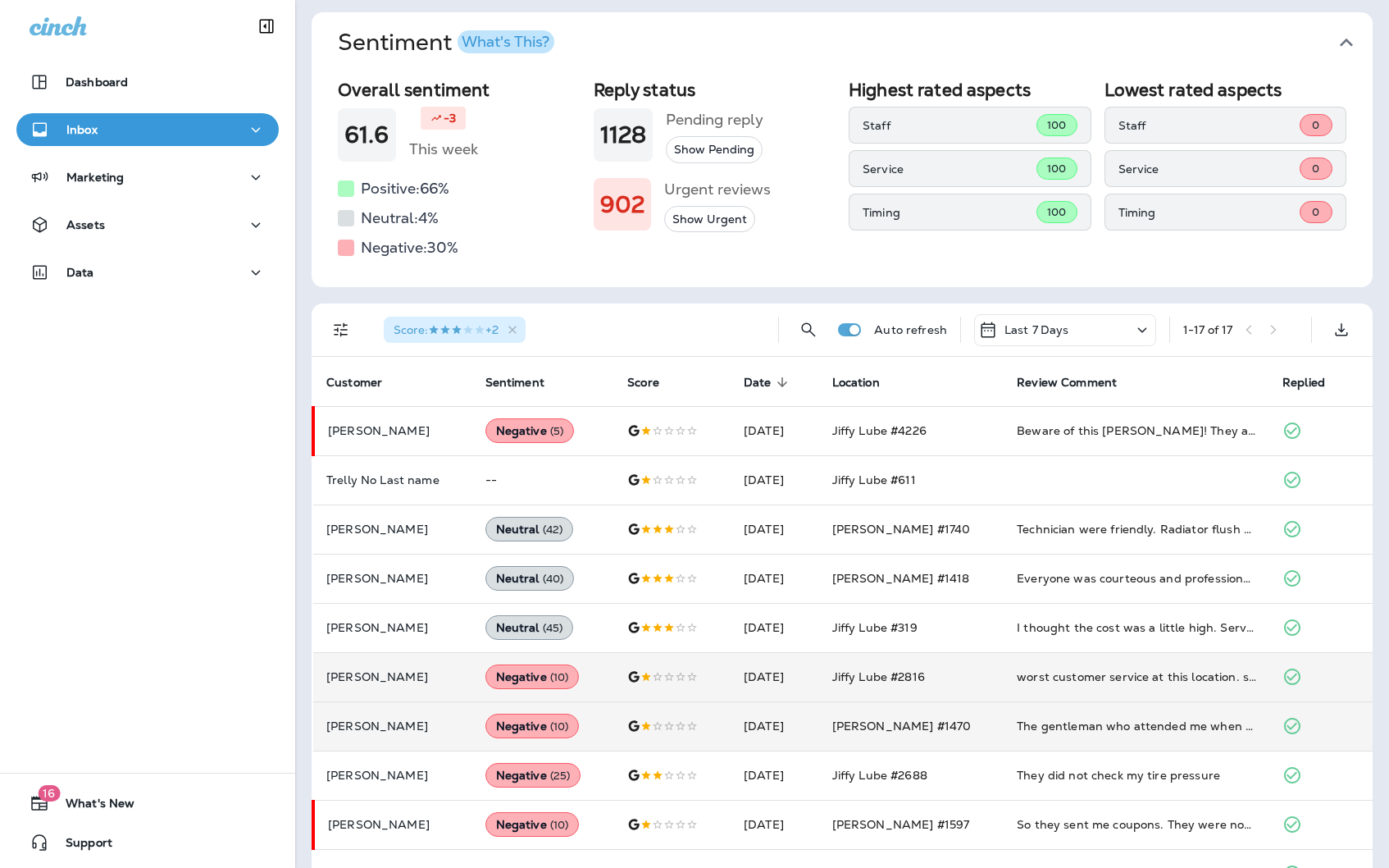
scroll to position [0, 0]
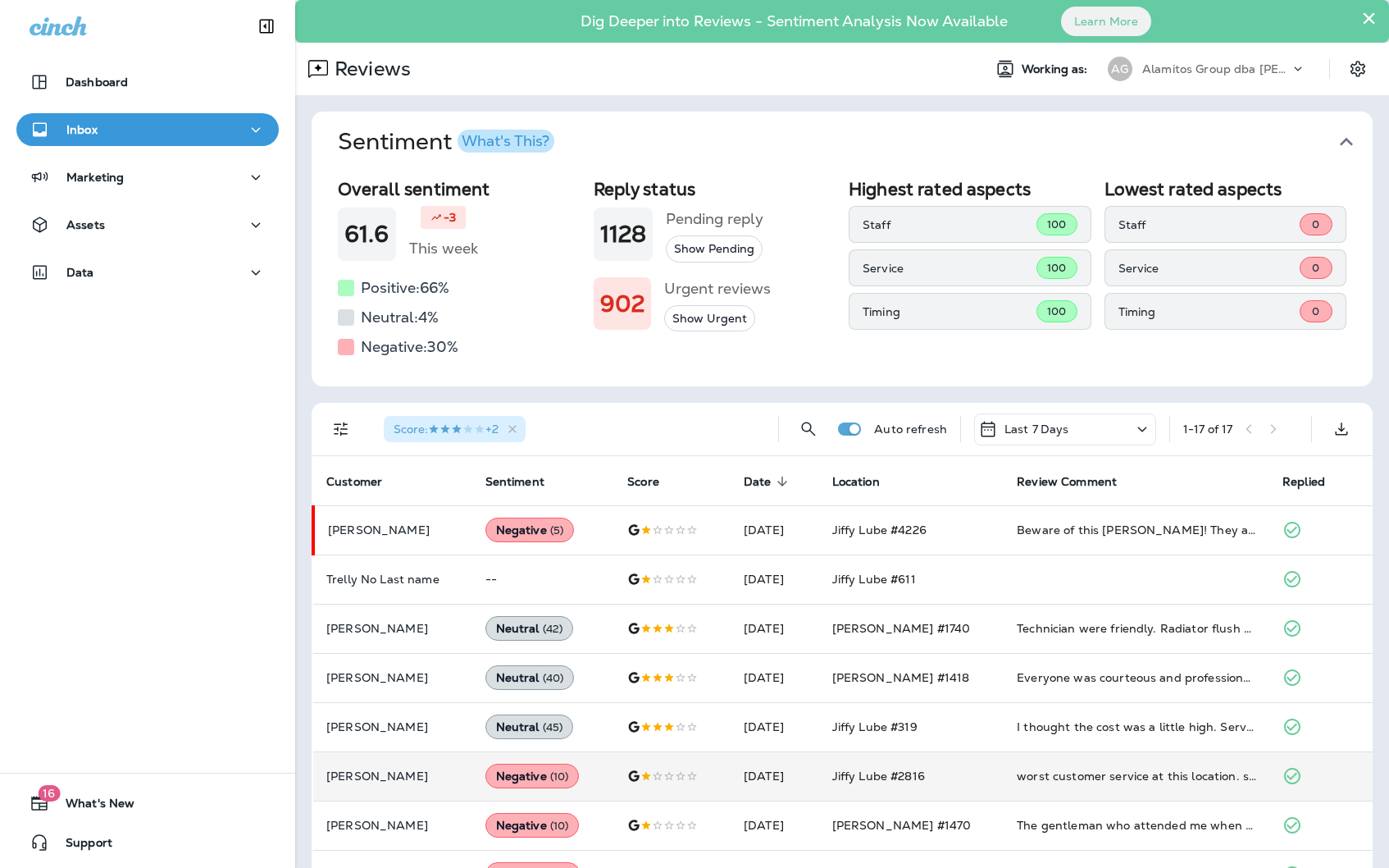
click at [1181, 65] on p "Alamitos Group dba [PERSON_NAME]" at bounding box center [1216, 68] width 148 height 13
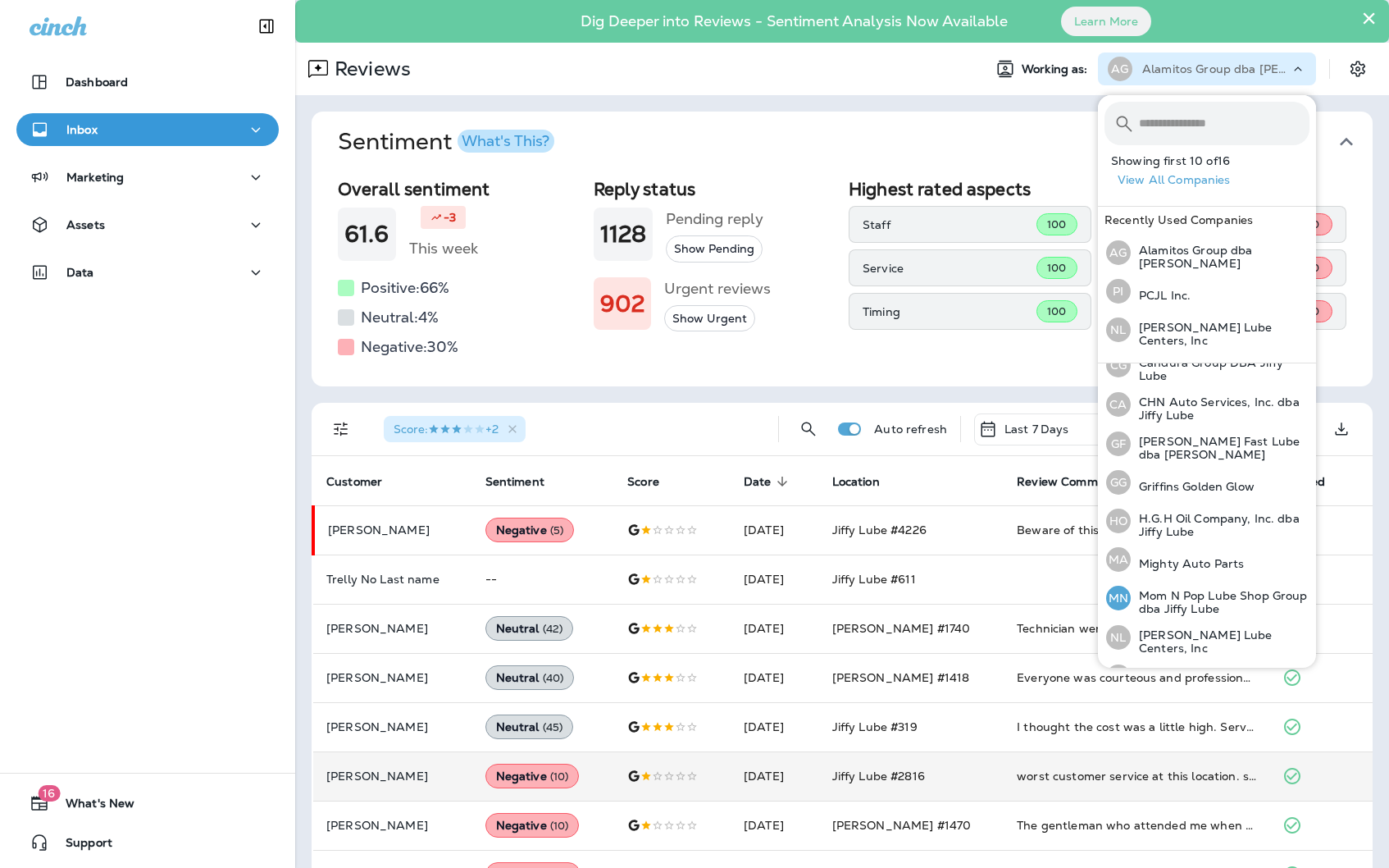
scroll to position [315, 0]
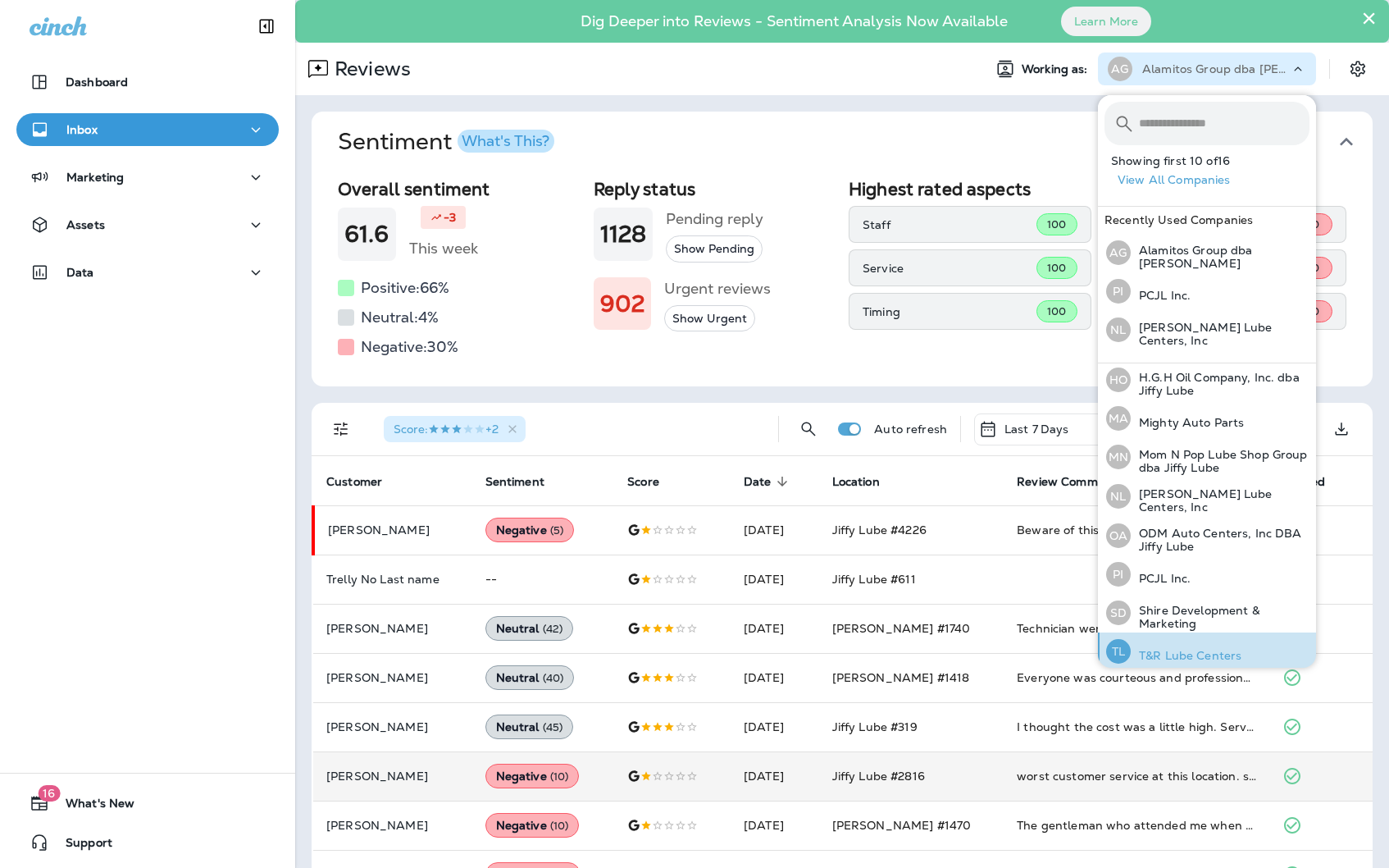
click at [1191, 650] on p "T&R Lube Centers" at bounding box center [1186, 655] width 111 height 13
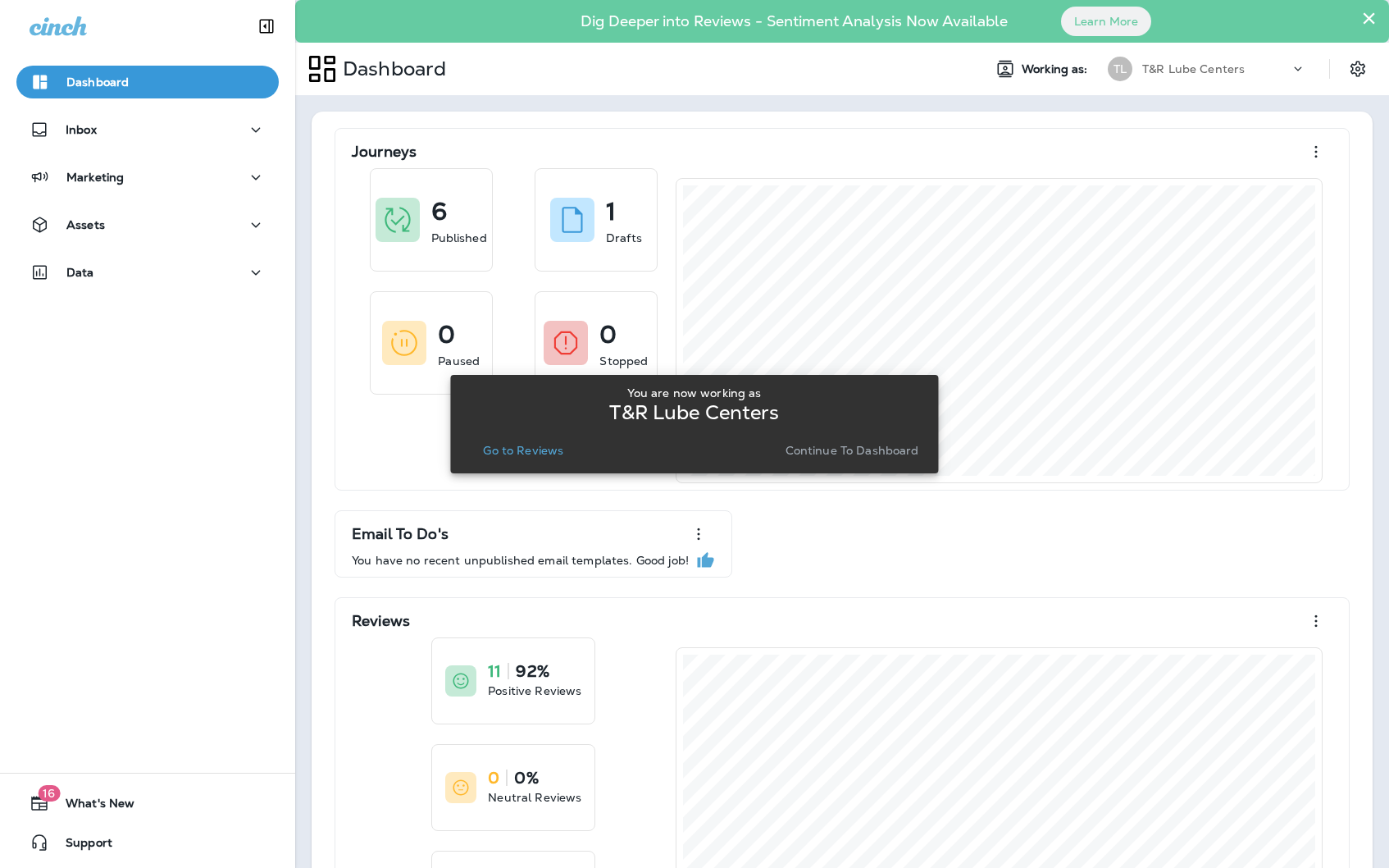
click at [502, 455] on p "Go to Reviews" at bounding box center [524, 450] width 80 height 13
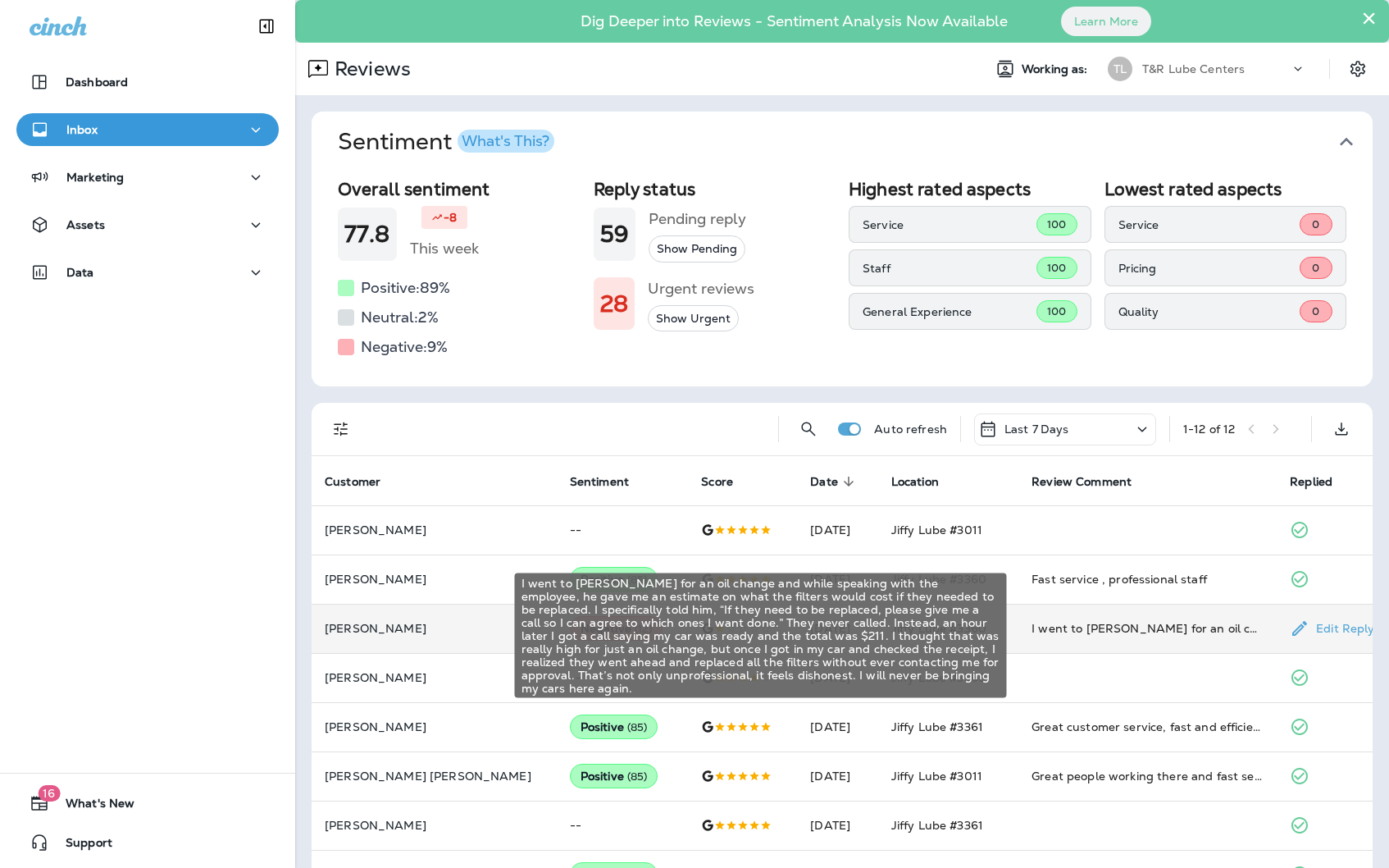
click at [1118, 634] on div "I went to [PERSON_NAME] for an oil change and while speaking with the employee,…" at bounding box center [1147, 628] width 232 height 17
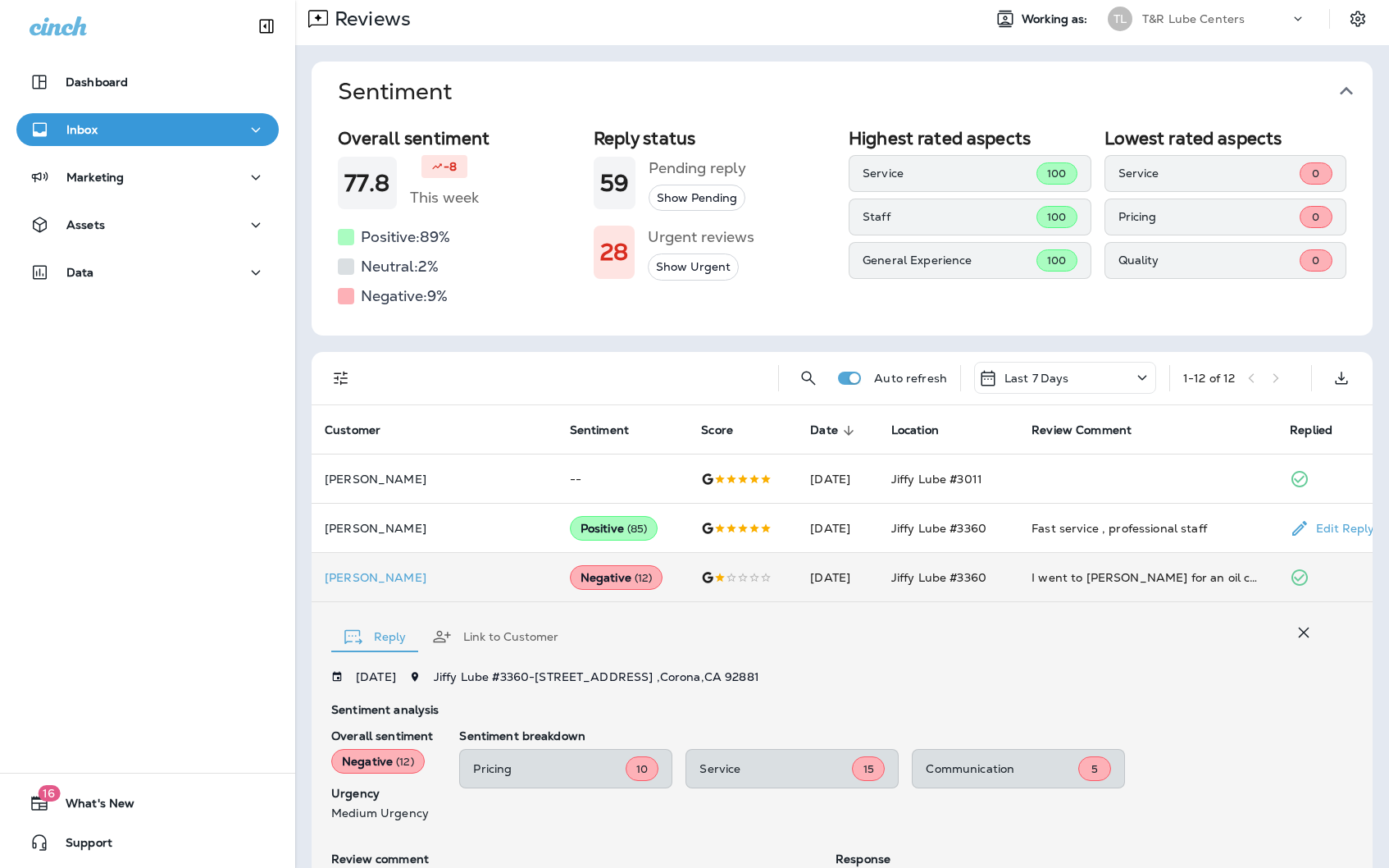
scroll to position [26, 0]
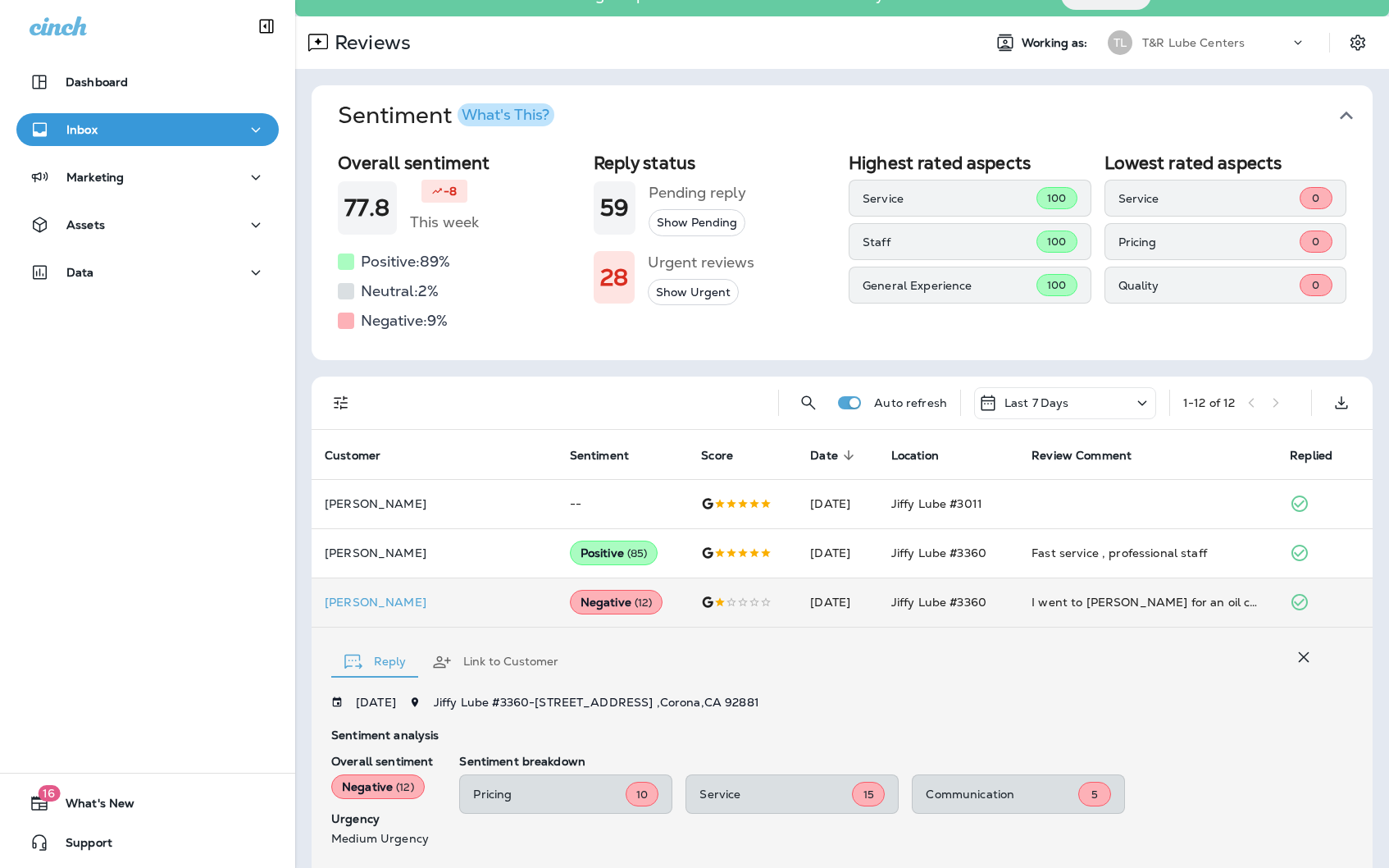
click at [1173, 43] on p "T&R Lube Centers" at bounding box center [1193, 42] width 102 height 13
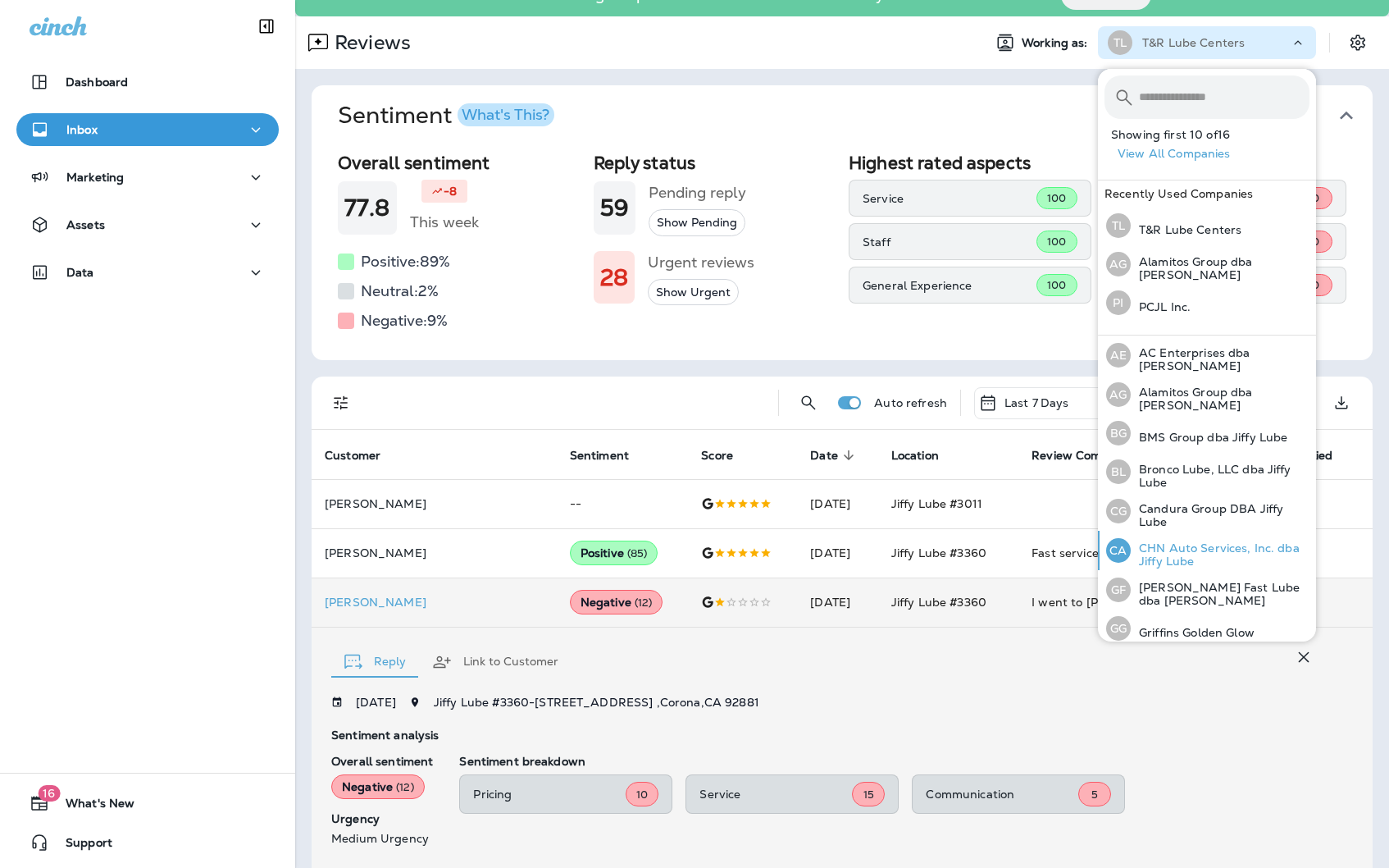
scroll to position [315, 0]
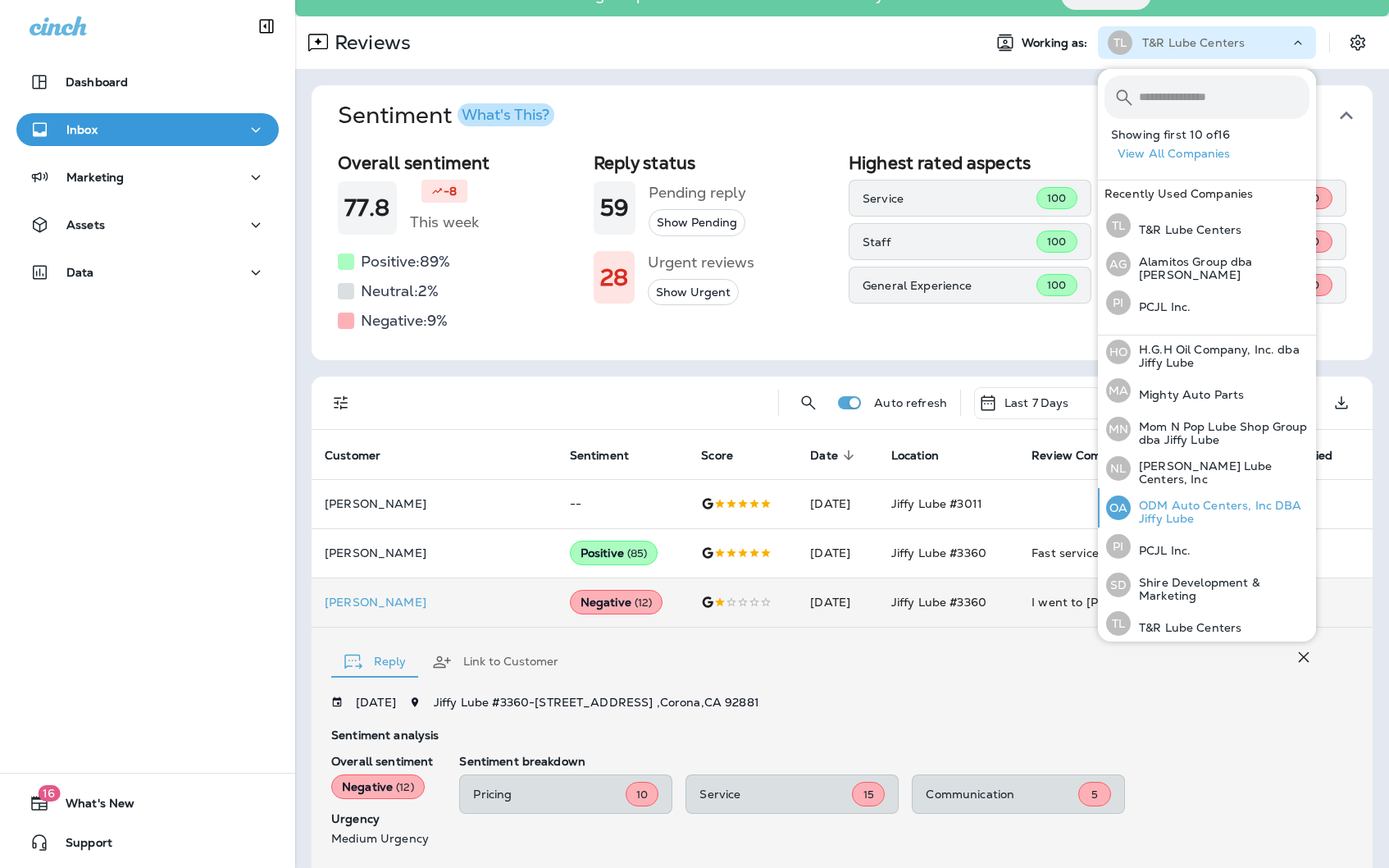
click at [1203, 498] on p "ODM Auto Centers, Inc DBA Jiffy Lube" at bounding box center [1220, 511] width 179 height 26
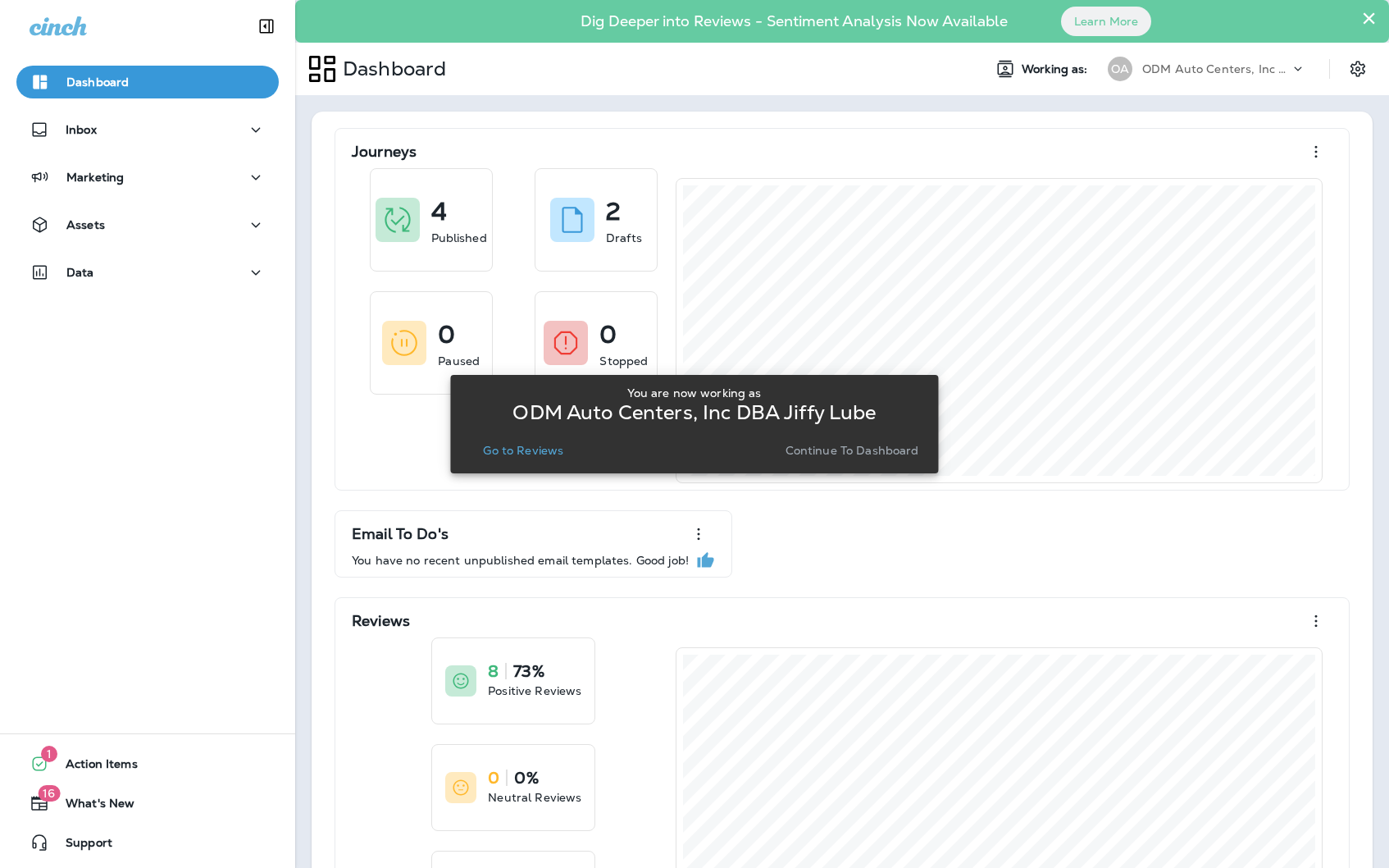
click at [500, 457] on button "Go to Reviews" at bounding box center [523, 450] width 94 height 23
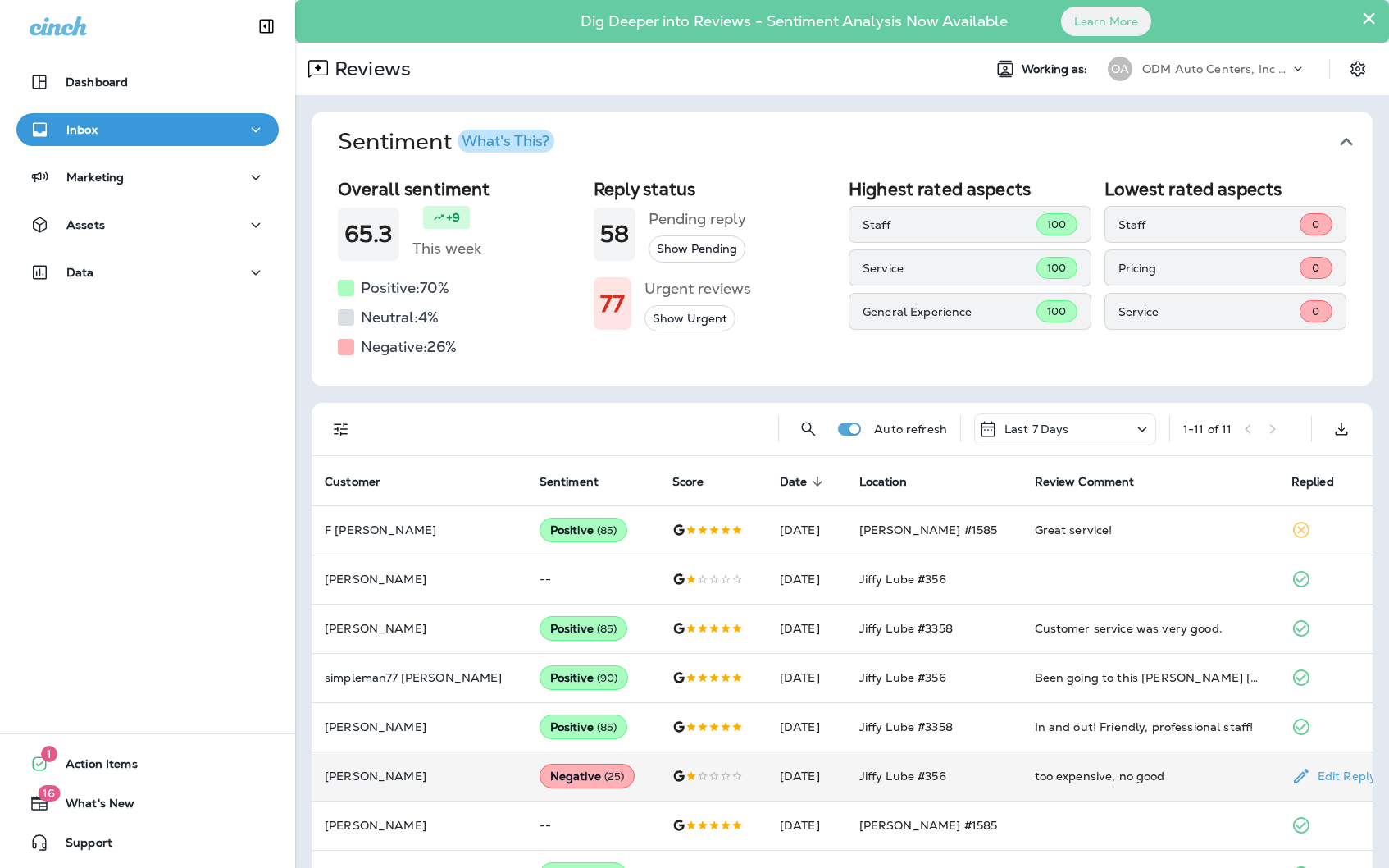
click at [1120, 762] on td "too expensive, no good" at bounding box center [1150, 775] width 257 height 49
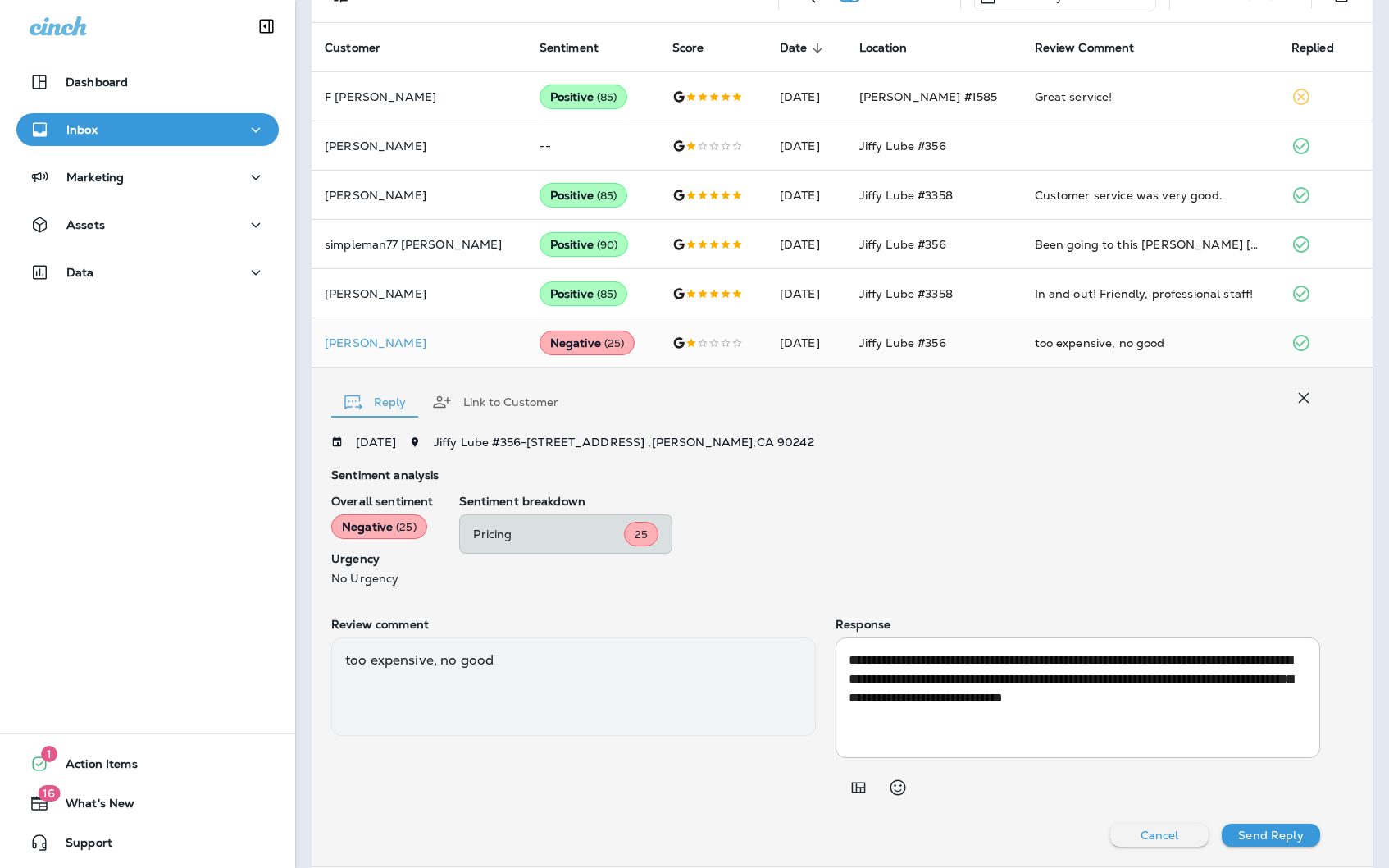
scroll to position [431, 0]
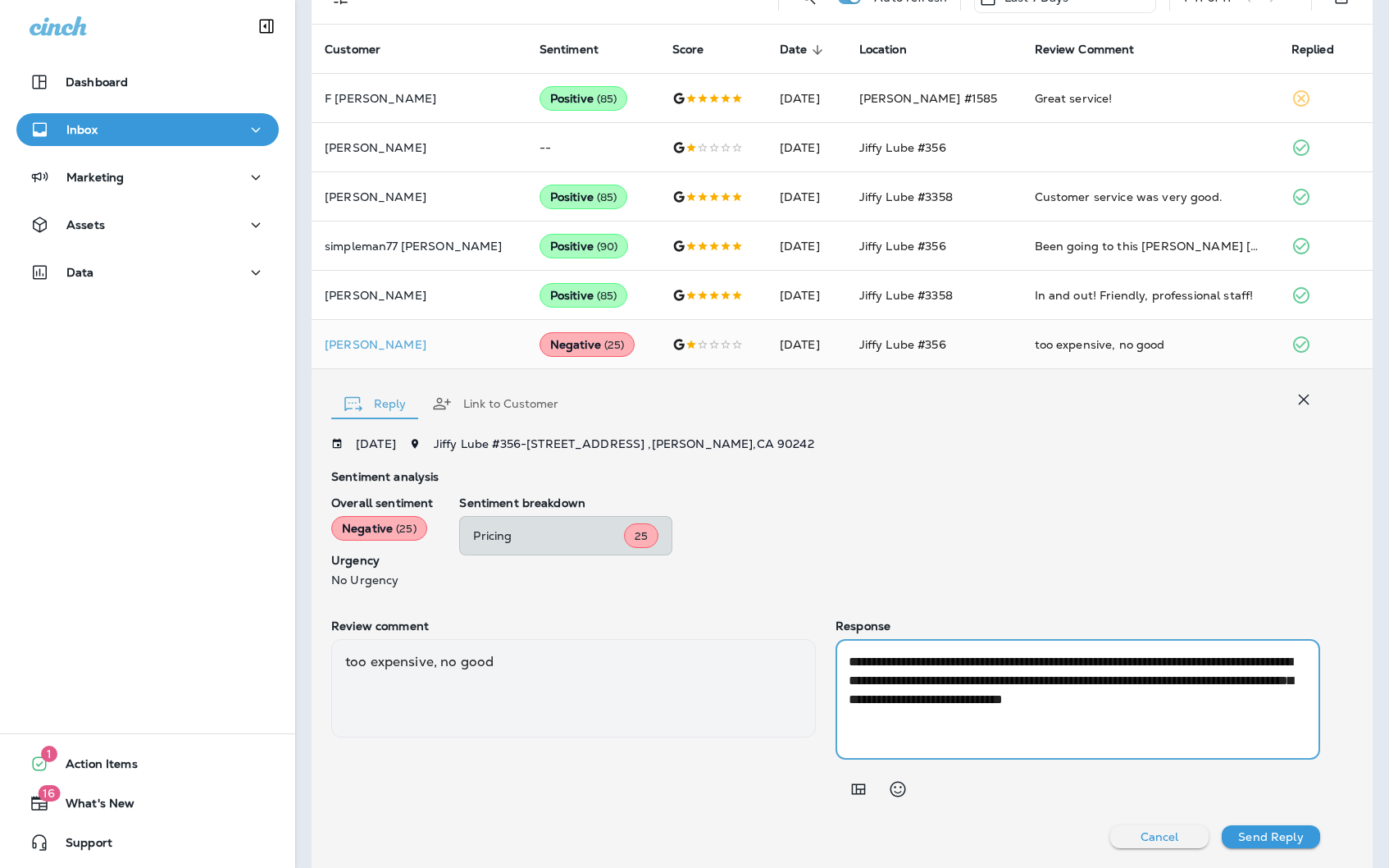
click at [963, 721] on textarea "**********" at bounding box center [1078, 699] width 458 height 94
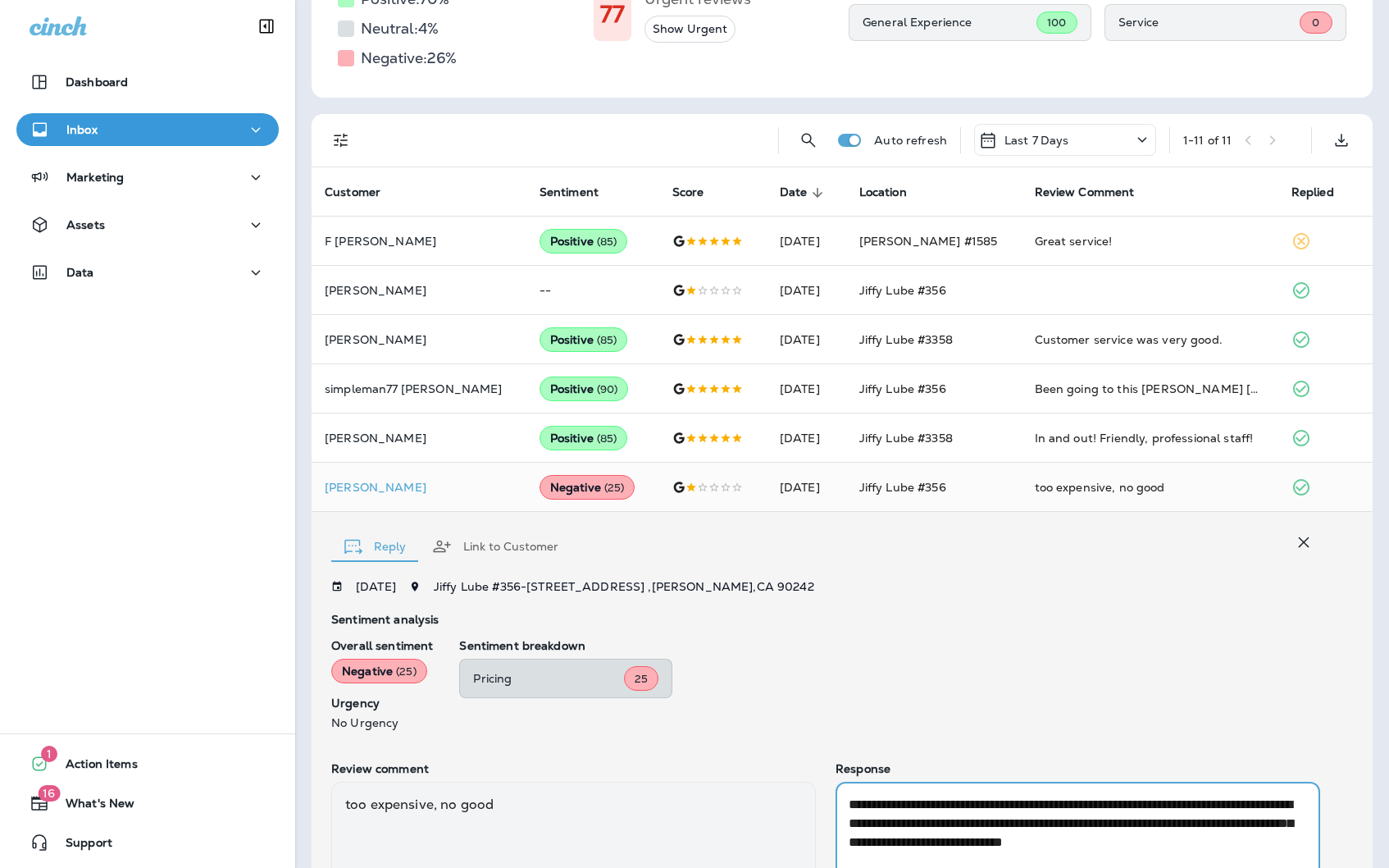
scroll to position [0, 0]
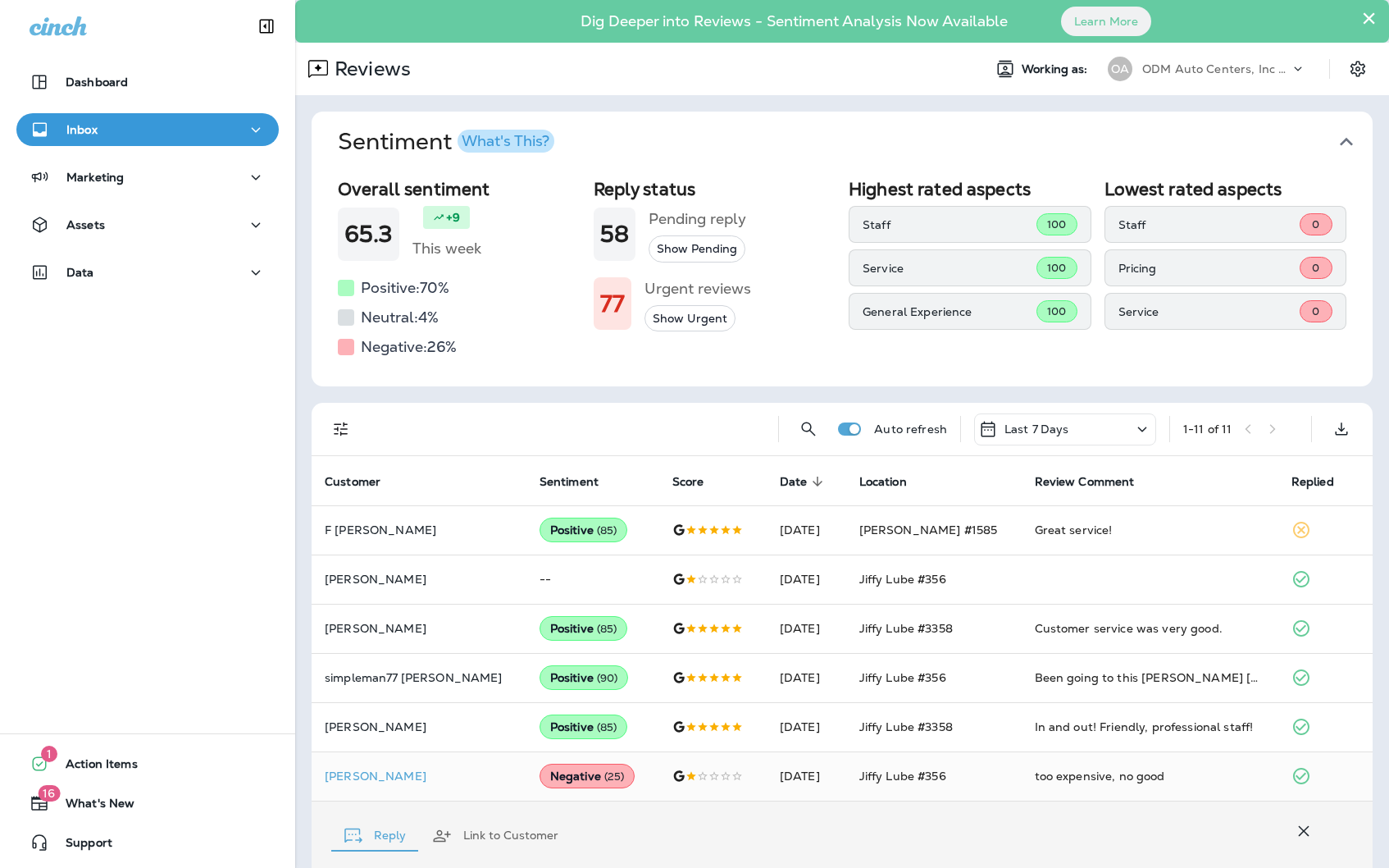
click at [1233, 66] on p "ODM Auto Centers, Inc DBA Jiffy Lube" at bounding box center [1216, 68] width 148 height 13
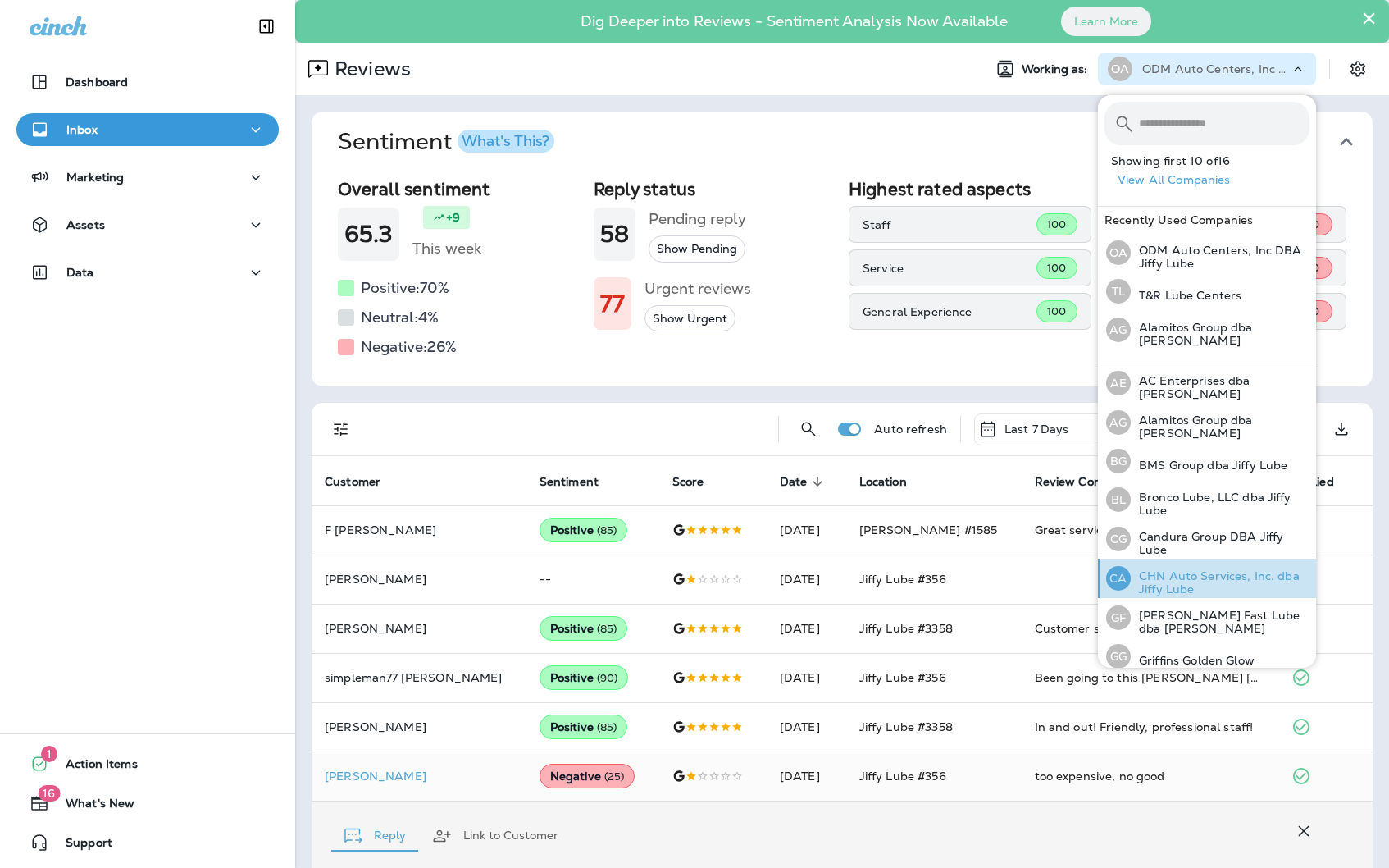
click at [1200, 571] on p "CHN Auto Services, Inc. dba Jiffy Lube" at bounding box center [1220, 582] width 179 height 26
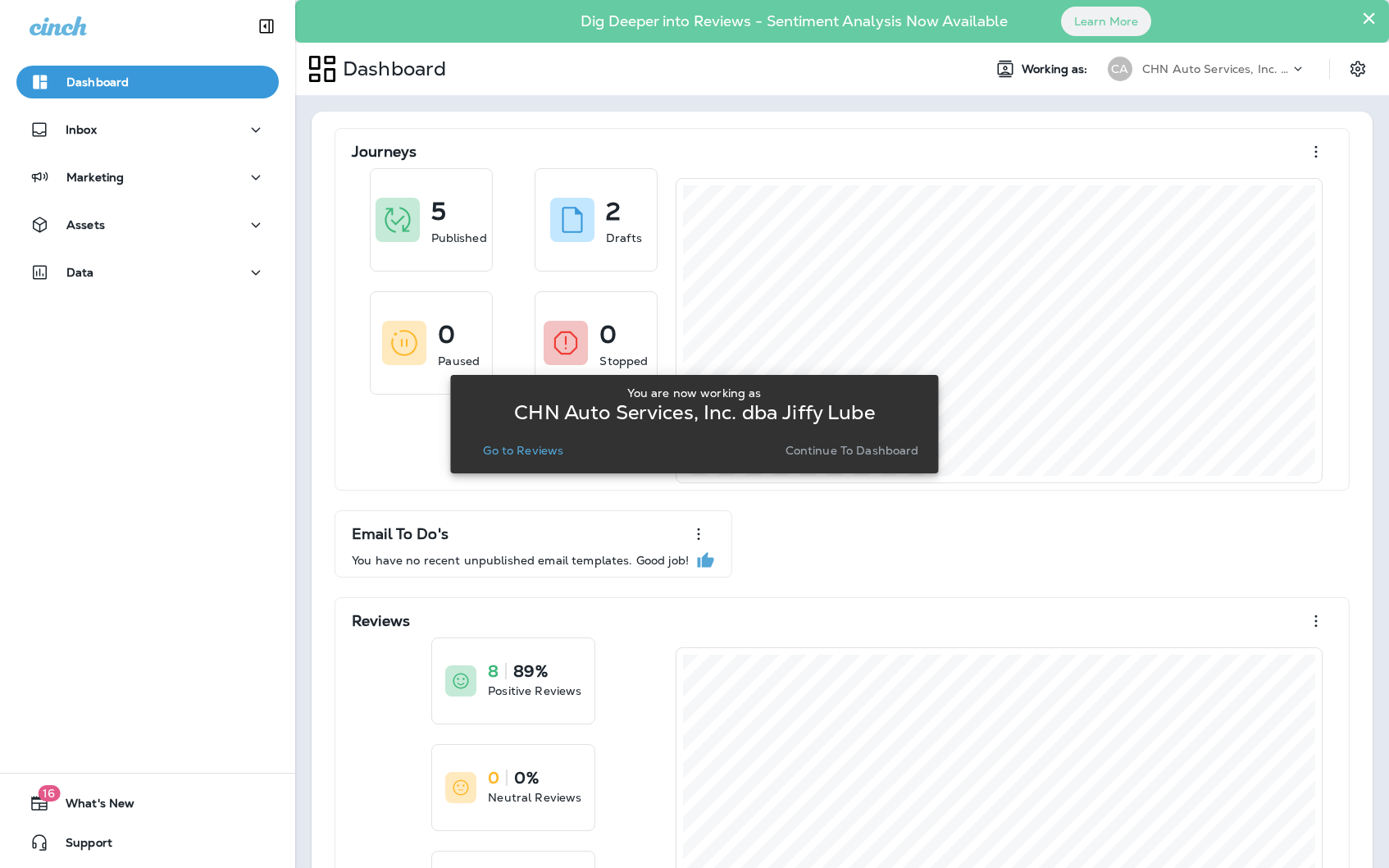
click at [528, 479] on div "You are now working as CHN Auto Services, Inc. dba Jiffy Lube Go to Reviews Con…" at bounding box center [694, 424] width 488 height 848
drag, startPoint x: 538, startPoint y: 459, endPoint x: 545, endPoint y: 452, distance: 9.9
click at [545, 452] on button "Go to Reviews" at bounding box center [523, 450] width 94 height 23
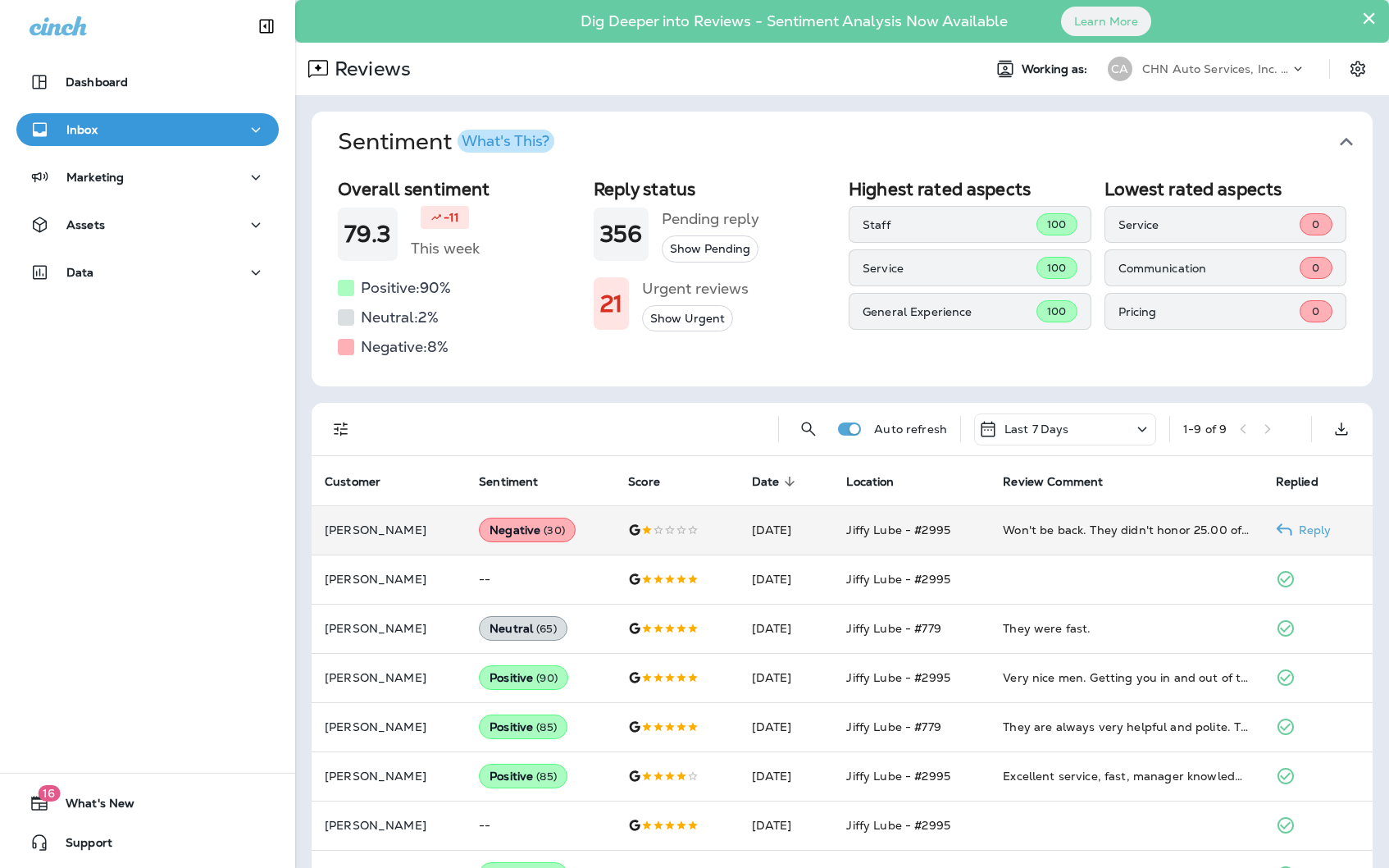
click at [1133, 520] on td "Won't be back. They didn't honor 25.00 off synthetic oil discount code. Also Ma…" at bounding box center [1125, 530] width 272 height 49
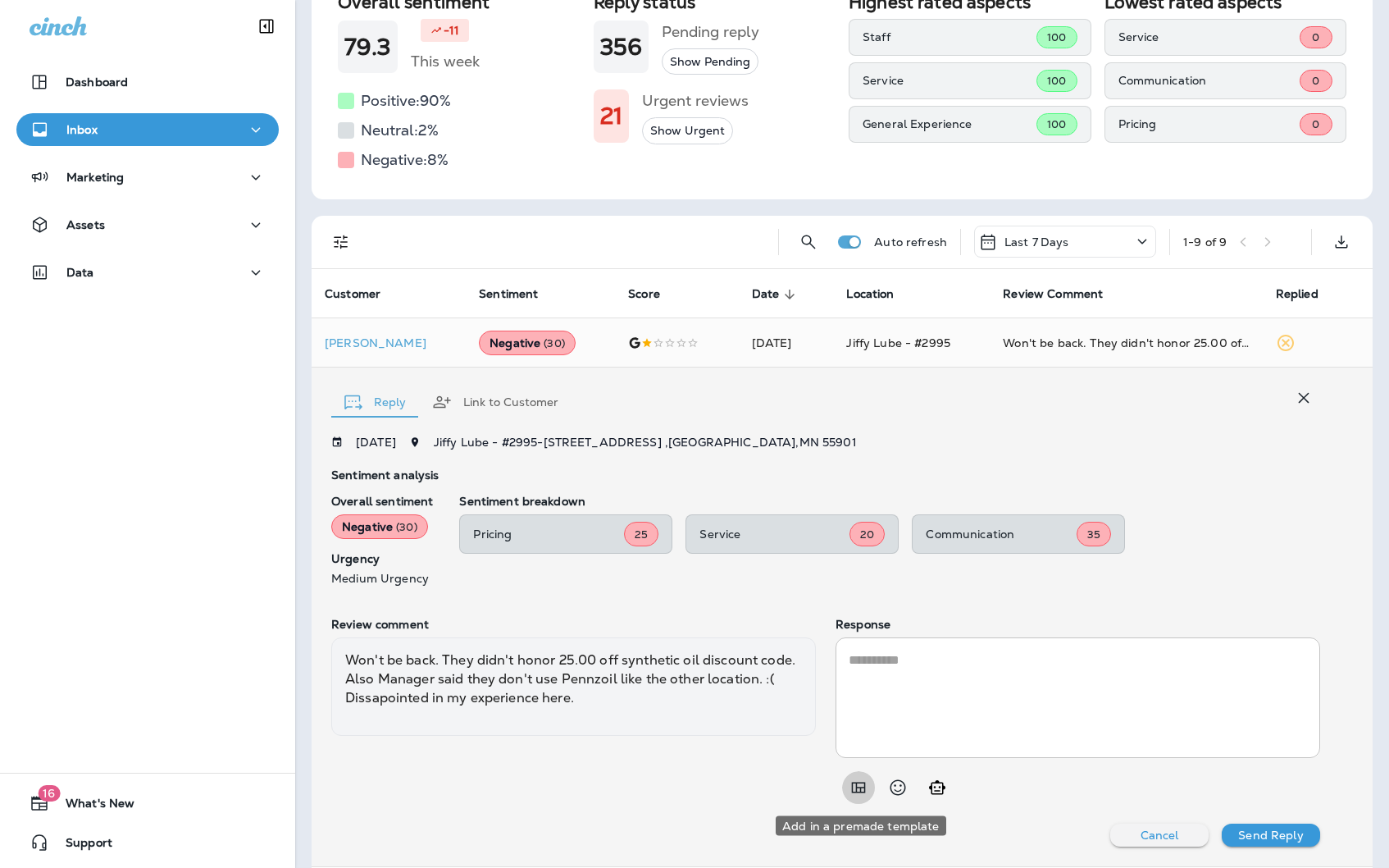
click at [863, 786] on icon "Add in a premade template" at bounding box center [858, 787] width 20 height 20
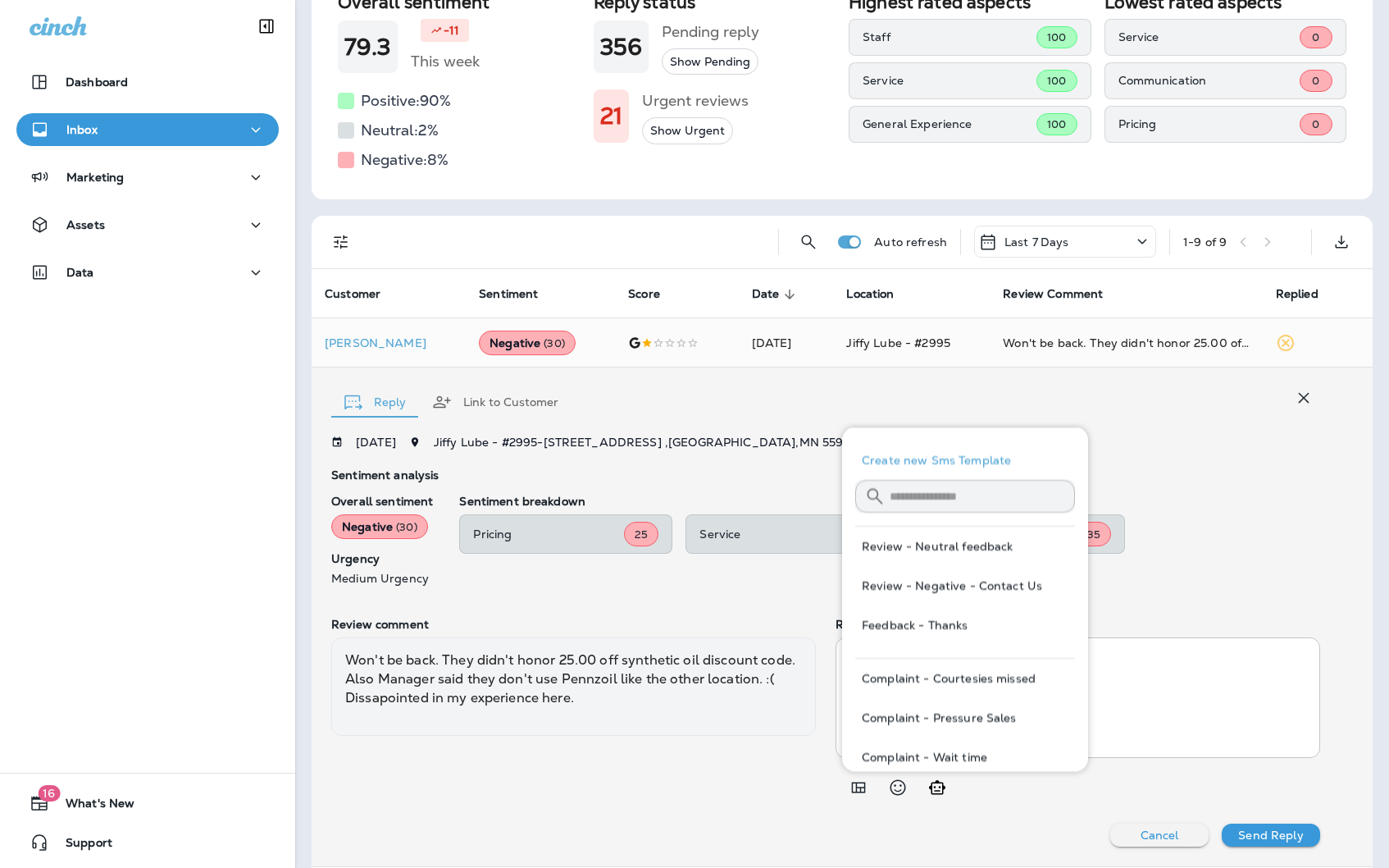
click at [989, 568] on button "Review - Negative - Contact Us" at bounding box center [964, 585] width 219 height 39
type textarea "**********"
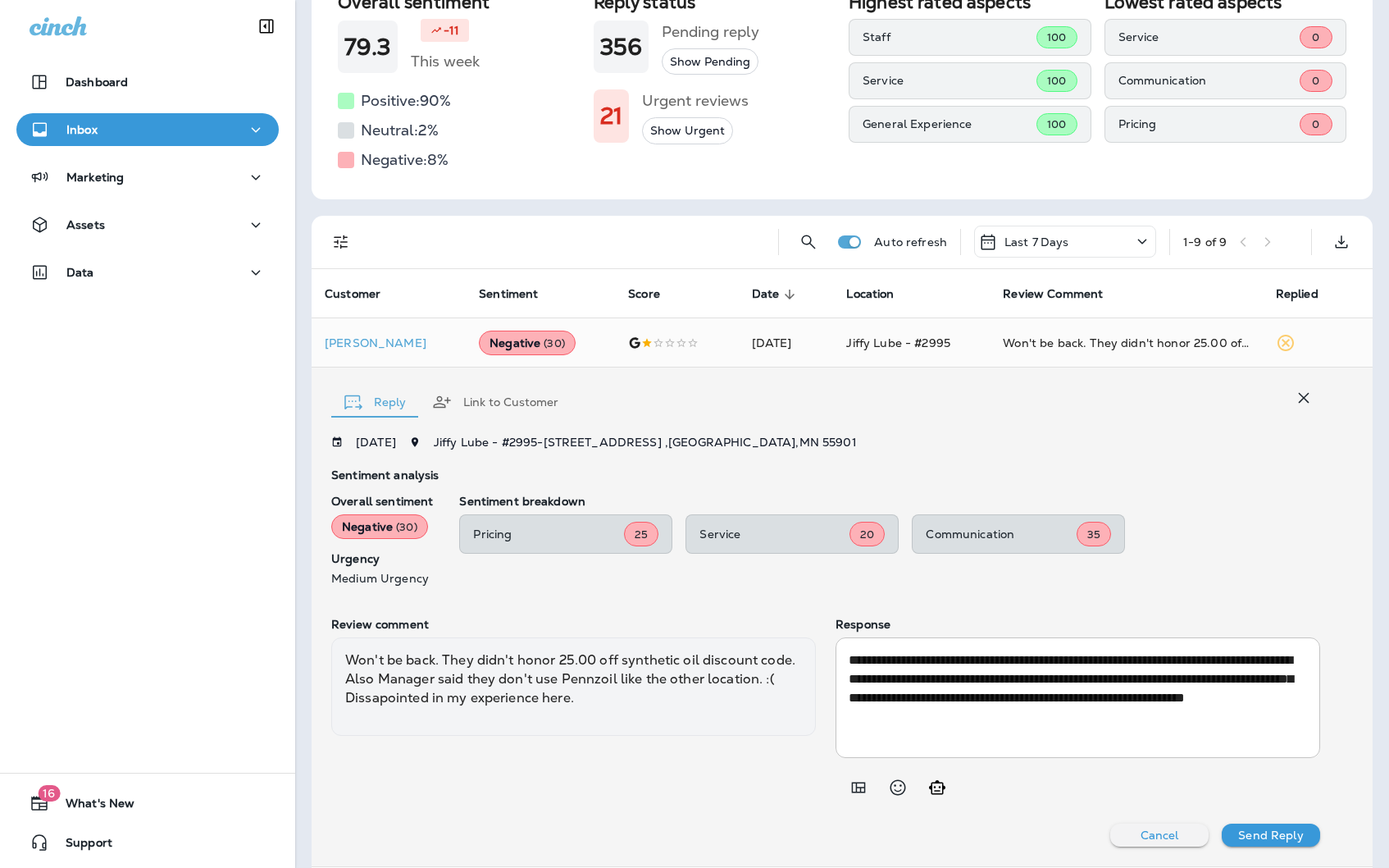
click at [1267, 837] on p "Send Reply" at bounding box center [1271, 835] width 65 height 13
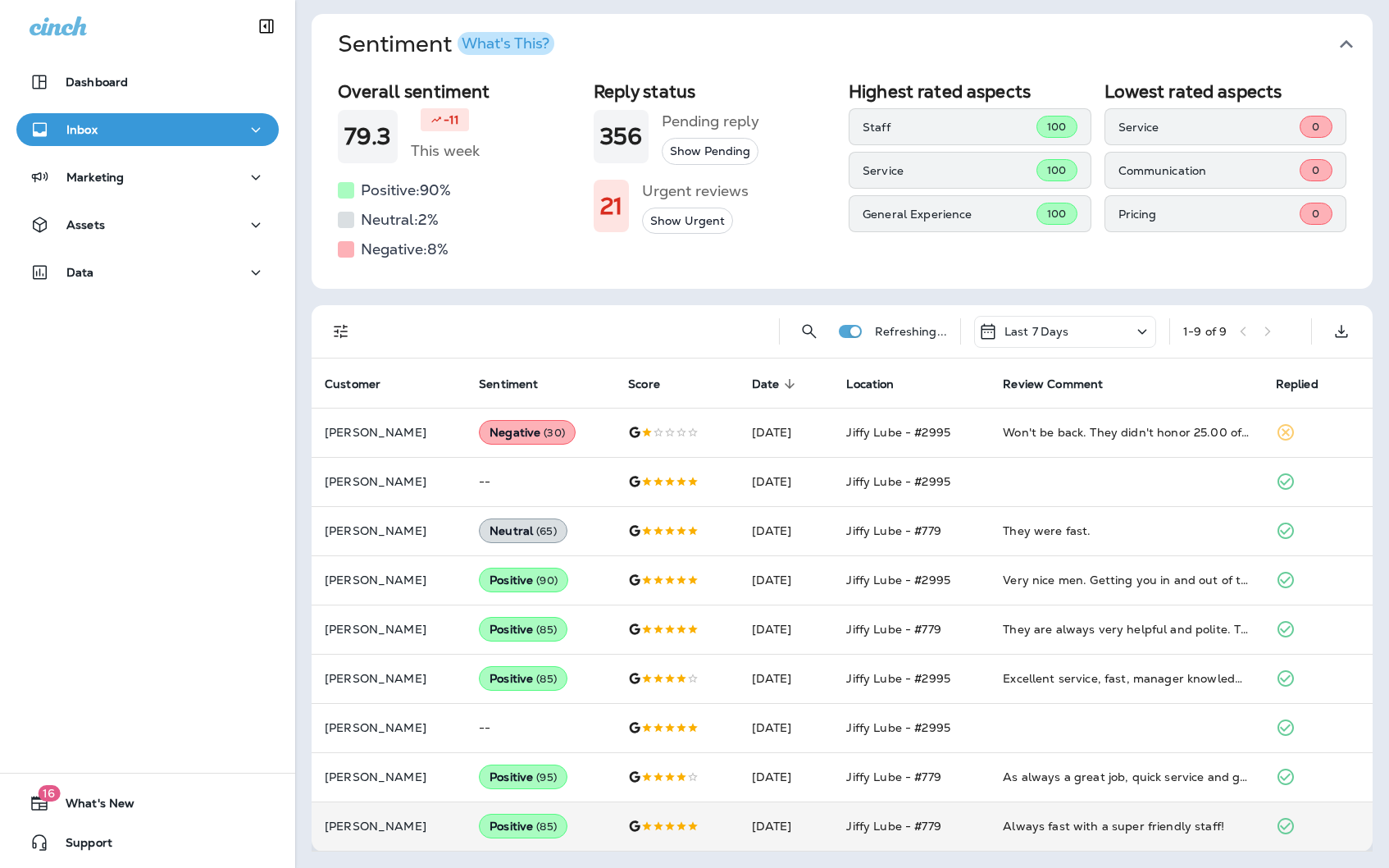
scroll to position [98, 0]
